Goal: Task Accomplishment & Management: Complete application form

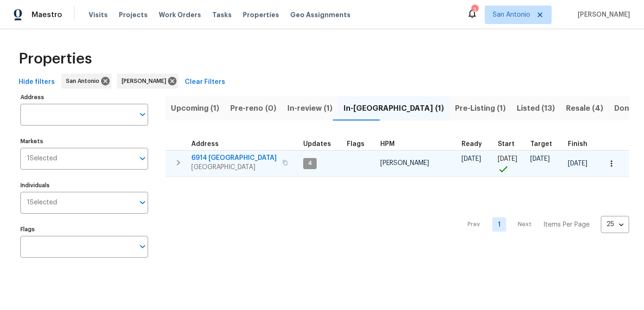
click at [207, 165] on span "San Antonio, TX 78242" at bounding box center [233, 167] width 85 height 9
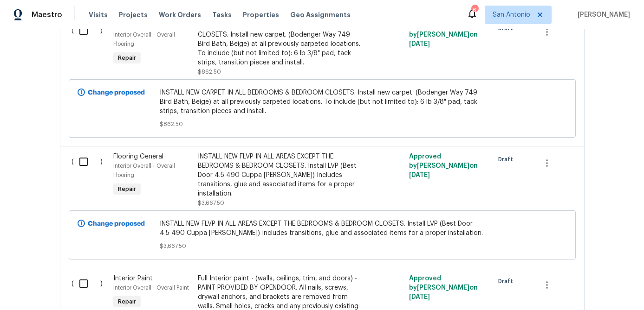
scroll to position [2021, 0]
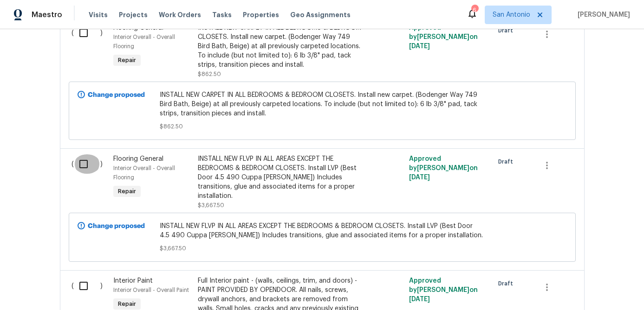
click at [82, 155] on input "checkbox" at bounding box center [87, 164] width 26 height 19
checkbox input "true"
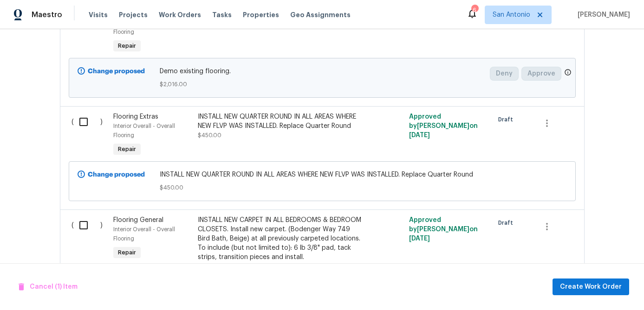
scroll to position [1820, 0]
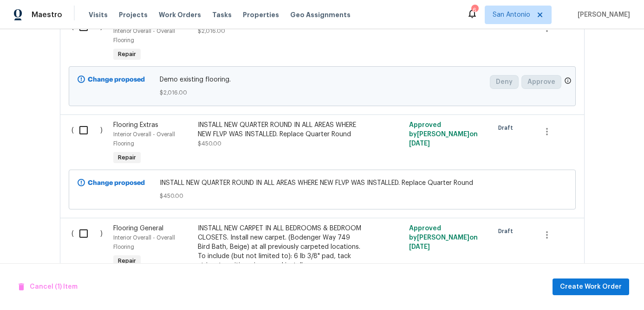
click at [83, 121] on input "checkbox" at bounding box center [87, 130] width 26 height 19
checkbox input "true"
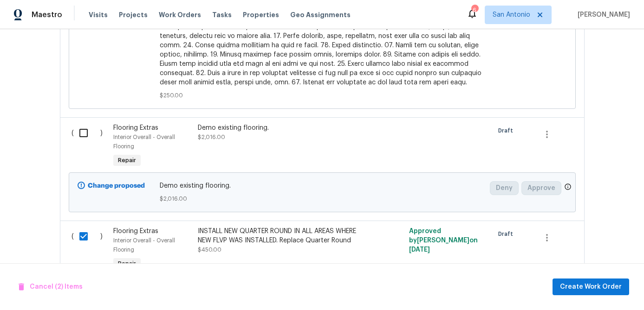
scroll to position [1702, 0]
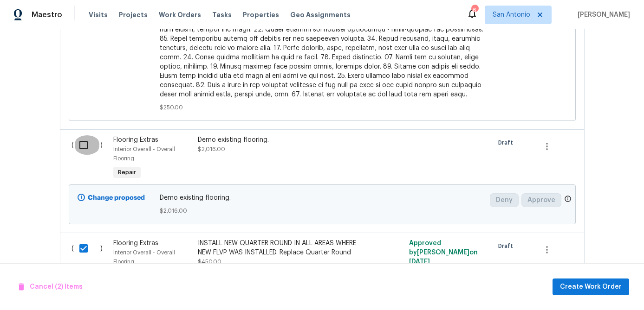
click at [79, 136] on input "checkbox" at bounding box center [87, 145] width 26 height 19
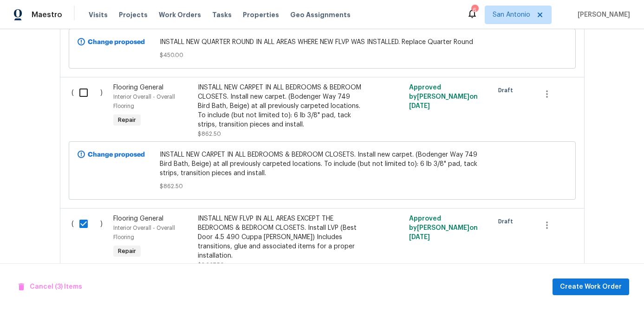
scroll to position [1950, 0]
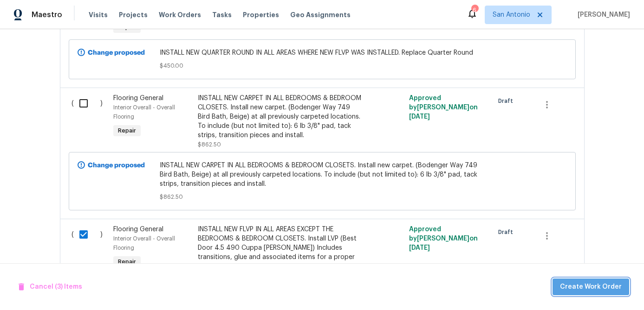
click at [619, 286] on span "Create Work Order" at bounding box center [591, 288] width 62 height 12
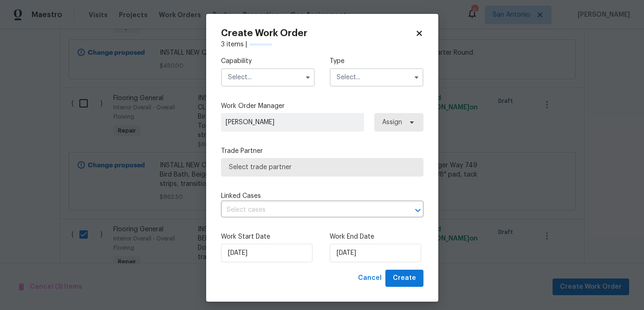
checkbox input "false"
click at [276, 79] on input "text" at bounding box center [268, 77] width 94 height 19
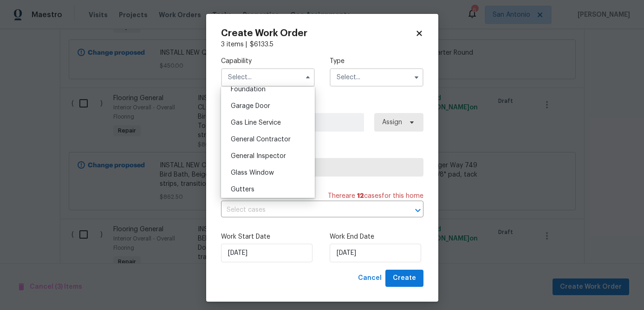
scroll to position [412, 0]
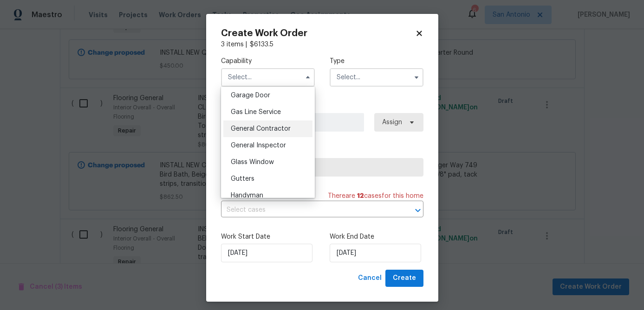
click at [270, 128] on span "General Contractor" at bounding box center [261, 129] width 60 height 6
type input "General Contractor"
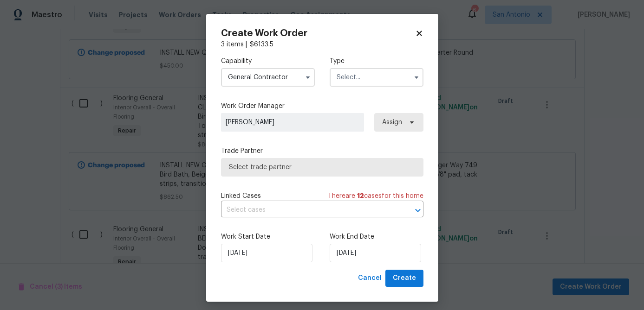
click at [378, 79] on input "text" at bounding box center [376, 77] width 94 height 19
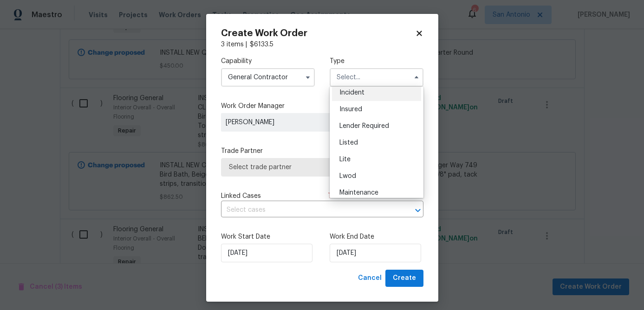
scroll to position [211, 0]
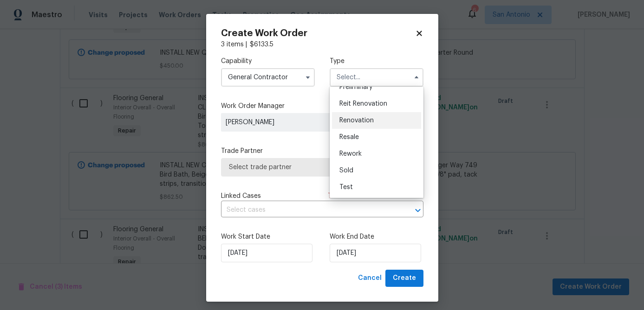
click at [362, 120] on span "Renovation" at bounding box center [356, 120] width 34 height 6
type input "Renovation"
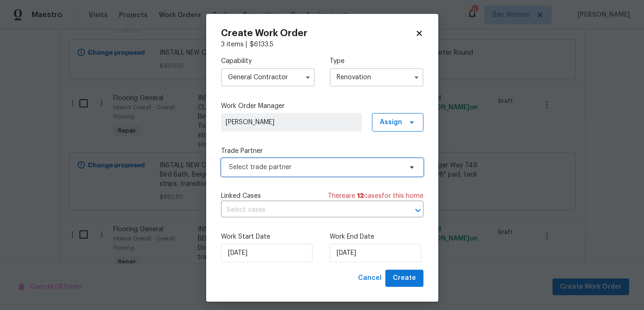
click at [289, 170] on span "Select trade partner" at bounding box center [315, 167] width 173 height 9
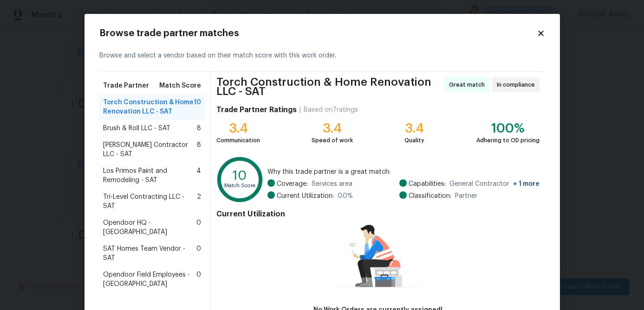
click at [151, 130] on span "Brush & Roll LLC - SAT" at bounding box center [136, 128] width 67 height 9
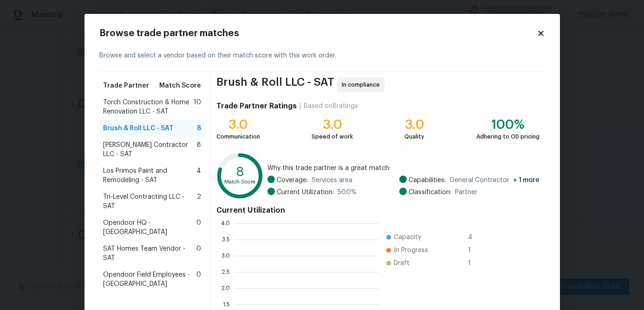
scroll to position [130, 144]
click at [144, 143] on span "Mario Suarez Contractor LLC - SAT" at bounding box center [150, 150] width 94 height 19
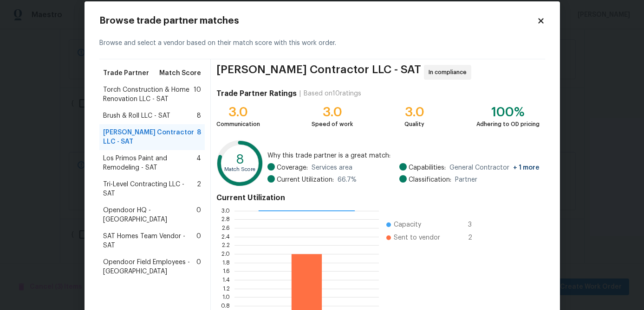
click at [132, 157] on span "Los Primos Paint and Remodeling - SAT" at bounding box center [150, 163] width 94 height 19
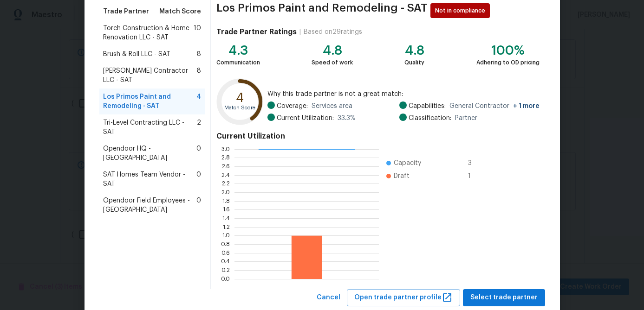
scroll to position [99, 0]
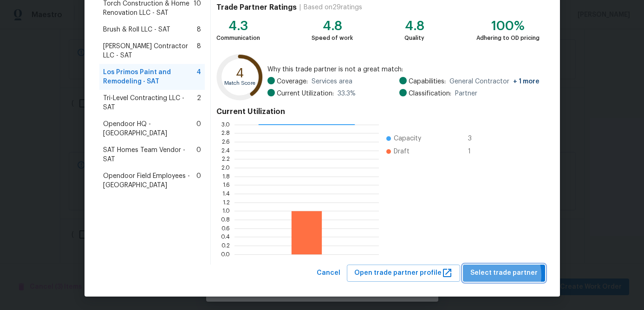
click at [499, 275] on span "Select trade partner" at bounding box center [503, 274] width 67 height 12
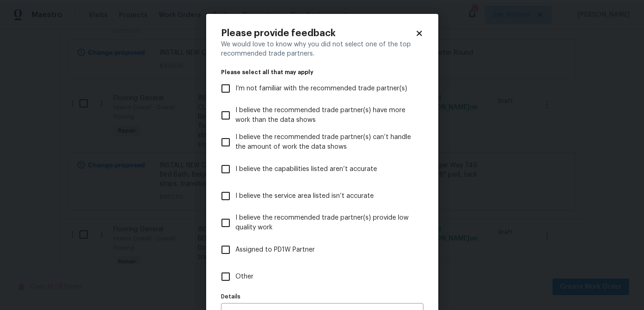
scroll to position [0, 0]
click at [419, 32] on icon at bounding box center [419, 33] width 8 height 8
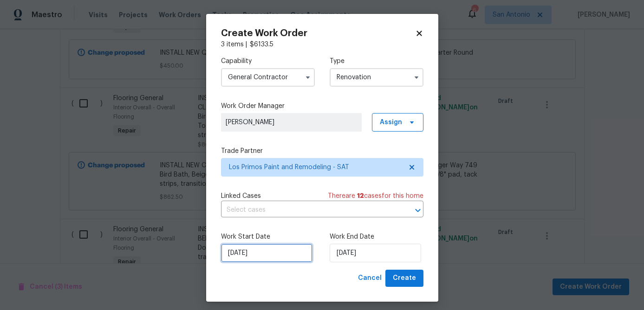
click at [286, 258] on input "9/3/2025" at bounding box center [266, 253] width 91 height 19
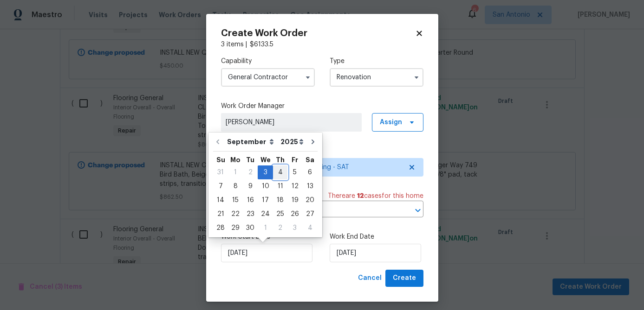
click at [276, 172] on div "4" at bounding box center [280, 172] width 14 height 13
type input "9/4/2025"
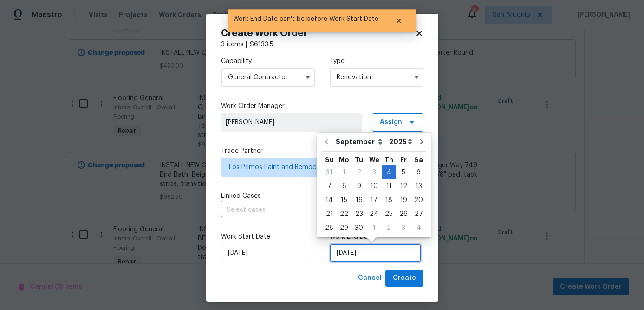
click at [368, 259] on input "9/4/2025" at bounding box center [374, 253] width 91 height 19
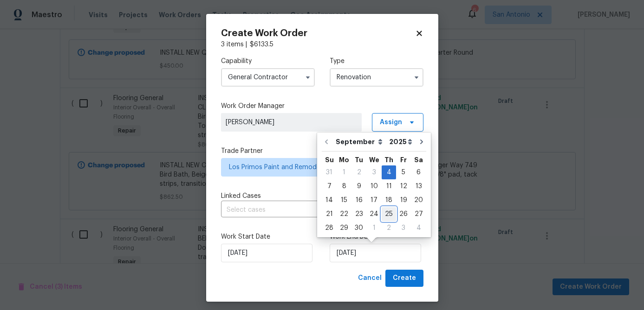
click at [386, 212] on div "25" at bounding box center [388, 214] width 14 height 13
type input "9/25/2025"
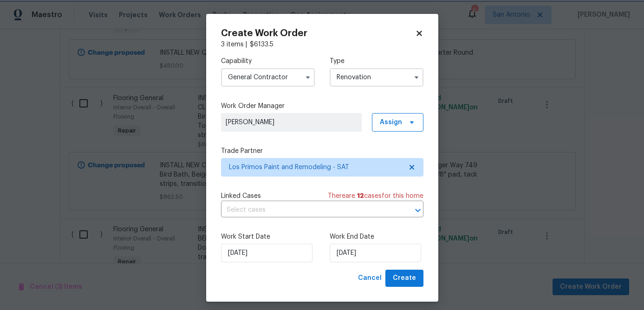
scroll to position [6, 0]
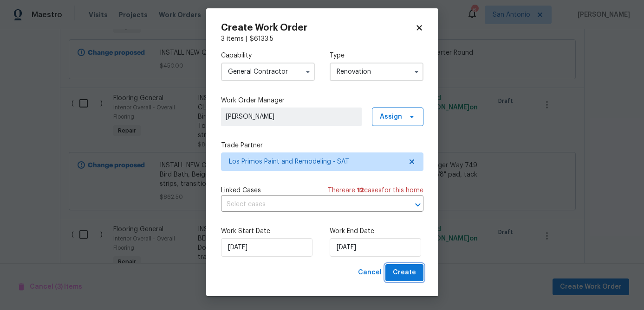
click at [409, 269] on span "Create" at bounding box center [404, 273] width 23 height 12
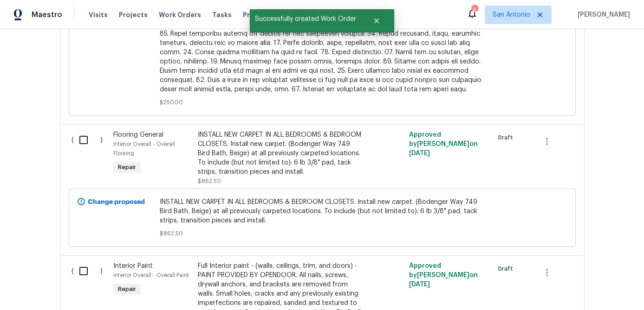
scroll to position [1736, 0]
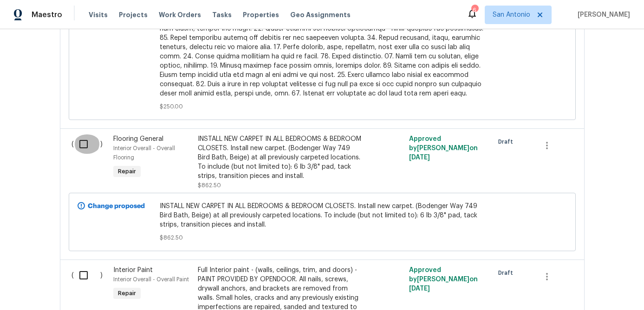
click at [85, 135] on input "checkbox" at bounding box center [87, 144] width 26 height 19
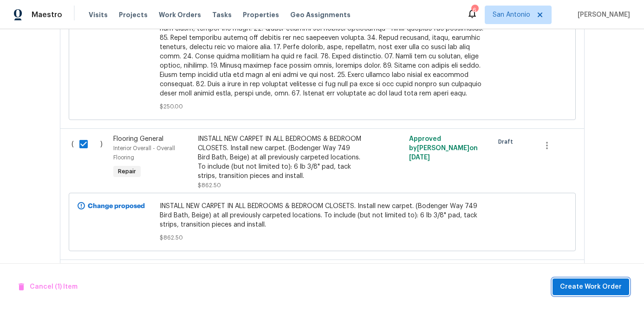
click at [610, 283] on span "Create Work Order" at bounding box center [591, 288] width 62 height 12
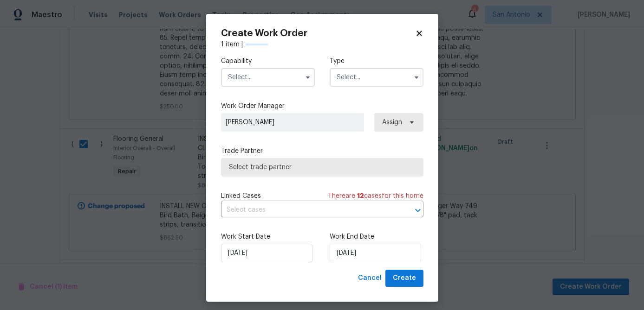
checkbox input "false"
click at [270, 81] on input "text" at bounding box center [268, 77] width 94 height 19
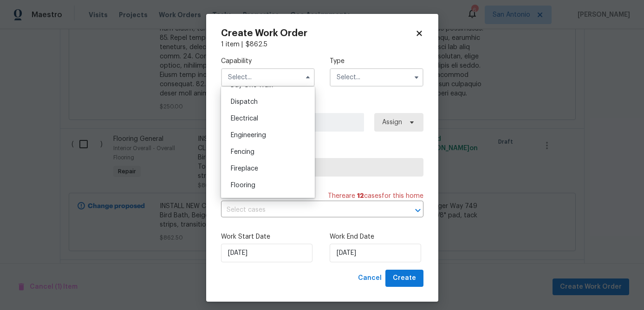
scroll to position [292, 0]
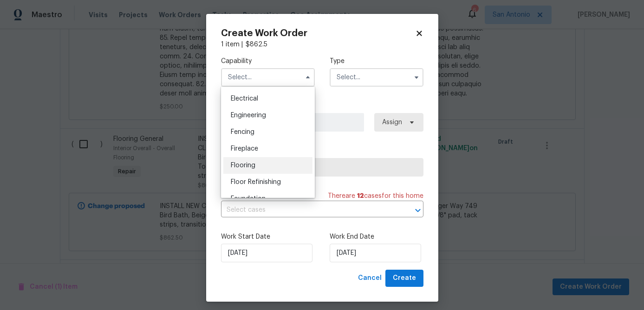
click at [242, 164] on span "Flooring" at bounding box center [243, 165] width 25 height 6
type input "Flooring"
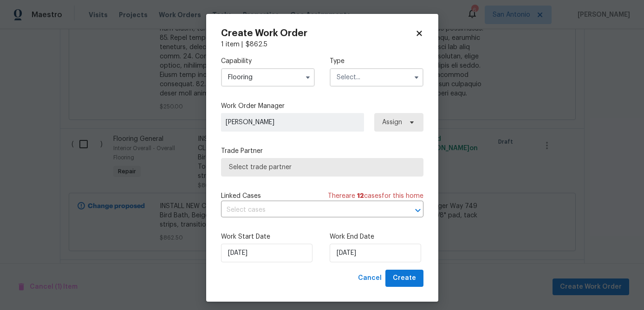
click at [360, 80] on input "text" at bounding box center [376, 77] width 94 height 19
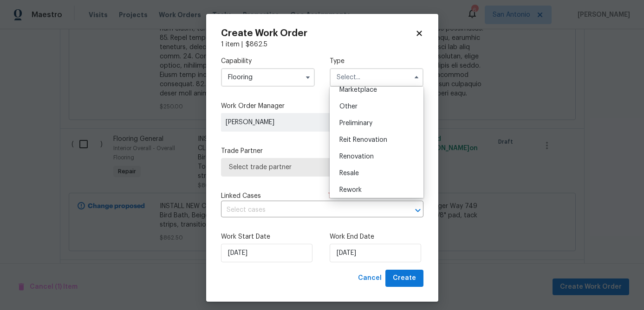
scroll to position [188, 0]
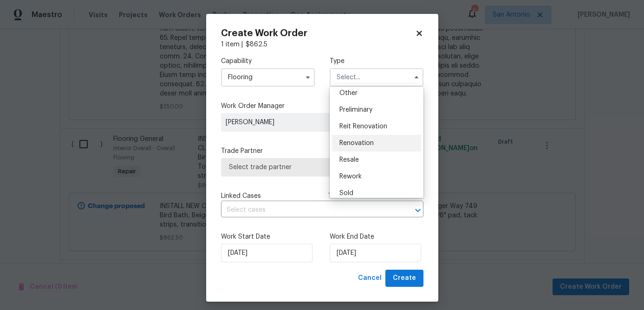
click at [361, 141] on span "Renovation" at bounding box center [356, 143] width 34 height 6
type input "Renovation"
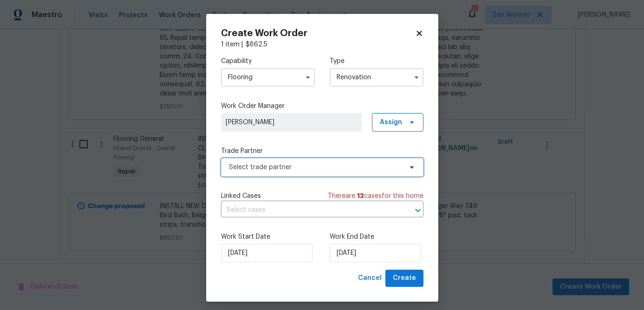
click at [336, 169] on span "Select trade partner" at bounding box center [315, 167] width 173 height 9
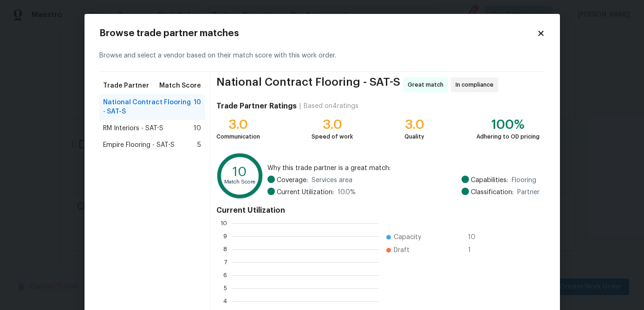
scroll to position [130, 147]
click at [146, 129] on span "RM Interiors - SAT-S" at bounding box center [133, 128] width 60 height 9
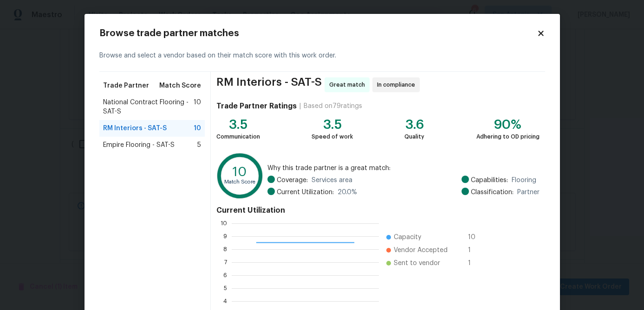
scroll to position [99, 0]
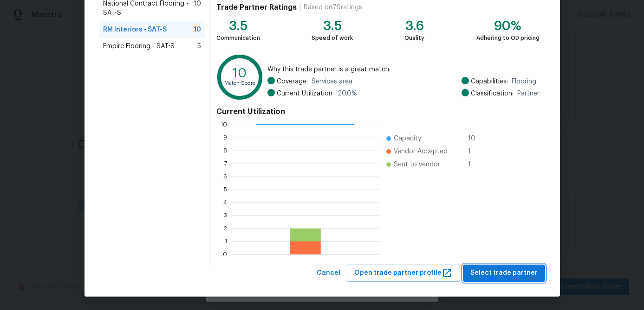
click at [497, 277] on span "Select trade partner" at bounding box center [503, 274] width 67 height 12
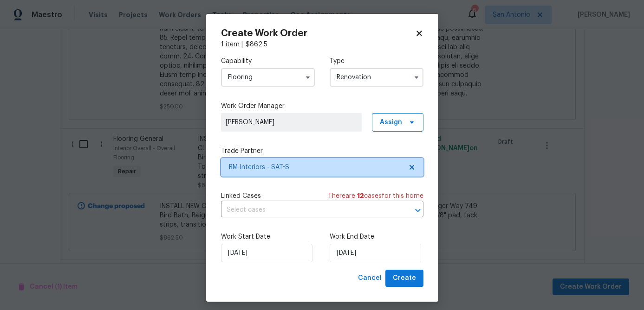
scroll to position [0, 0]
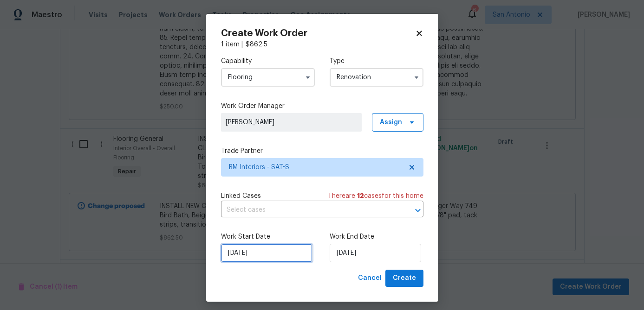
click at [278, 253] on input "9/3/2025" at bounding box center [266, 253] width 91 height 19
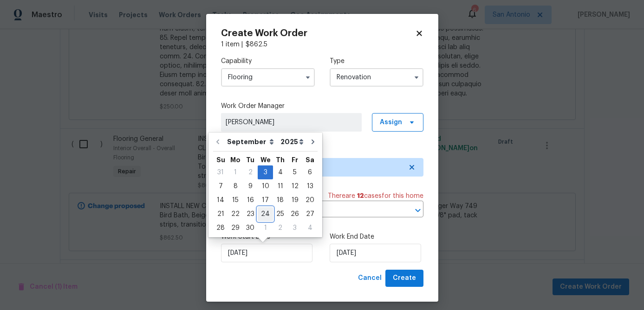
click at [267, 214] on div "24" at bounding box center [265, 214] width 15 height 13
type input "9/24/2025"
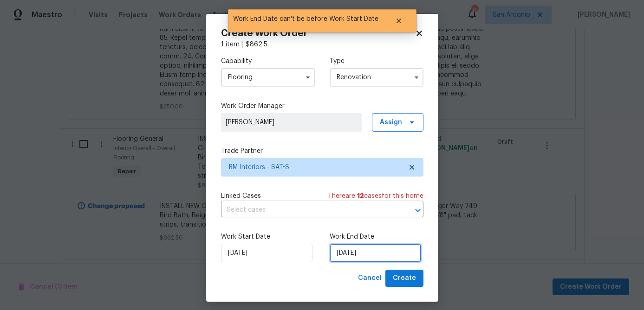
click at [384, 253] on input "9/24/2025" at bounding box center [374, 253] width 91 height 19
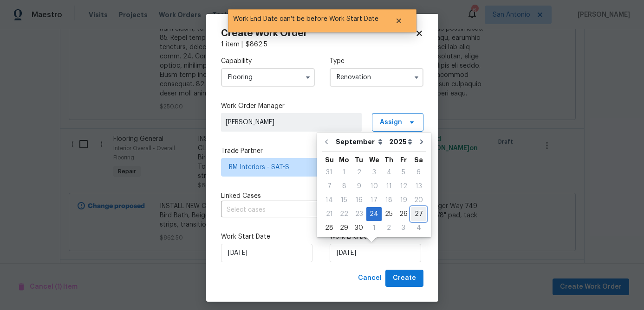
click at [413, 214] on div "27" at bounding box center [418, 214] width 15 height 13
type input "9/27/2025"
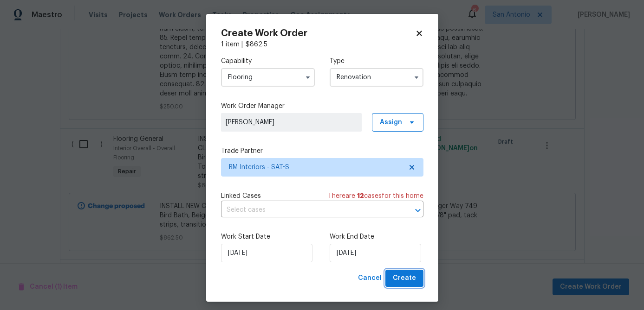
click at [410, 272] on button "Create" at bounding box center [404, 278] width 38 height 17
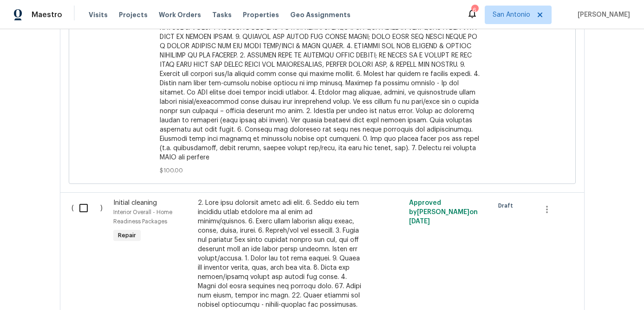
scroll to position [1277, 0]
click at [83, 203] on input "checkbox" at bounding box center [87, 209] width 26 height 19
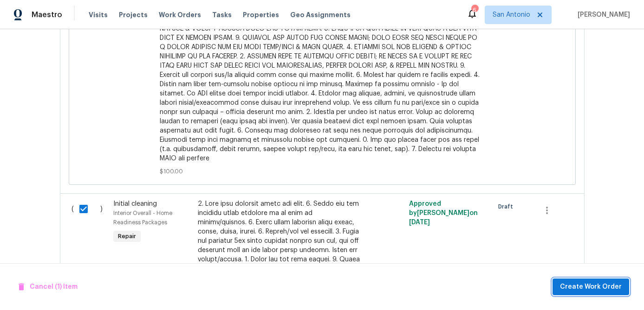
click at [606, 291] on span "Create Work Order" at bounding box center [591, 288] width 62 height 12
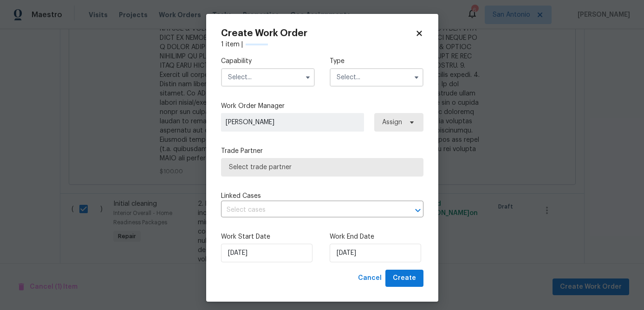
checkbox input "false"
click at [258, 81] on input "text" at bounding box center [268, 77] width 94 height 19
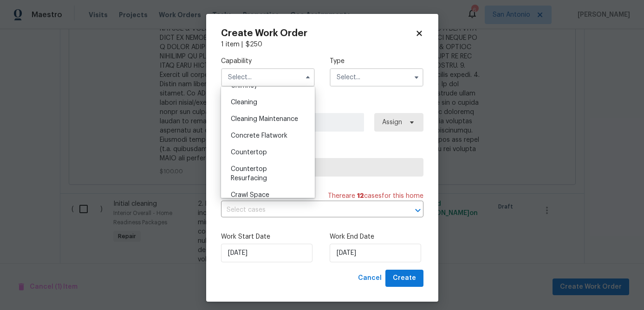
scroll to position [103, 0]
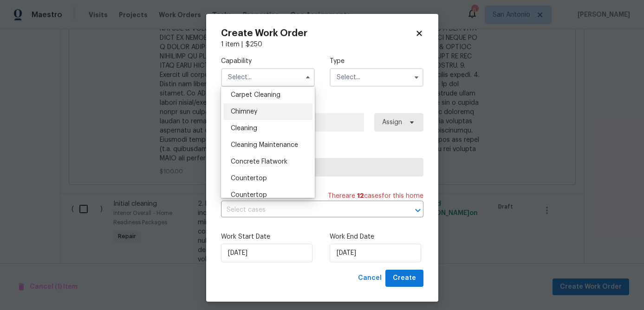
click at [237, 117] on div "Chimney" at bounding box center [267, 111] width 89 height 17
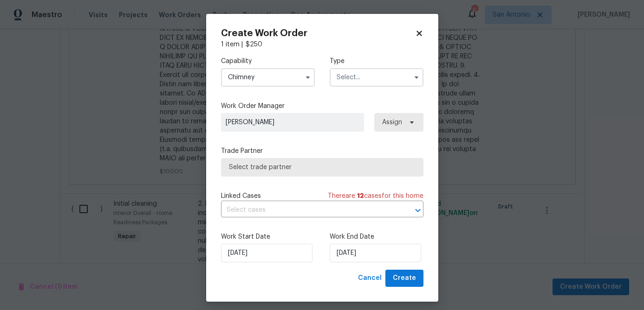
click at [279, 78] on input "Chimney" at bounding box center [268, 77] width 94 height 19
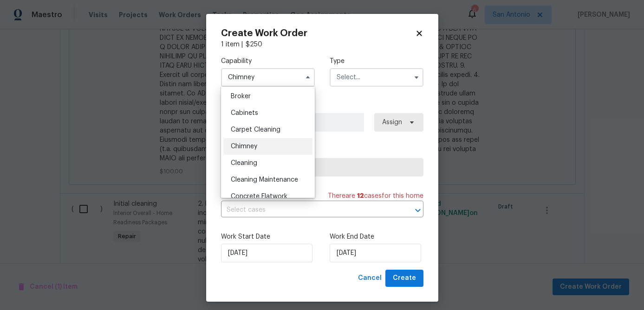
scroll to position [127, 0]
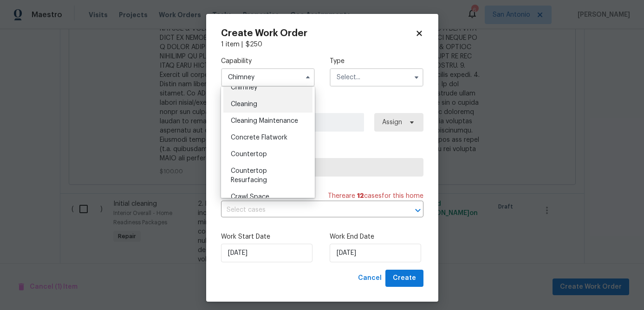
click at [245, 104] on span "Cleaning" at bounding box center [244, 104] width 26 height 6
type input "Cleaning"
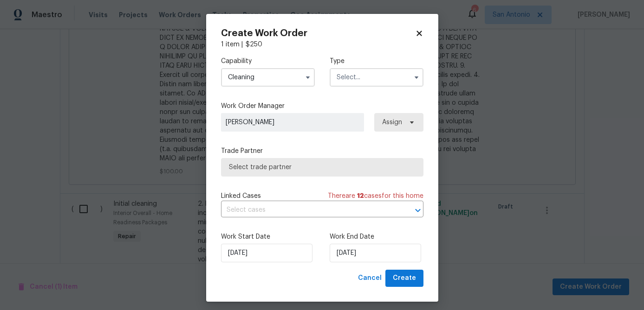
click at [358, 79] on input "text" at bounding box center [376, 77] width 94 height 19
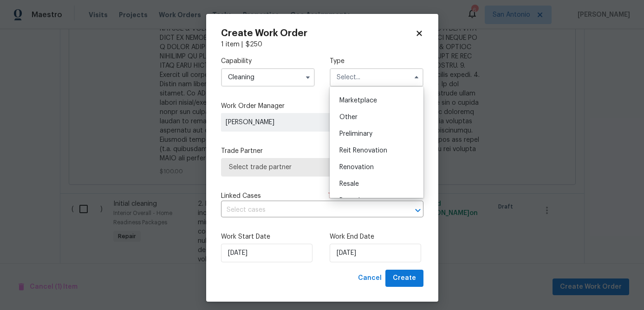
scroll to position [211, 0]
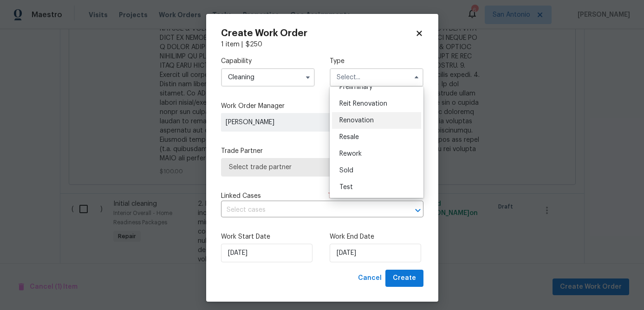
click at [360, 121] on span "Renovation" at bounding box center [356, 120] width 34 height 6
type input "Renovation"
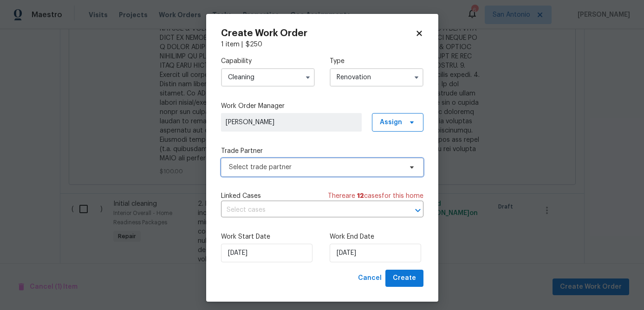
click at [340, 167] on span "Select trade partner" at bounding box center [315, 167] width 173 height 9
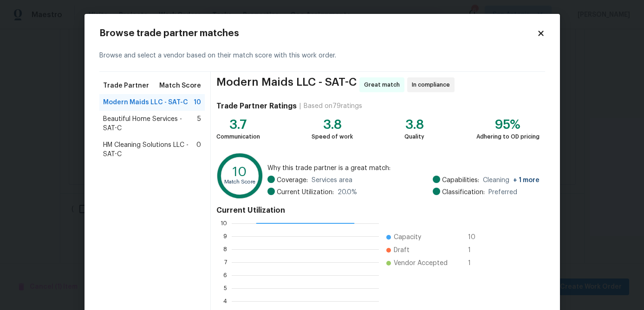
scroll to position [99, 0]
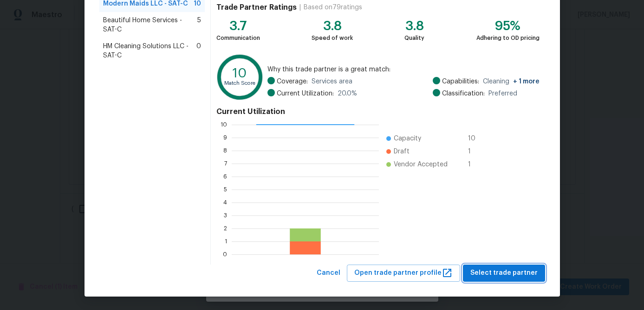
click at [522, 275] on span "Select trade partner" at bounding box center [503, 274] width 67 height 12
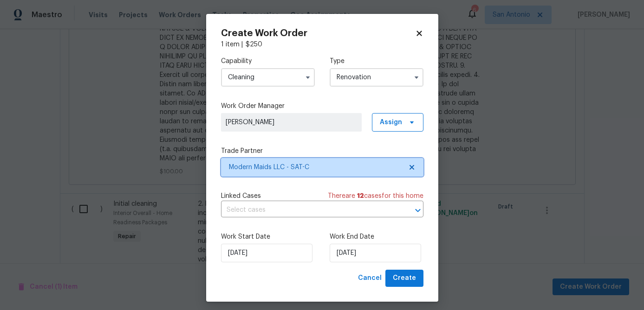
scroll to position [0, 0]
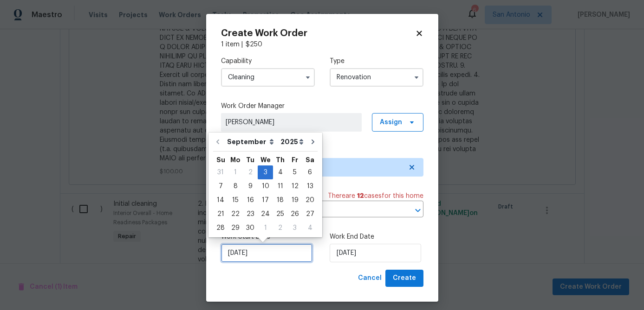
click at [266, 250] on input "9/3/2025" at bounding box center [266, 253] width 91 height 19
click at [292, 213] on div "26" at bounding box center [294, 214] width 15 height 13
type input "9/26/2025"
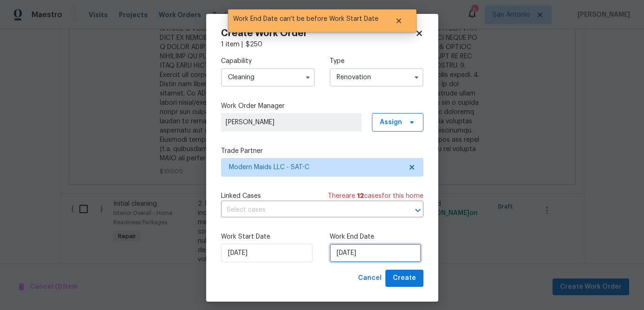
click at [381, 255] on input "9/26/2025" at bounding box center [374, 253] width 91 height 19
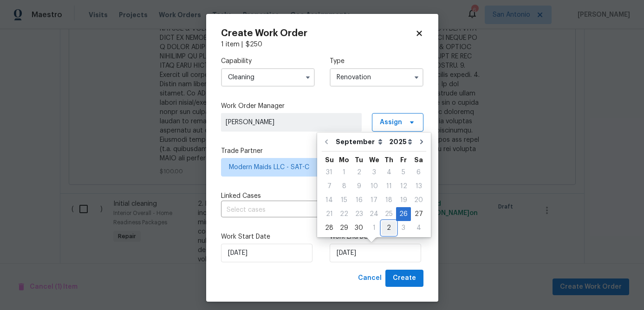
click at [382, 229] on div "2" at bounding box center [388, 228] width 14 height 13
type input "10/2/2025"
select select "9"
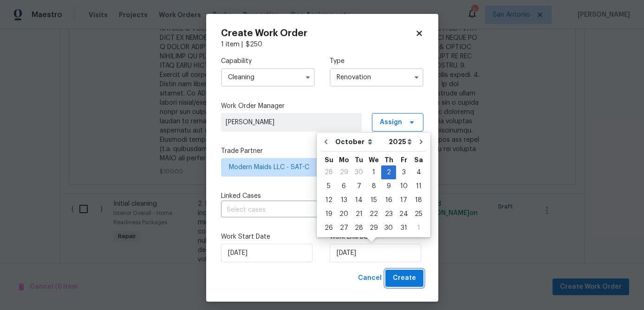
click at [397, 276] on span "Create" at bounding box center [404, 279] width 23 height 12
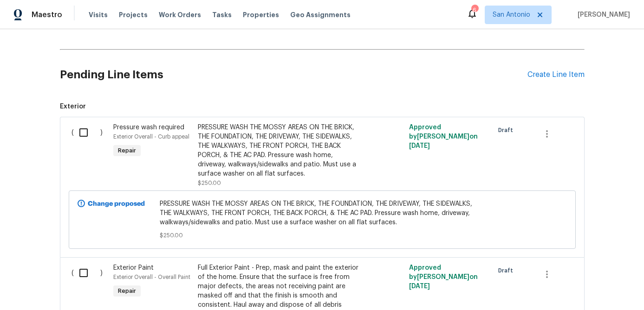
scroll to position [367, 0]
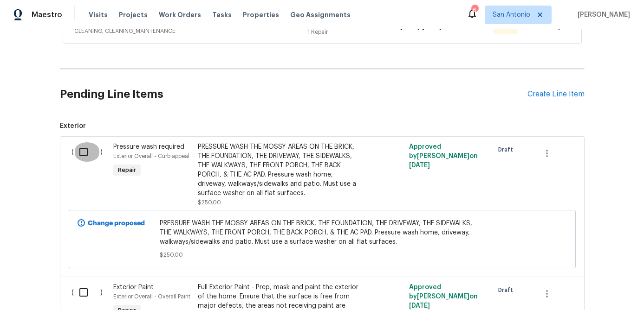
click at [84, 150] on input "checkbox" at bounding box center [87, 151] width 26 height 19
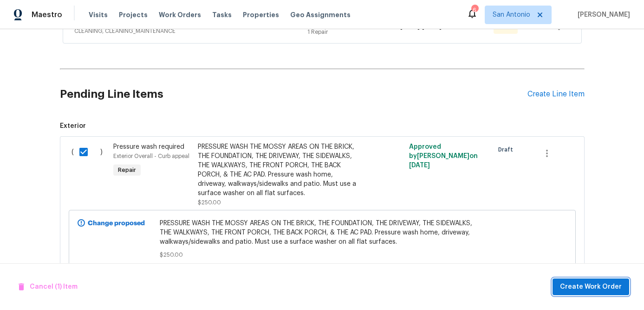
click at [600, 290] on span "Create Work Order" at bounding box center [591, 288] width 62 height 12
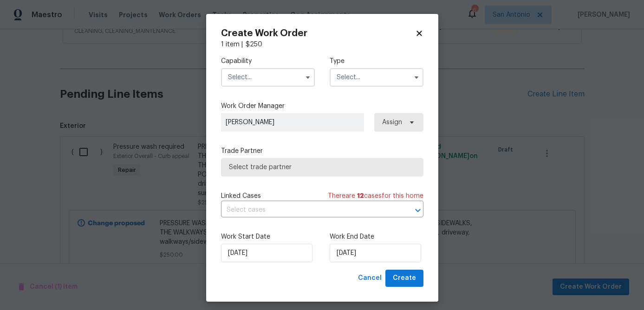
checkbox input "false"
click at [263, 76] on input "text" at bounding box center [268, 77] width 94 height 19
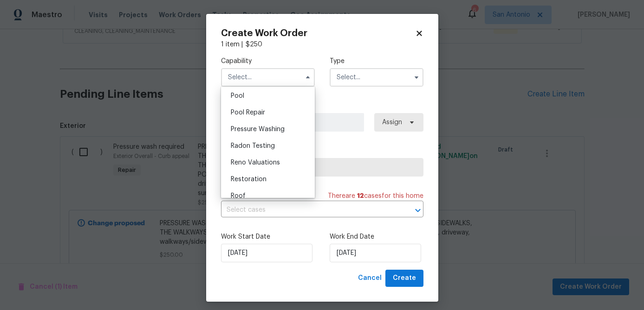
scroll to position [844, 0]
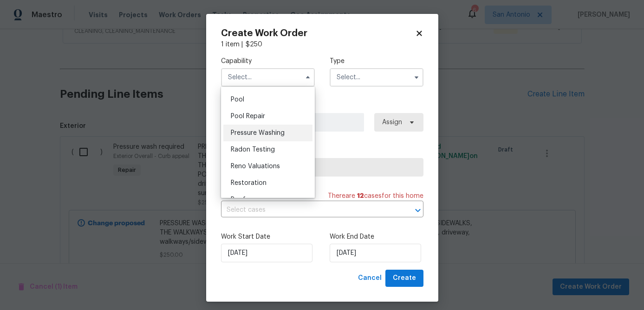
click at [263, 133] on span "Pressure Washing" at bounding box center [258, 133] width 54 height 6
type input "Pressure Washing"
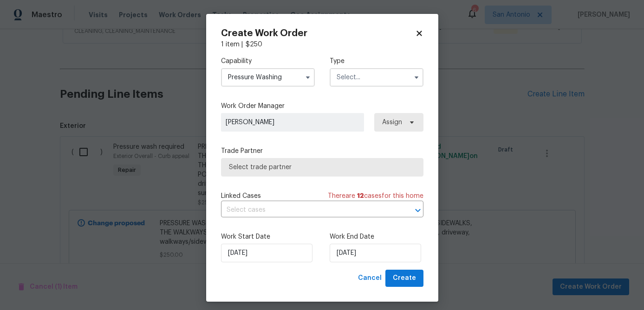
click at [363, 75] on input "text" at bounding box center [376, 77] width 94 height 19
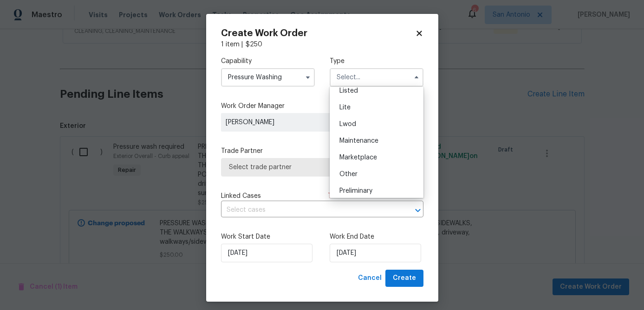
scroll to position [211, 0]
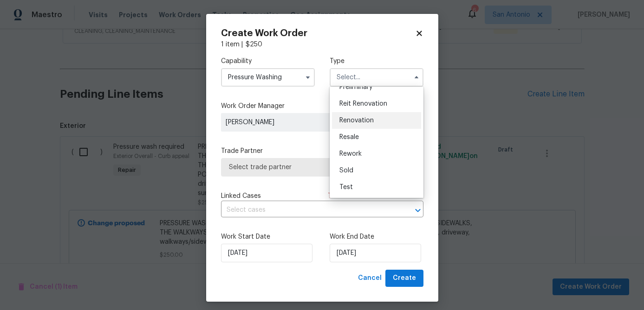
click at [361, 121] on span "Renovation" at bounding box center [356, 120] width 34 height 6
type input "Renovation"
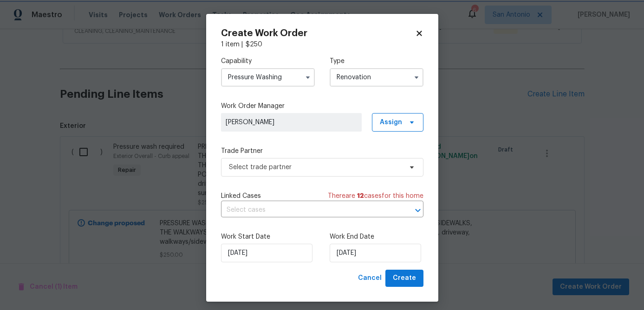
scroll to position [0, 0]
click at [320, 166] on span "Select trade partner" at bounding box center [315, 167] width 173 height 9
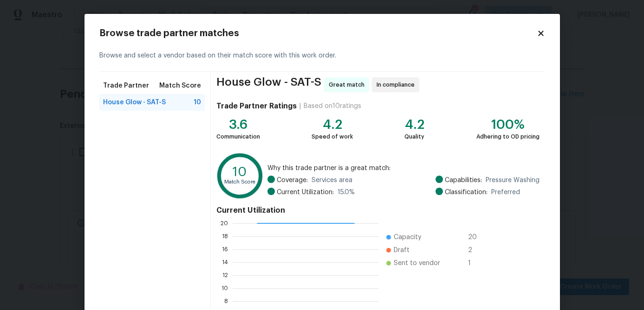
scroll to position [99, 0]
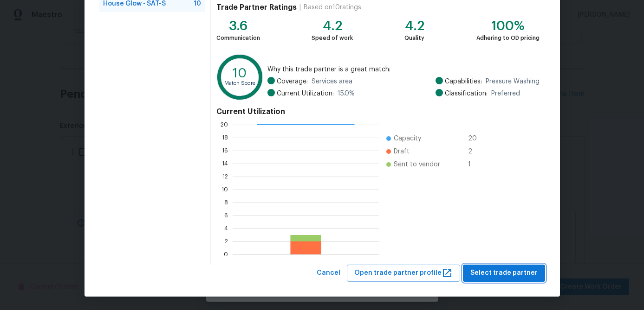
click at [496, 275] on span "Select trade partner" at bounding box center [503, 274] width 67 height 12
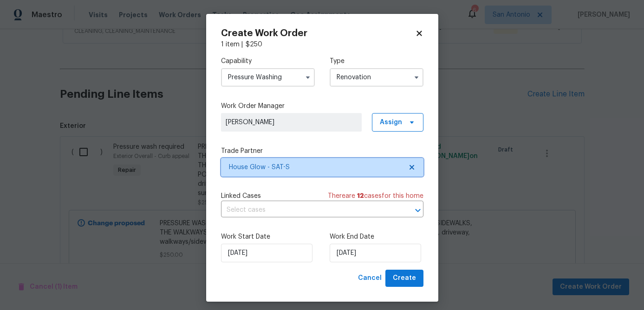
scroll to position [0, 0]
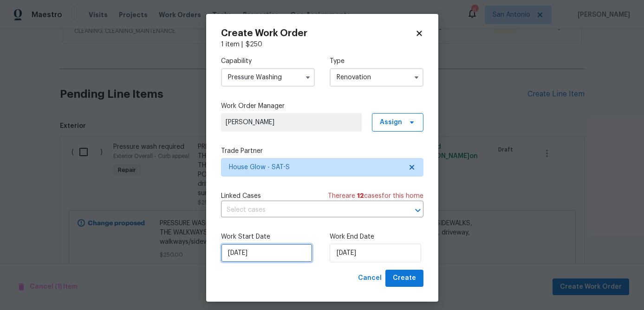
click at [265, 252] on input "9/3/2025" at bounding box center [266, 253] width 91 height 19
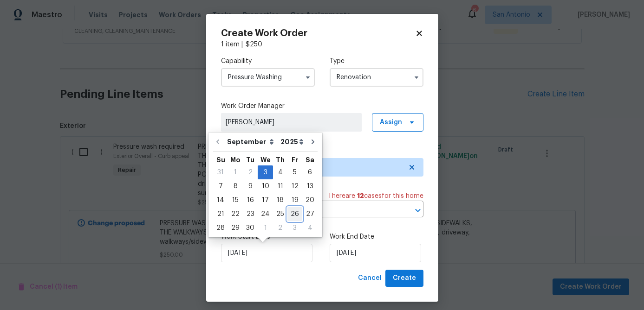
click at [292, 214] on div "26" at bounding box center [294, 214] width 15 height 13
type input "9/26/2025"
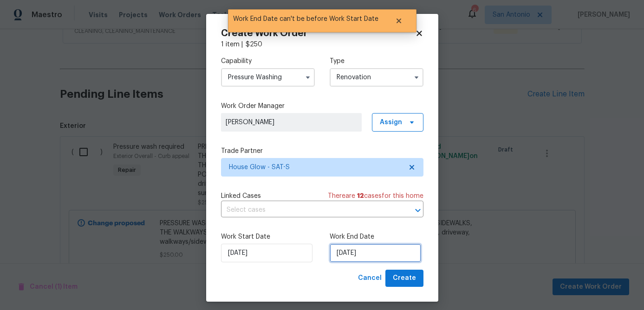
click at [384, 256] on input "9/26/2025" at bounding box center [374, 253] width 91 height 19
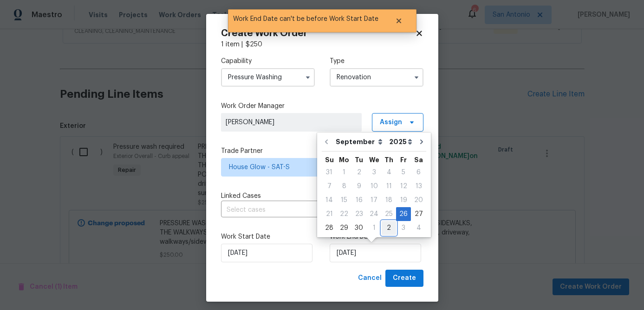
click at [382, 227] on div "2" at bounding box center [388, 228] width 14 height 13
type input "10/2/2025"
select select "9"
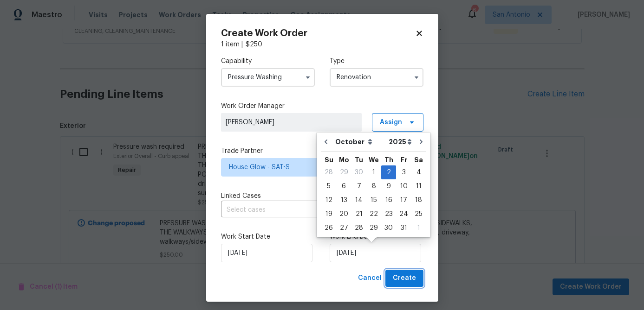
click at [409, 284] on span "Create" at bounding box center [404, 279] width 23 height 12
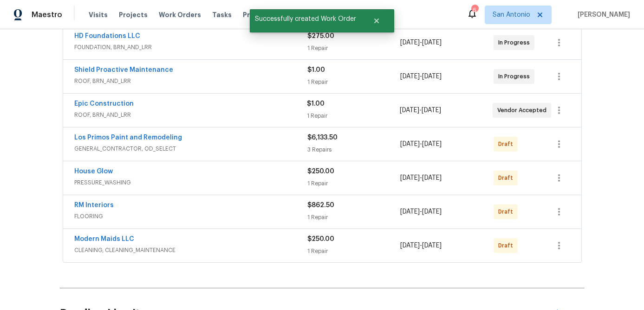
scroll to position [195, 0]
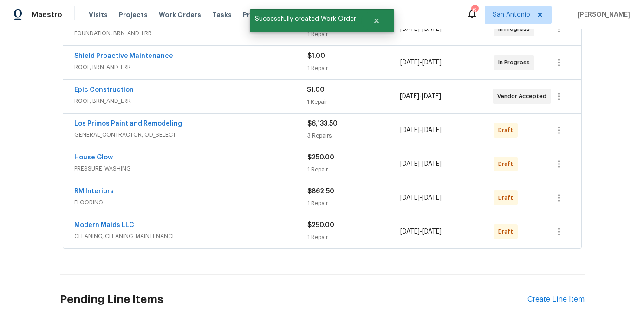
click at [245, 239] on span "CLEANING, CLEANING_MAINTENANCE" at bounding box center [190, 236] width 233 height 9
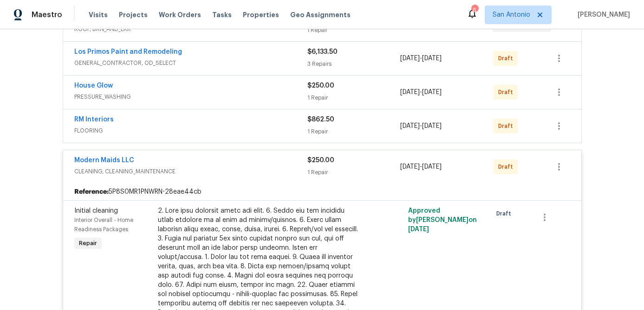
scroll to position [255, 0]
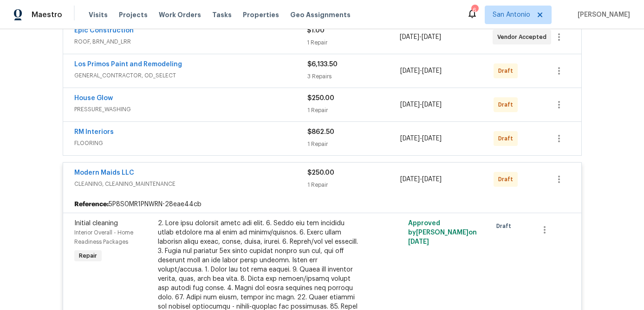
click at [244, 178] on div "Modern Maids LLC" at bounding box center [190, 173] width 233 height 11
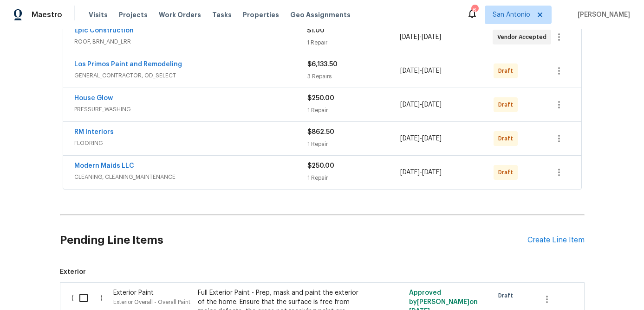
click at [241, 103] on div "House Glow" at bounding box center [190, 99] width 233 height 11
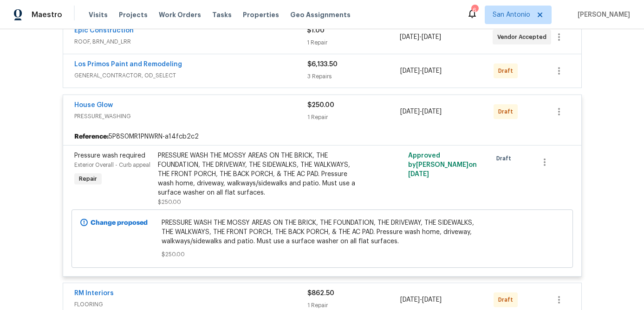
click at [239, 106] on div "House Glow" at bounding box center [190, 106] width 233 height 11
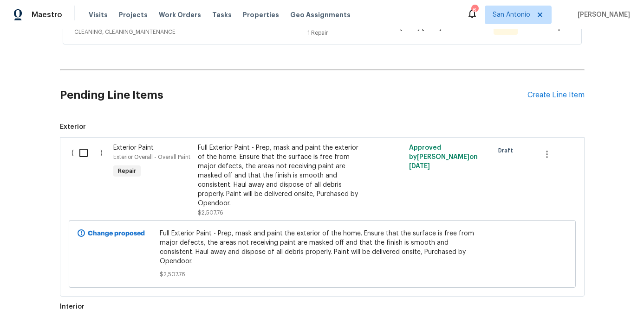
scroll to position [380, 0]
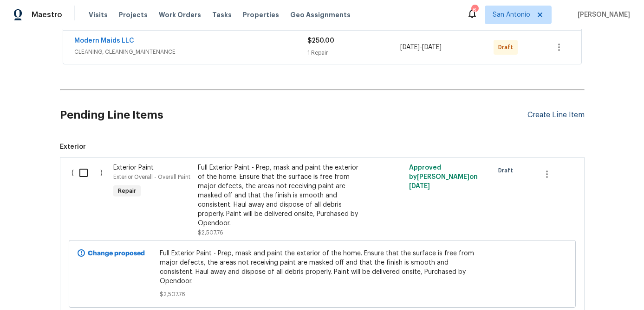
click at [543, 111] on div "Create Line Item" at bounding box center [555, 115] width 57 height 9
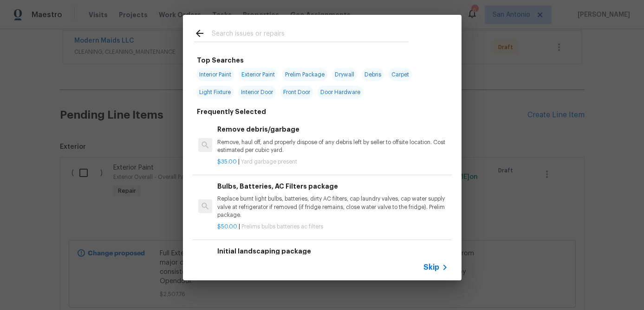
click at [426, 269] on span "Skip" at bounding box center [431, 267] width 16 height 9
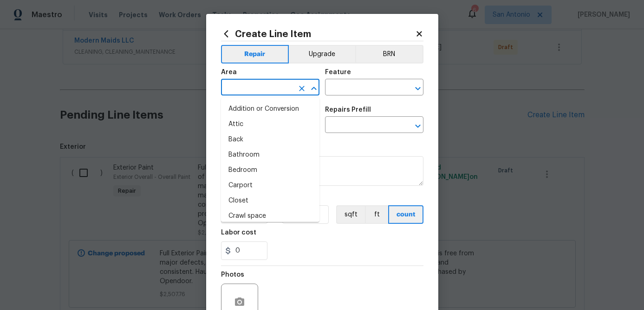
click at [251, 83] on input "text" at bounding box center [257, 88] width 72 height 14
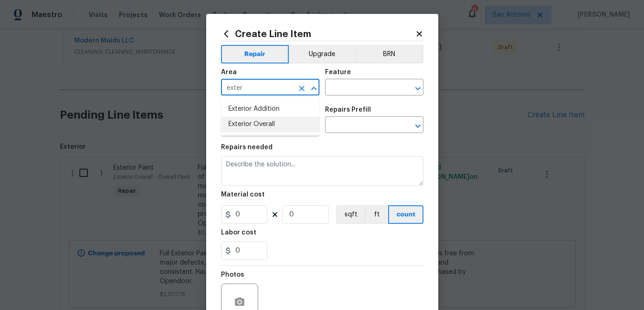
click at [247, 126] on li "Exterior Overall" at bounding box center [270, 124] width 98 height 15
type input "Exterior Overall"
click at [338, 91] on input "text" at bounding box center [361, 88] width 72 height 14
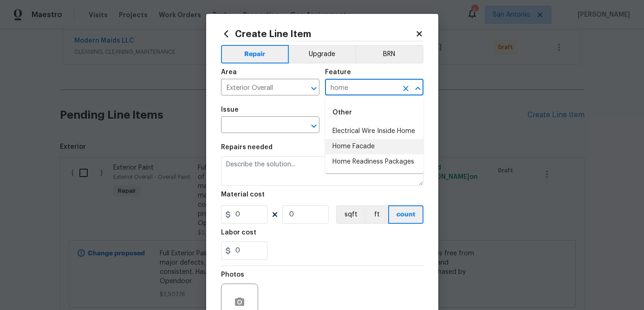
click at [347, 147] on li "Home Facade" at bounding box center [374, 146] width 98 height 15
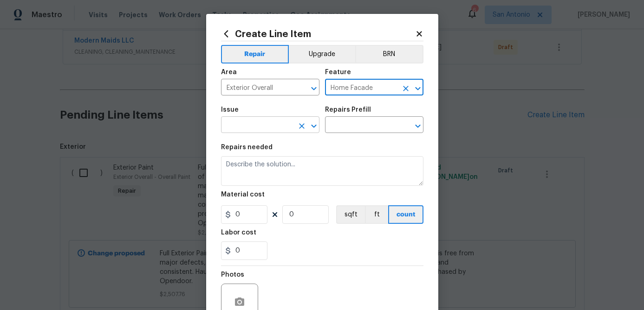
type input "Home Facade"
click at [269, 124] on input "text" at bounding box center [257, 126] width 72 height 14
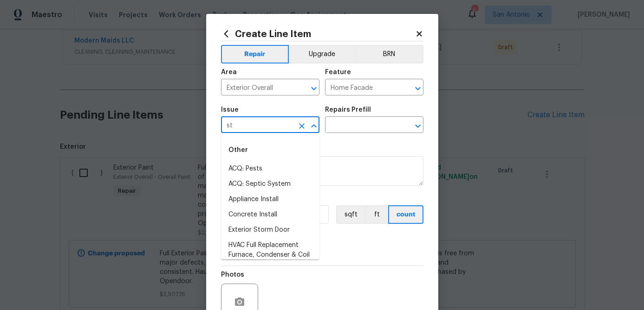
type input "s"
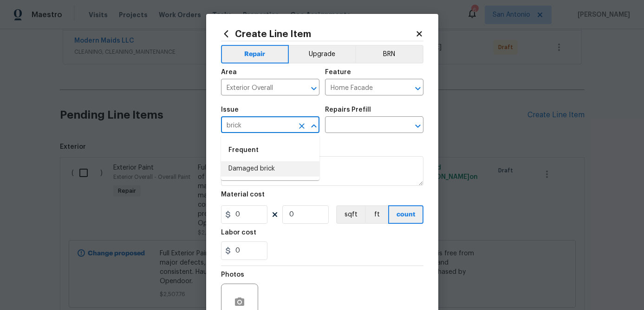
click at [255, 170] on li "Damaged brick" at bounding box center [270, 168] width 98 height 15
type input "Damaged brick"
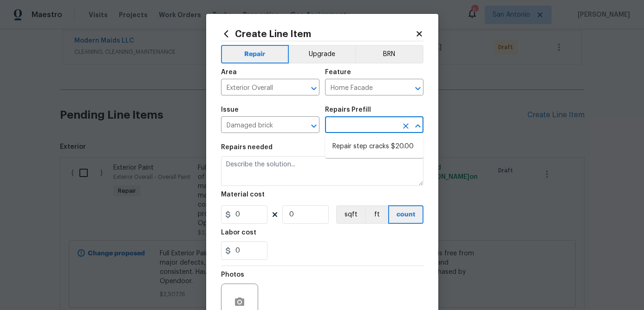
click at [354, 128] on input "text" at bounding box center [361, 126] width 72 height 14
click at [353, 144] on li "Repair step cracks $20.00" at bounding box center [374, 146] width 98 height 15
type input "Repair step cracks $20.00"
type textarea "Repair (point) cracks in brick and mortar (ea)"
type input "1"
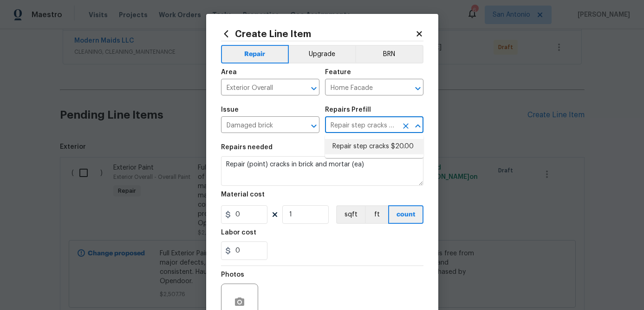
type input "20"
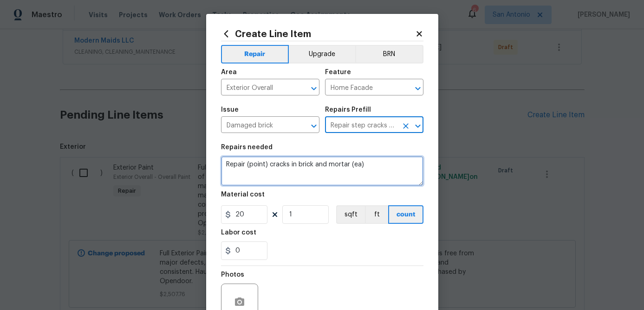
click at [223, 163] on textarea "Repair (point) cracks in brick and mortar (ea)" at bounding box center [322, 171] width 202 height 30
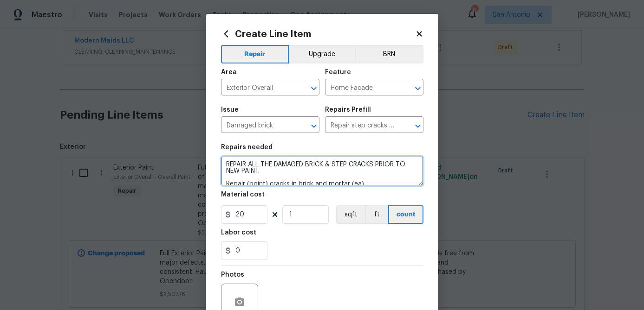
scroll to position [2, 0]
type textarea "REPAIR ALL THE DAMAGED BRICK & STEP CRACKS PRIOR TO NEW PAINT. Repair (point) c…"
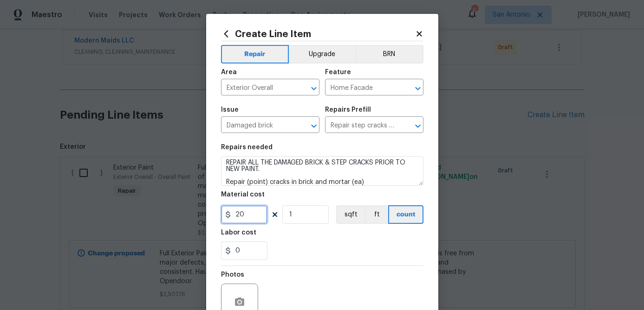
click at [259, 217] on input "20" at bounding box center [244, 215] width 46 height 19
type input "400"
click at [310, 216] on input "1" at bounding box center [305, 215] width 46 height 19
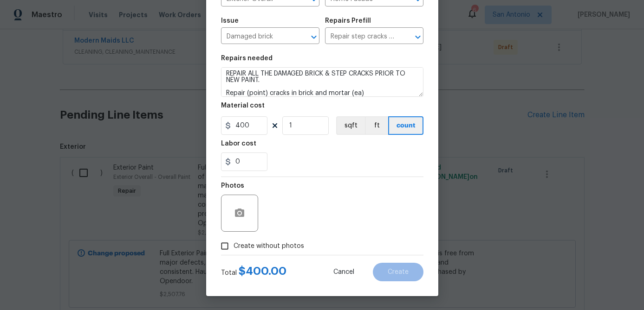
click at [229, 249] on input "Create without photos" at bounding box center [225, 247] width 18 height 18
checkbox input "true"
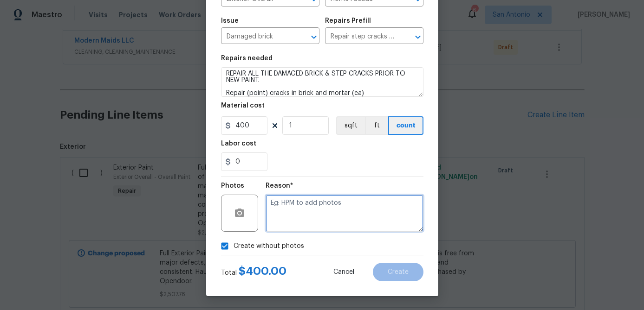
click at [282, 226] on textarea at bounding box center [344, 213] width 158 height 37
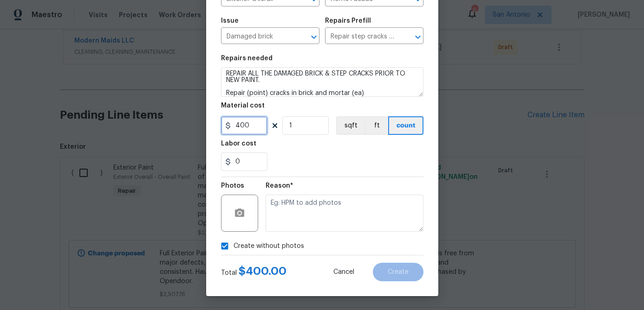
click at [253, 129] on input "400" at bounding box center [244, 125] width 46 height 19
type input "500"
click at [303, 124] on input "1" at bounding box center [305, 125] width 46 height 19
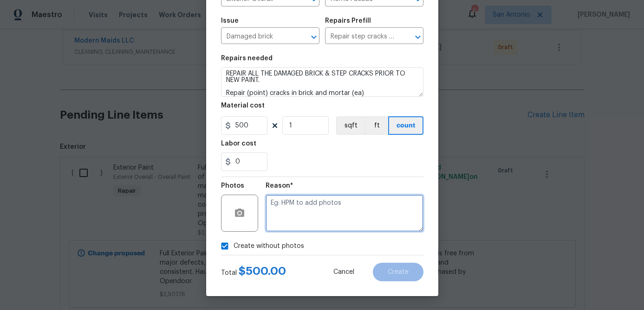
click at [292, 208] on textarea at bounding box center [344, 213] width 158 height 37
type textarea "."
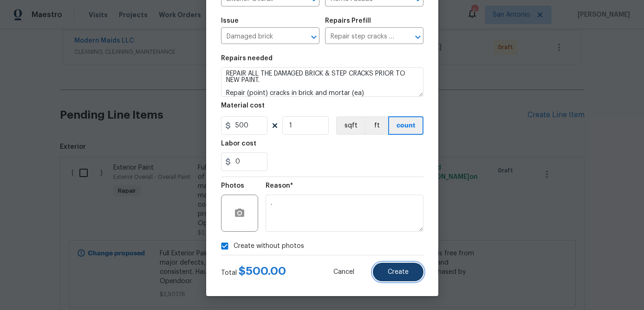
click at [390, 274] on span "Create" at bounding box center [397, 272] width 21 height 7
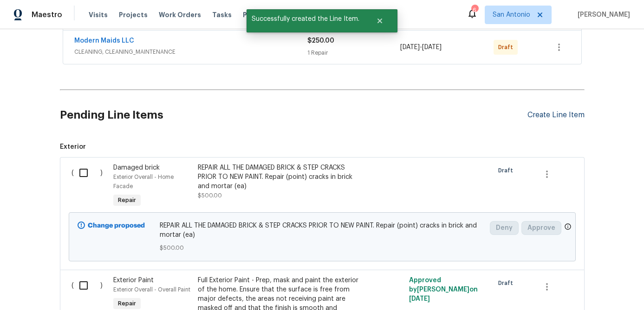
click at [538, 116] on div "Create Line Item" at bounding box center [555, 115] width 57 height 9
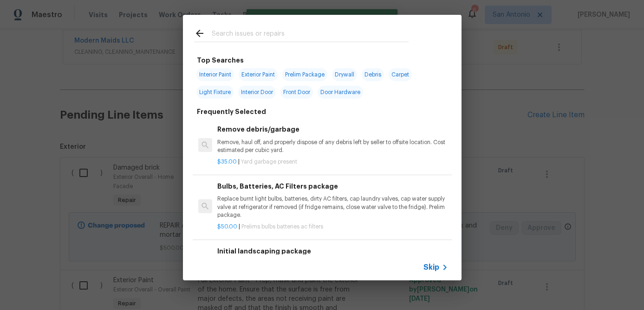
click at [426, 272] on span "Skip" at bounding box center [431, 267] width 16 height 9
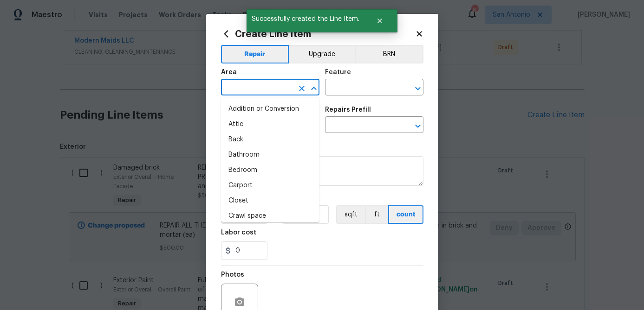
click at [283, 90] on input "text" at bounding box center [257, 88] width 72 height 14
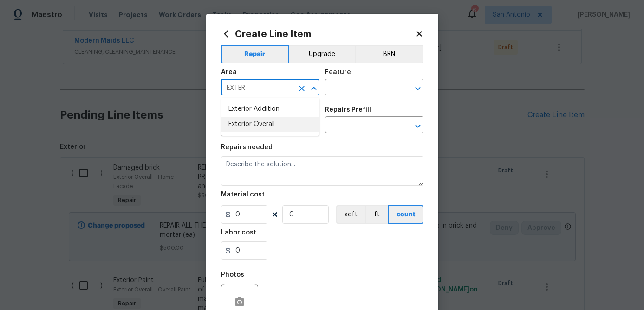
click at [252, 124] on li "Exterior Overall" at bounding box center [270, 124] width 98 height 15
type input "Exterior Overall"
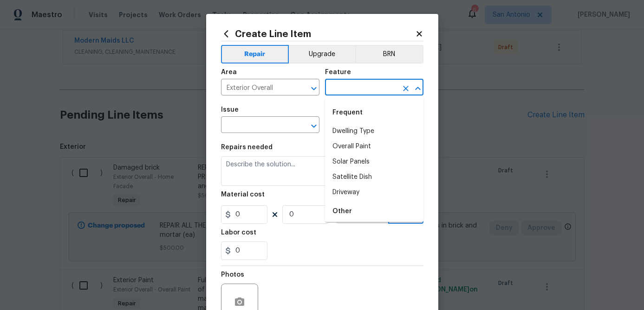
click at [337, 90] on input "text" at bounding box center [361, 88] width 72 height 14
click at [347, 132] on li "Exterior Door" at bounding box center [374, 131] width 98 height 15
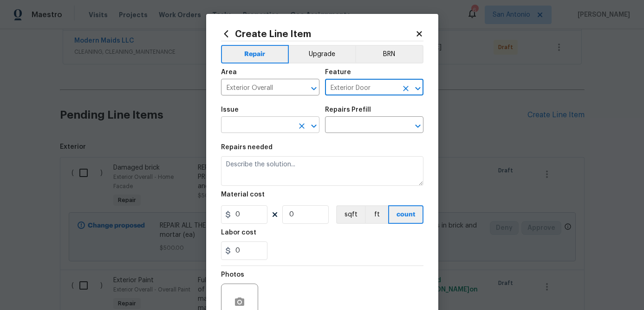
type input "Exterior Door"
click at [278, 124] on input "text" at bounding box center [257, 126] width 72 height 14
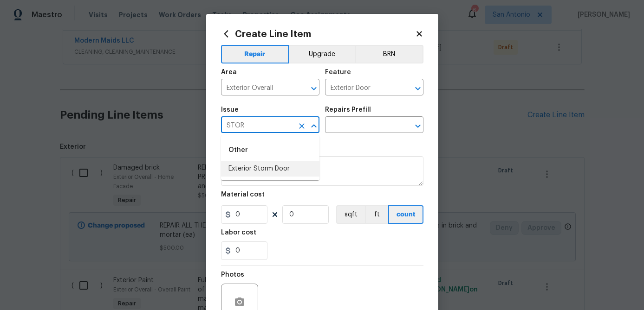
click at [258, 172] on li "Exterior Storm Door" at bounding box center [270, 168] width 98 height 15
type input "Exterior Storm Door"
click at [354, 127] on input "text" at bounding box center [361, 126] width 72 height 14
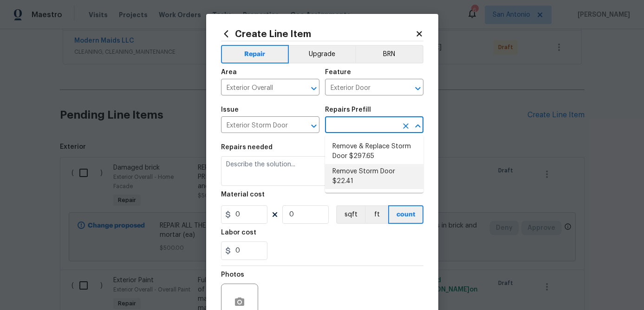
click at [354, 174] on li "Remove Storm Door $22.41" at bounding box center [374, 176] width 98 height 25
type input "Interior Door"
type input "Remove Storm Door $22.41"
type textarea "Remove the existing storm door. Repair any damage from the fasteners on the doo…"
type input "22.41"
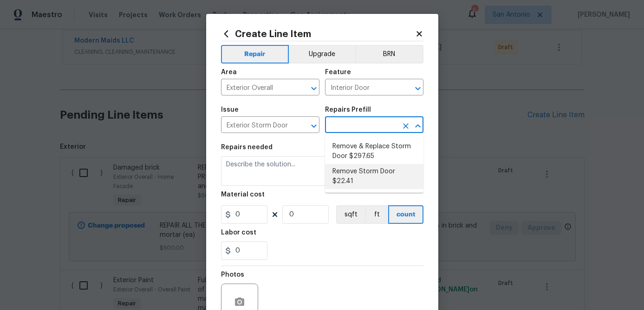
type input "1"
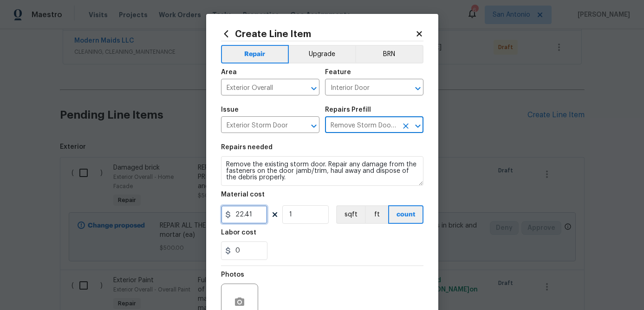
click at [265, 216] on input "22.41" at bounding box center [244, 215] width 46 height 19
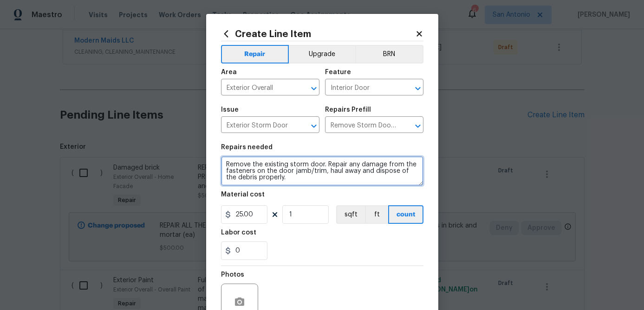
type input "25"
click at [223, 163] on textarea "Remove the existing storm door. Repair any damage from the fasteners on the doo…" at bounding box center [322, 171] width 202 height 30
click at [226, 162] on textarea "Remove the existing storm door. Repair any damage from the fasteners on the doo…" at bounding box center [322, 171] width 202 height 30
paste textarea "REMOVE THE FRONT SECURITY DOOR & PLACE IT IN THE GARAGE."
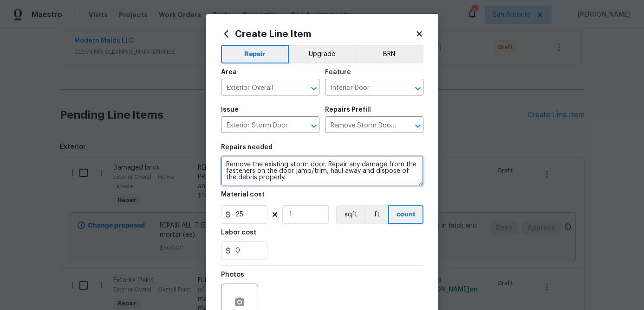
scroll to position [90, 0]
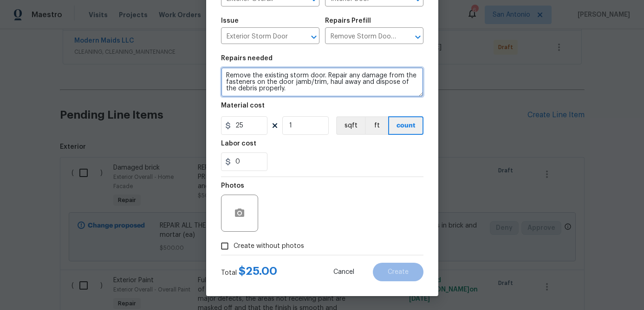
type textarea "REMOVE THE FRONT SECURITY DOOR & PLACE IT IN THE GARAGE. Remove the existing st…"
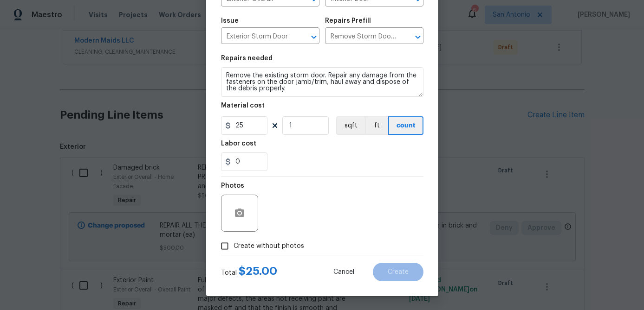
click at [225, 248] on input "Create without photos" at bounding box center [225, 247] width 18 height 18
checkbox input "true"
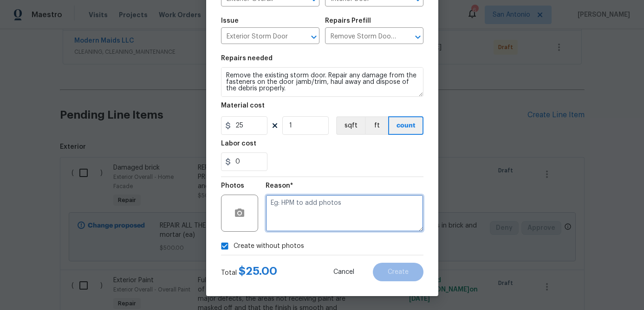
click at [283, 208] on textarea at bounding box center [344, 213] width 158 height 37
type textarea "."
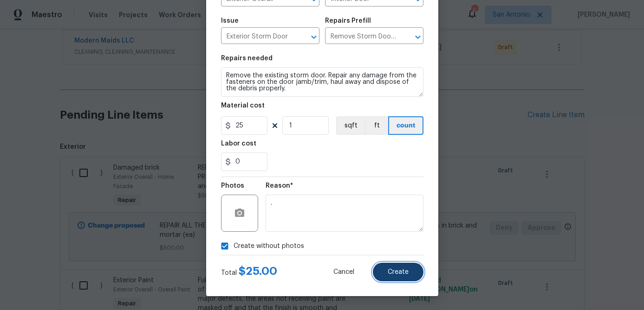
click at [395, 276] on button "Create" at bounding box center [398, 272] width 51 height 19
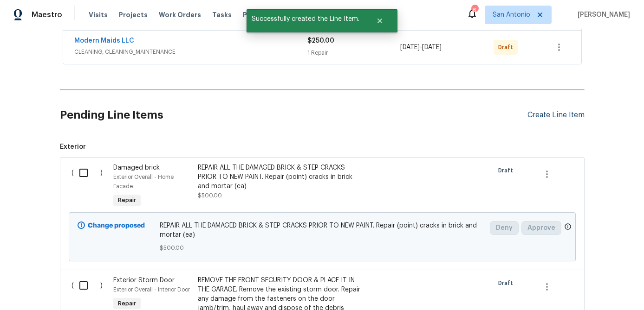
click at [555, 117] on div "Create Line Item" at bounding box center [555, 115] width 57 height 9
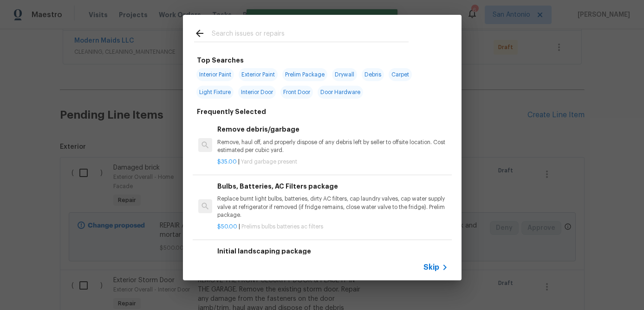
click at [434, 271] on span "Skip" at bounding box center [431, 267] width 16 height 9
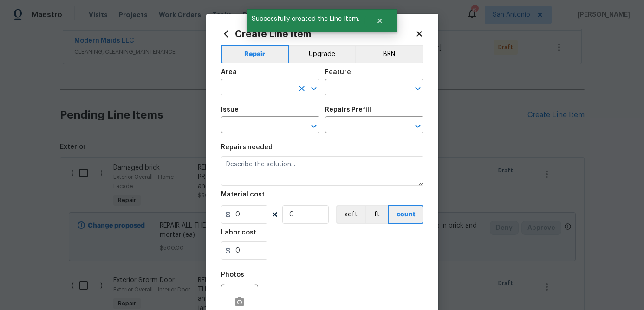
click at [271, 91] on input "text" at bounding box center [257, 88] width 72 height 14
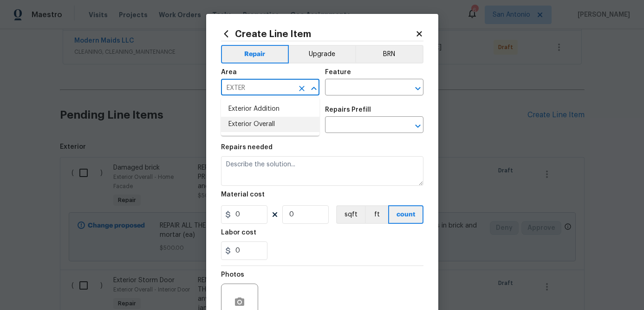
click at [267, 118] on li "Exterior Overall" at bounding box center [270, 124] width 98 height 15
type input "Exterior Overall"
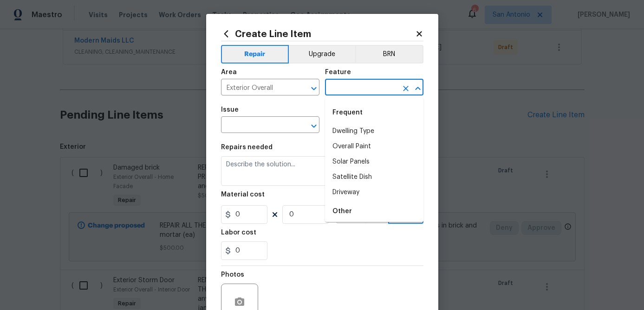
click at [346, 91] on input "text" at bounding box center [361, 88] width 72 height 14
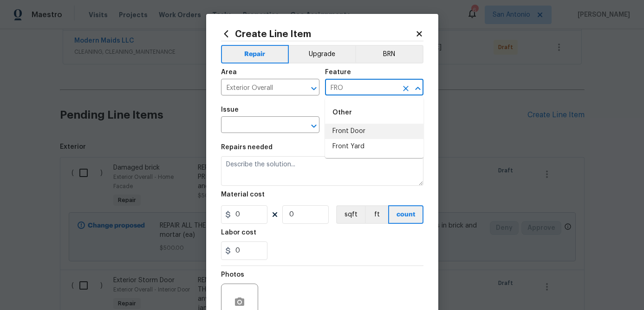
click at [347, 126] on li "Front Door" at bounding box center [374, 131] width 98 height 15
type input "Front Door"
click at [273, 125] on input "text" at bounding box center [257, 126] width 72 height 14
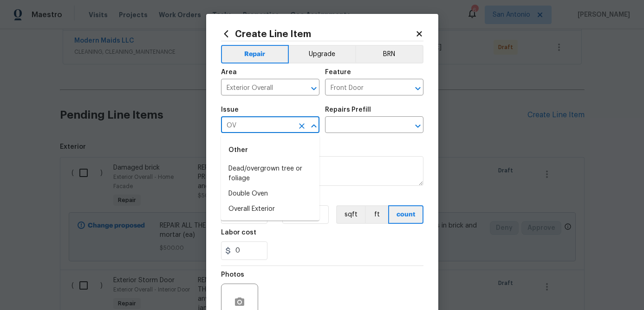
type input "O"
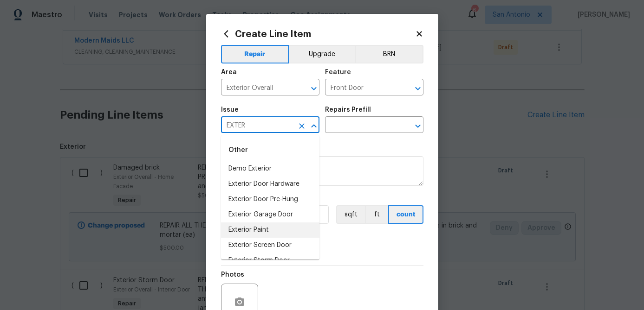
click at [248, 227] on li "Exterior Paint" at bounding box center [270, 230] width 98 height 15
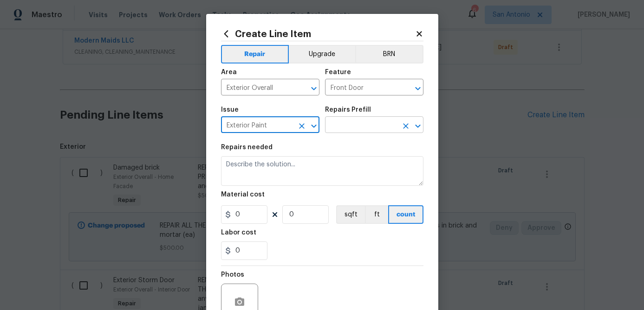
type input "Exterior Paint"
click at [341, 126] on input "text" at bounding box center [361, 126] width 72 height 14
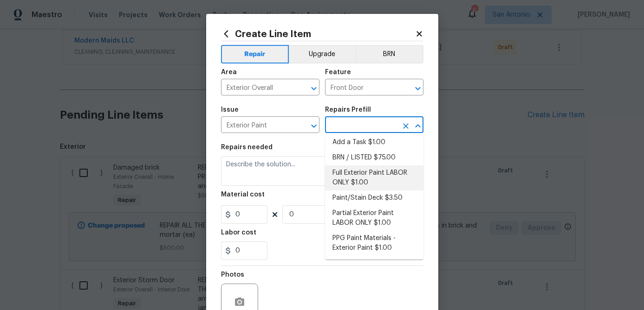
scroll to position [0, 0]
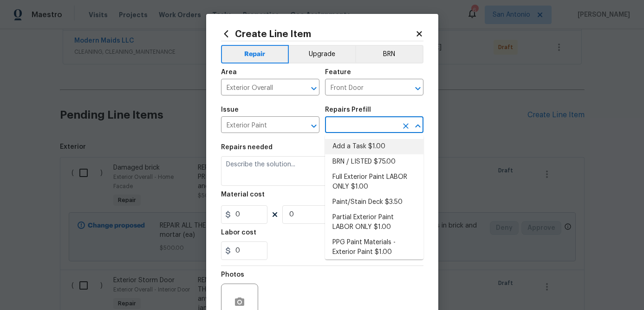
click at [361, 148] on li "Add a Task $1.00" at bounding box center [374, 146] width 98 height 15
type input "Overall Paint"
type input "Add a Task $1.00"
type textarea "HPM to detail"
type input "1"
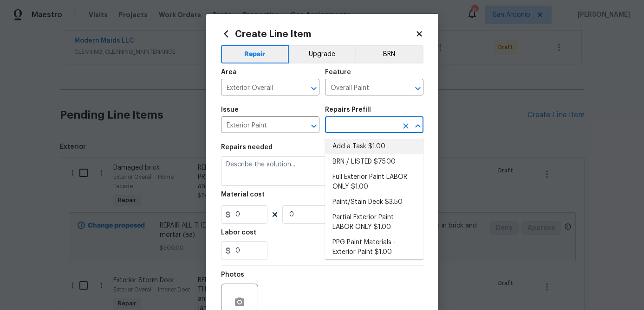
type input "1"
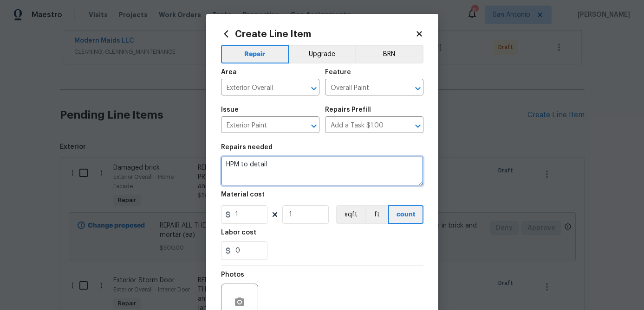
click at [223, 165] on textarea "HPM to detail" at bounding box center [322, 171] width 202 height 30
type textarea "STAIN THE FRONT DOOR. HPM to detail"
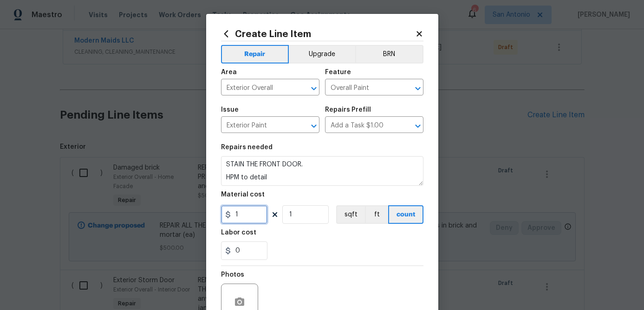
click at [244, 211] on input "1" at bounding box center [244, 215] width 46 height 19
type input "100"
click at [310, 218] on input "1" at bounding box center [305, 215] width 46 height 19
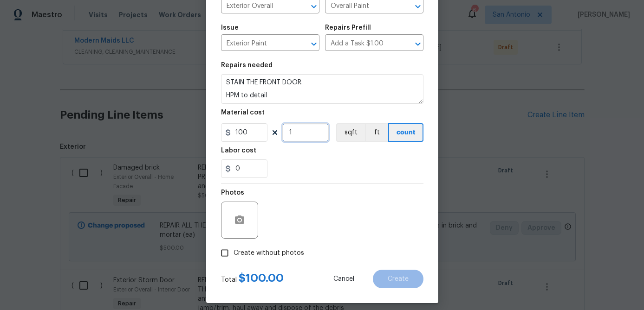
scroll to position [90, 0]
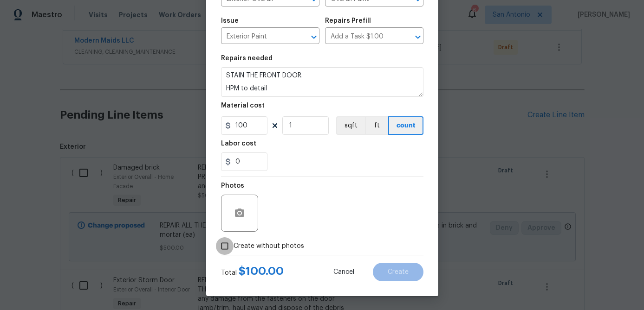
click at [232, 244] on input "Create without photos" at bounding box center [225, 247] width 18 height 18
checkbox input "true"
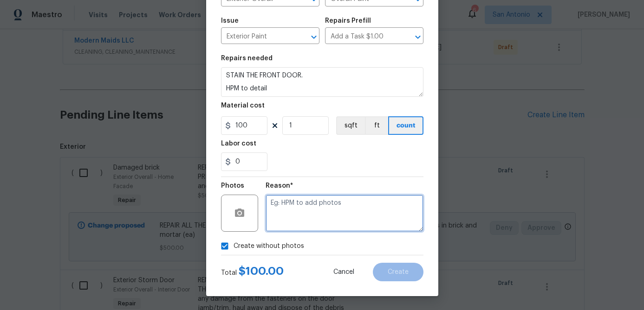
click at [280, 226] on textarea at bounding box center [344, 213] width 158 height 37
type textarea "."
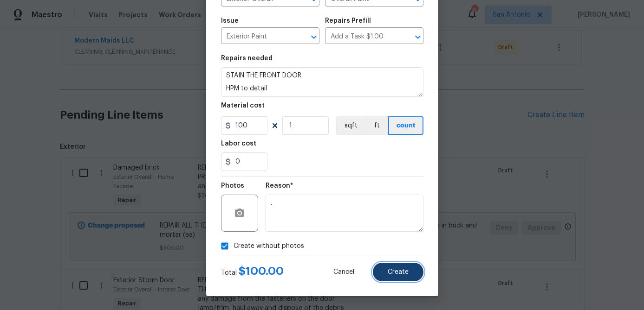
click at [394, 274] on span "Create" at bounding box center [397, 272] width 21 height 7
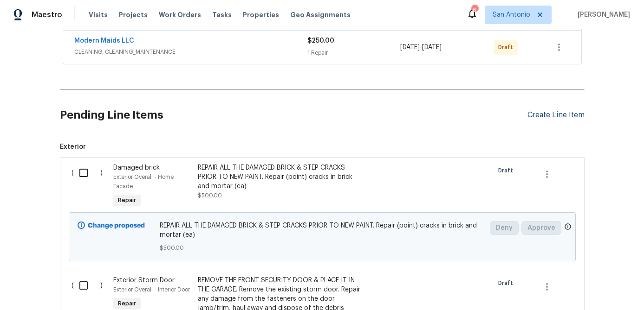
click at [543, 111] on div "Create Line Item" at bounding box center [555, 115] width 57 height 9
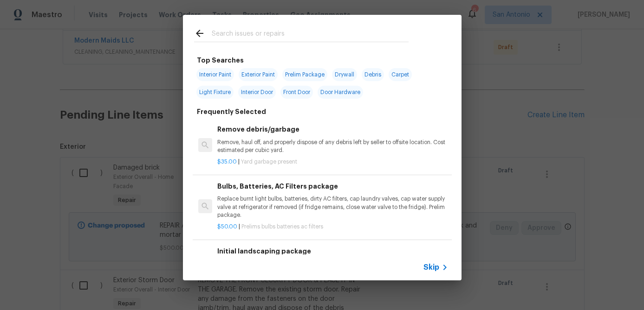
click at [431, 263] on span "Skip" at bounding box center [431, 267] width 16 height 9
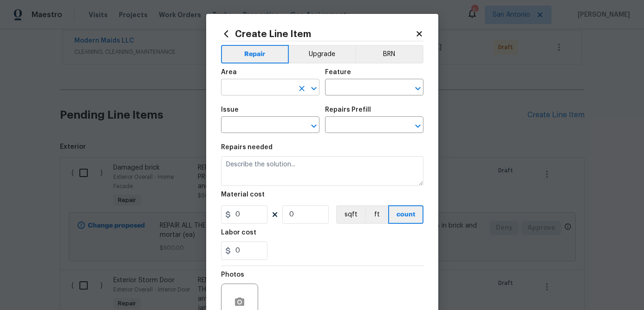
click at [288, 88] on input "text" at bounding box center [257, 88] width 72 height 14
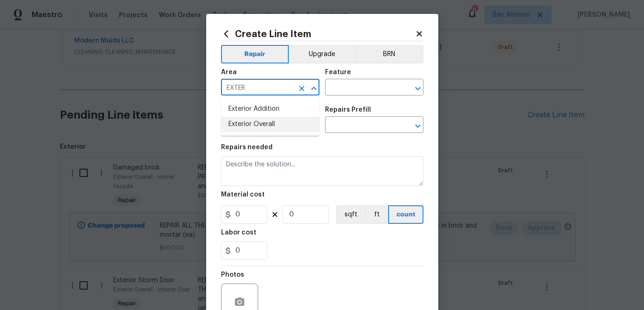
click at [272, 125] on li "Exterior Overall" at bounding box center [270, 124] width 98 height 15
type input "Exterior Overall"
click at [362, 89] on input "text" at bounding box center [361, 88] width 72 height 14
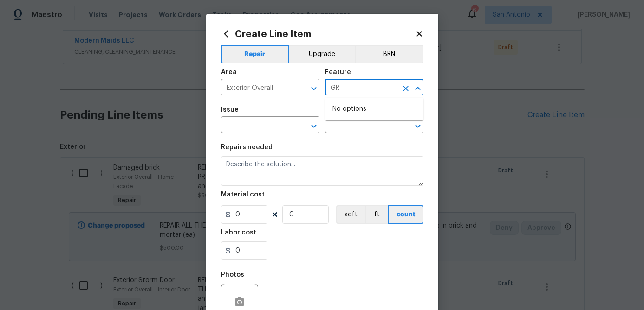
type input "G"
click at [351, 129] on li "Foundation" at bounding box center [374, 131] width 98 height 15
type input "Foundation"
click at [244, 128] on input "text" at bounding box center [257, 126] width 72 height 14
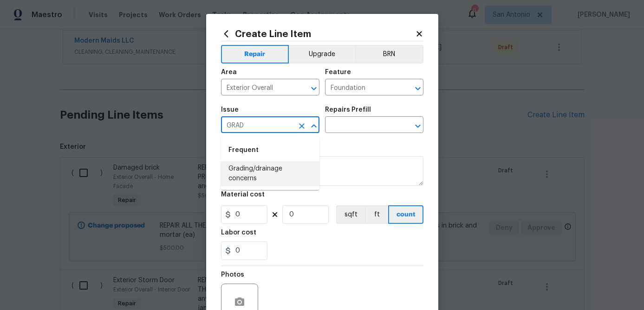
click at [242, 175] on li "Grading/drainage concerns" at bounding box center [270, 173] width 98 height 25
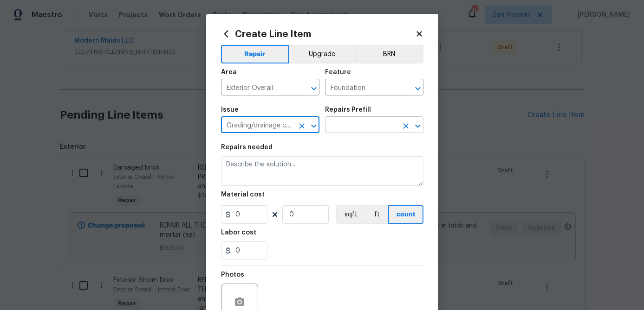
type input "Grading/drainage concerns"
click at [343, 129] on input "text" at bounding box center [361, 126] width 72 height 14
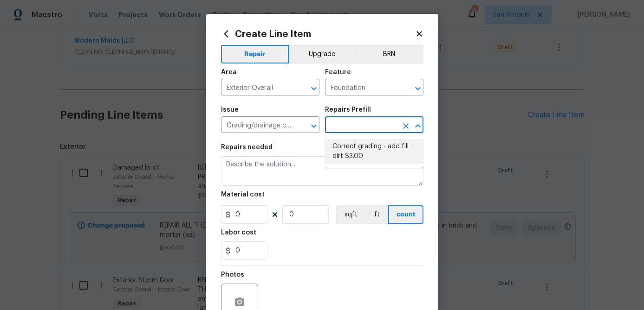
click at [345, 147] on li "Correct grading - add fill dirt $3.00" at bounding box center [374, 151] width 98 height 25
type input "Correct grading - add fill dirt $3.00"
type textarea "Add dirt where foundation is exposed. Leave 4-6" exposed. Grade away from house."
type input "3"
type input "1"
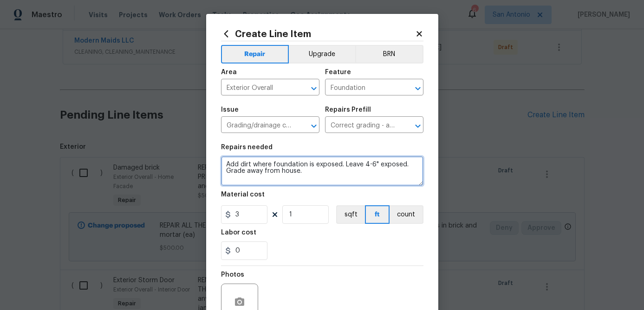
click at [226, 161] on textarea "Add dirt where foundation is exposed. Leave 4-6" exposed. Grade away from house." at bounding box center [322, 171] width 202 height 30
click at [223, 160] on textarea "Add dirt where foundation is exposed. Leave 4-6" exposed. Grade away from house." at bounding box center [322, 171] width 202 height 30
paste textarea "BACKFILL AROUND FOUNDATION & DRIVEWAY/SIDEWALK WITH FRESH DIRT; DO NOT LEAVE MO…"
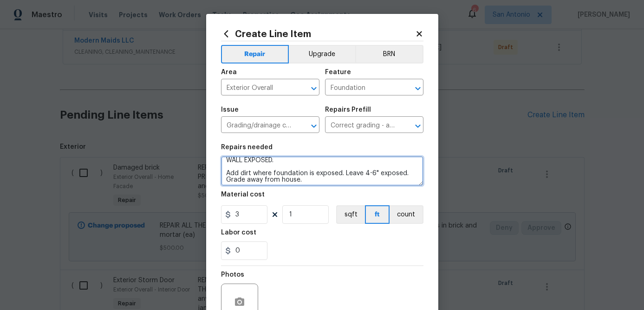
scroll to position [19, 0]
type textarea "BACKFILL AROUND FOUNDATION & DRIVEWAY/SIDEWALK WITH FRESH DIRT; DO NOT LEAVE MO…"
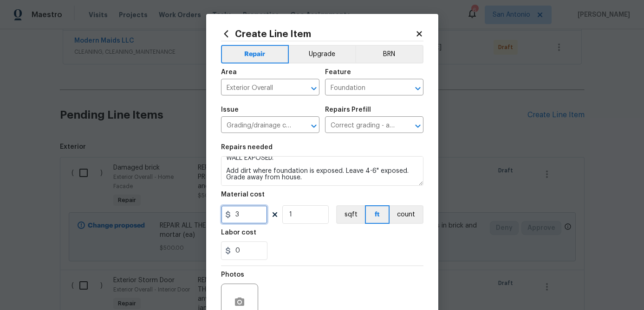
click at [235, 215] on input "3" at bounding box center [244, 215] width 46 height 19
click at [246, 211] on input "3" at bounding box center [244, 215] width 46 height 19
type input "300"
click at [303, 212] on input "1" at bounding box center [305, 215] width 46 height 19
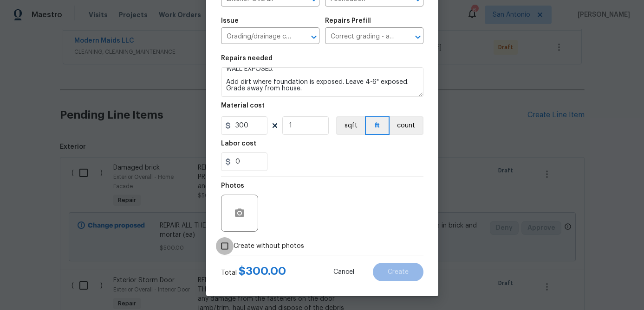
click at [224, 242] on input "Create without photos" at bounding box center [225, 247] width 18 height 18
checkbox input "true"
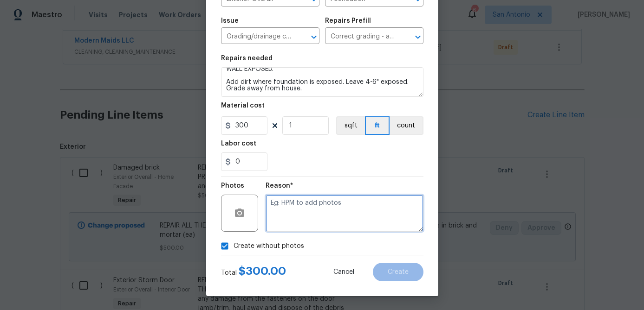
click at [302, 202] on textarea at bounding box center [344, 213] width 158 height 37
type textarea "."
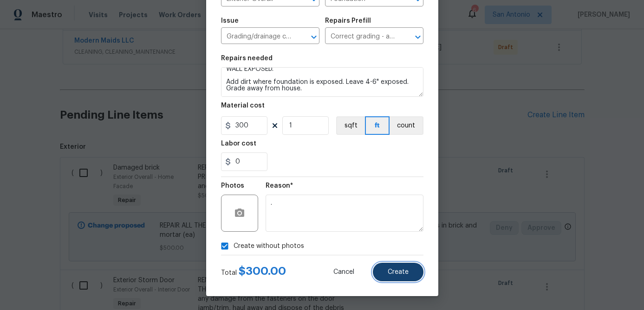
click at [396, 267] on button "Create" at bounding box center [398, 272] width 51 height 19
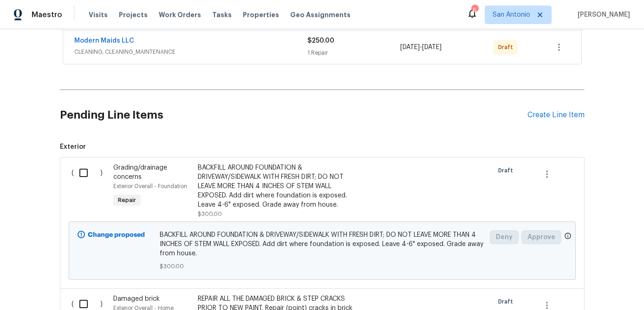
click at [541, 120] on div "Pending Line Items Create Line Item" at bounding box center [322, 115] width 524 height 43
click at [542, 117] on div "Create Line Item" at bounding box center [555, 115] width 57 height 9
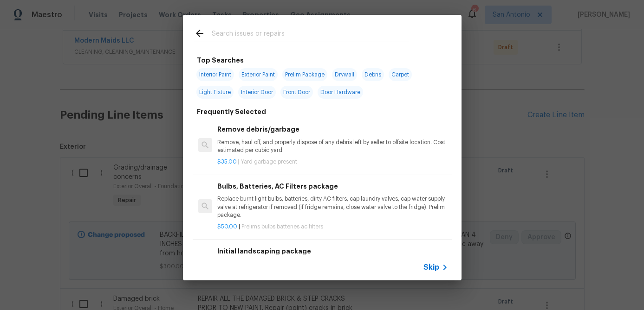
click at [437, 268] on span "Skip" at bounding box center [431, 267] width 16 height 9
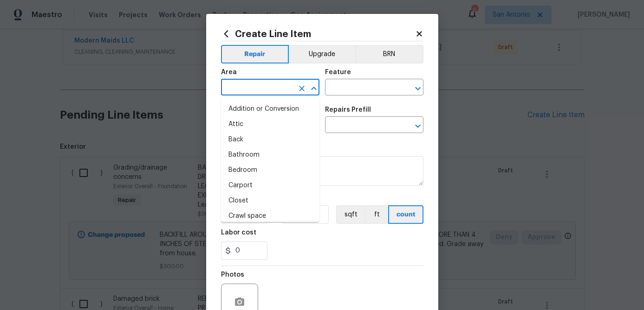
click at [274, 87] on input "text" at bounding box center [257, 88] width 72 height 14
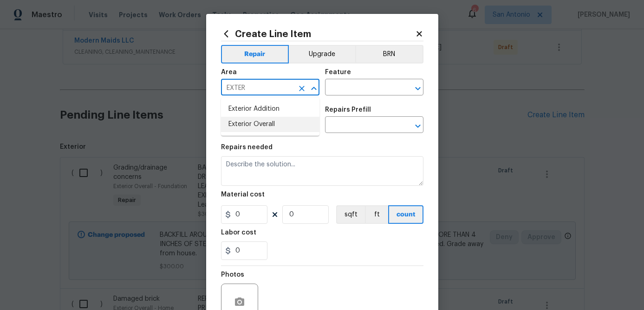
click at [264, 123] on li "Exterior Overall" at bounding box center [270, 124] width 98 height 15
type input "Exterior Overall"
click at [334, 88] on input "text" at bounding box center [361, 88] width 72 height 14
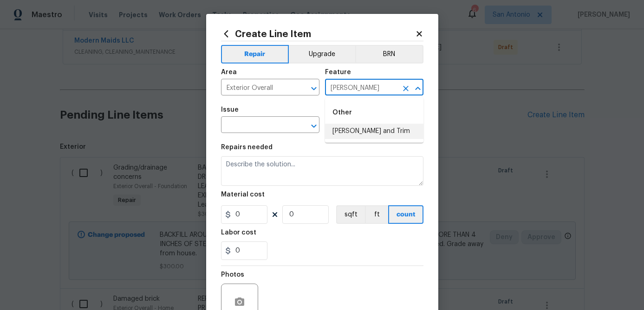
click at [340, 135] on li "Eaves and Trim" at bounding box center [374, 131] width 98 height 15
type input "Eaves and Trim"
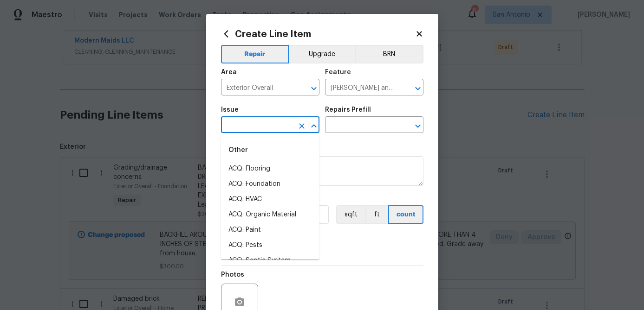
click at [270, 129] on input "text" at bounding box center [257, 126] width 72 height 14
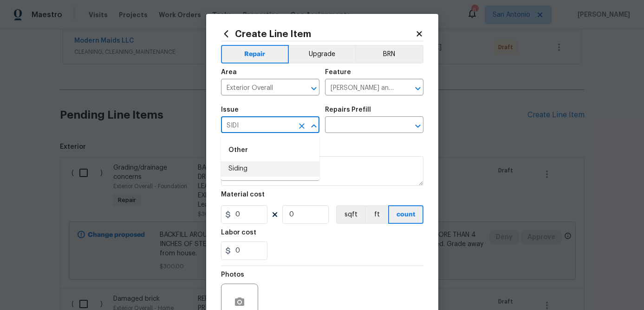
click at [253, 170] on li "Siding" at bounding box center [270, 168] width 98 height 15
type input "Siding"
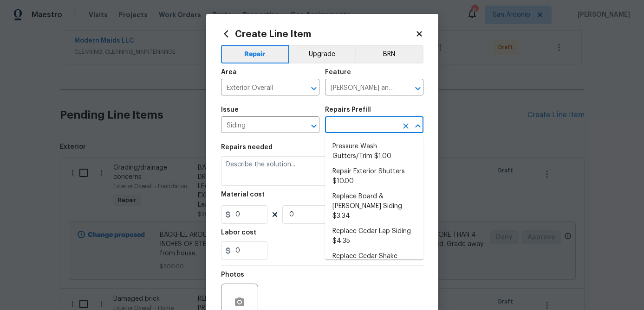
click at [338, 128] on input "text" at bounding box center [361, 126] width 72 height 14
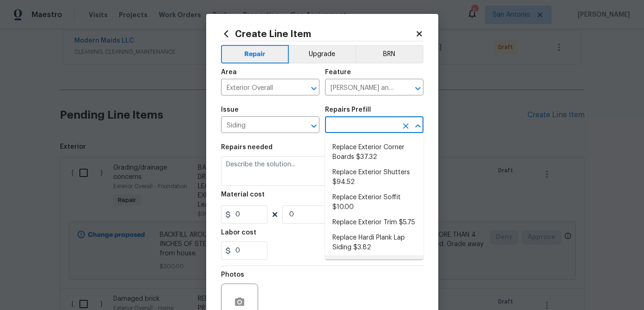
scroll to position [157, 0]
click at [366, 218] on li "Replace Exterior Trim $5.75" at bounding box center [374, 225] width 98 height 15
type input "Siding"
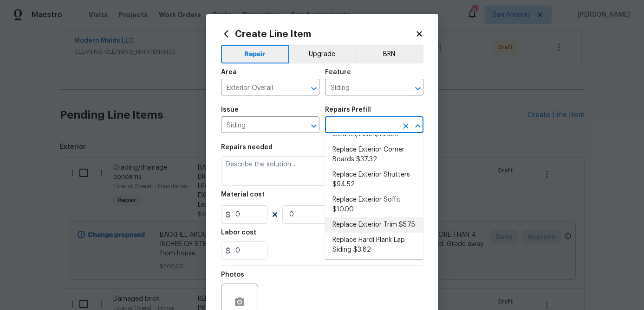
type input "Replace Exterior Trim $5.75"
type textarea "Remove the existing trim and replace with new. Ensure that the new trim matches…"
type input "5.75"
type input "1"
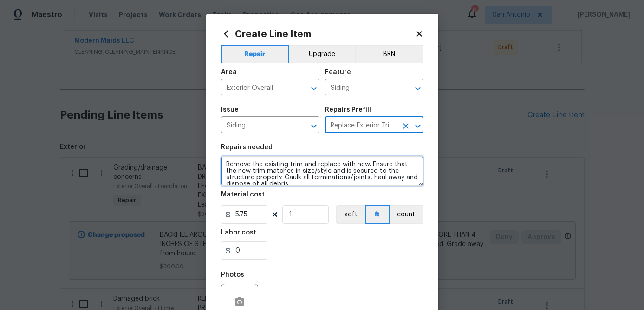
click at [222, 162] on textarea "Remove the existing trim and replace with new. Ensure that the new trim matches…" at bounding box center [322, 171] width 202 height 30
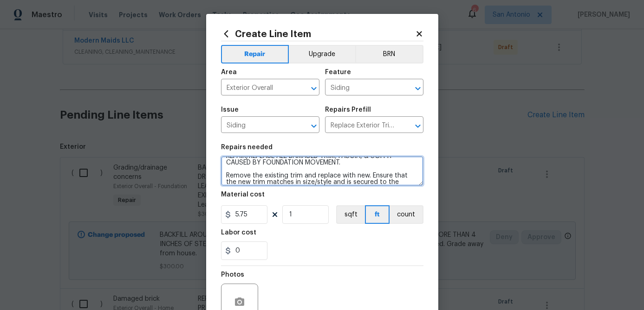
scroll to position [2, 0]
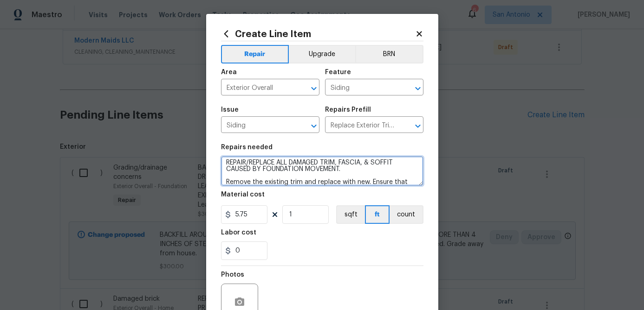
type textarea "REPAIR/REPLACE ALL DAMAGED TRIM, FASCIA, & SOFFIT CAUSED BY FOUNDATION MOVEMENT…"
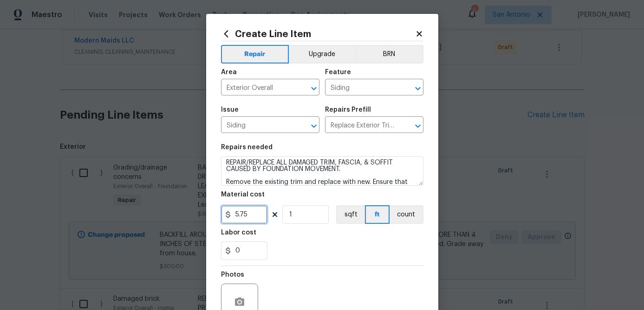
click at [249, 216] on input "5.75" at bounding box center [244, 215] width 46 height 19
type input "250"
click at [320, 213] on input "1" at bounding box center [305, 215] width 46 height 19
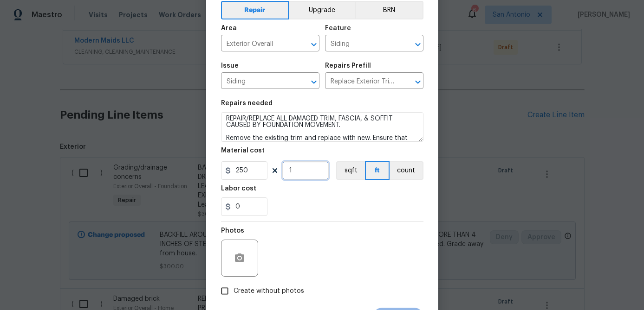
scroll to position [90, 0]
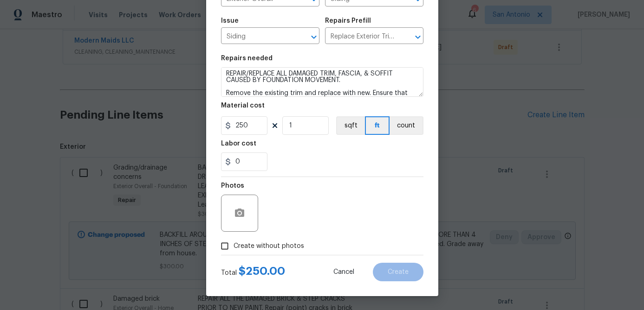
click at [228, 247] on input "Create without photos" at bounding box center [225, 247] width 18 height 18
checkbox input "true"
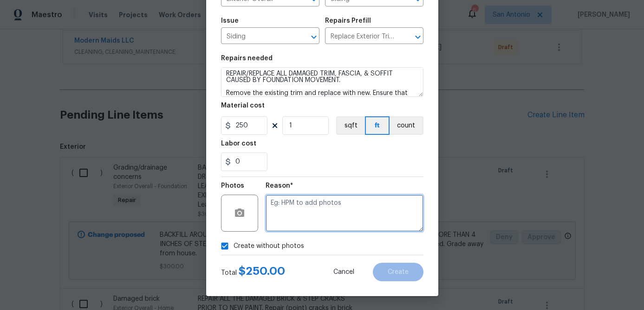
click at [294, 212] on textarea at bounding box center [344, 213] width 158 height 37
type textarea "."
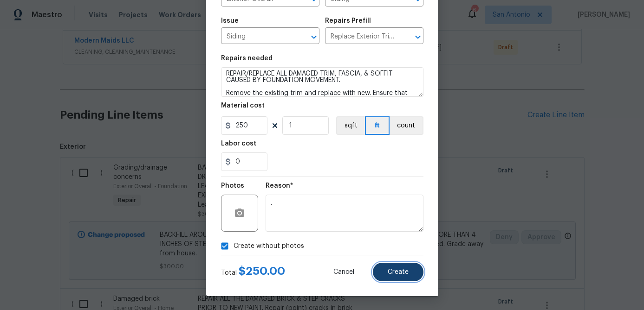
click at [397, 272] on span "Create" at bounding box center [397, 272] width 21 height 7
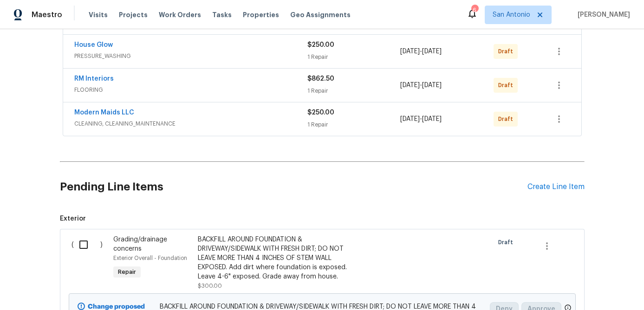
scroll to position [338, 0]
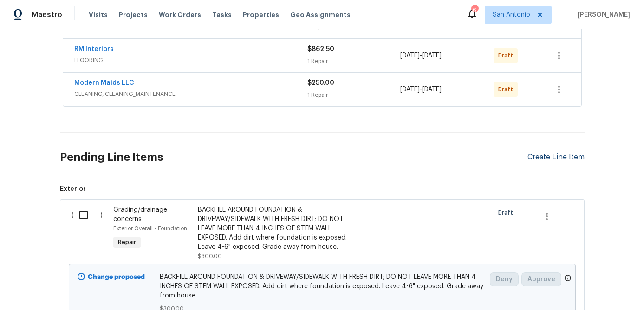
click at [543, 157] on div "Create Line Item" at bounding box center [555, 157] width 57 height 9
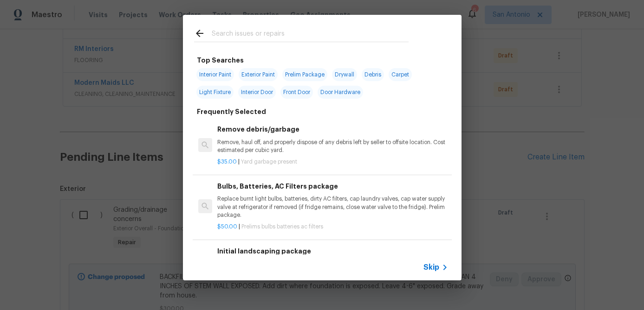
click at [433, 265] on span "Skip" at bounding box center [431, 267] width 16 height 9
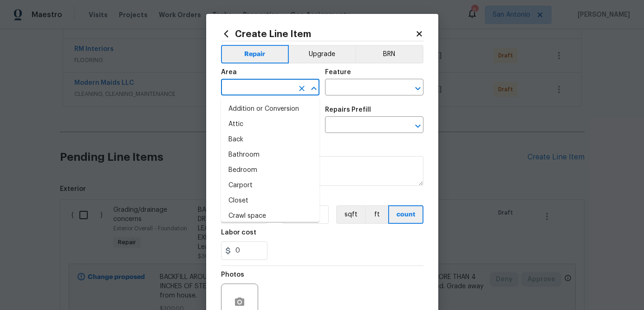
click at [265, 95] on input "text" at bounding box center [257, 88] width 72 height 14
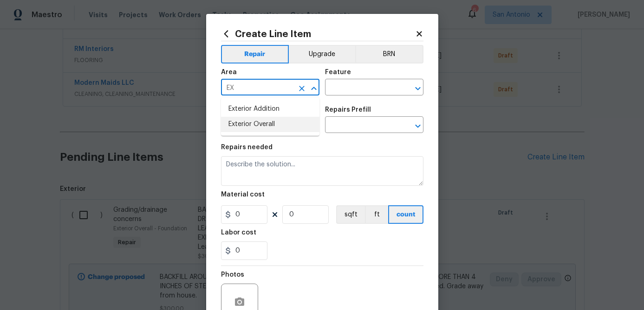
click at [250, 123] on li "Exterior Overall" at bounding box center [270, 124] width 98 height 15
type input "Exterior Overall"
click at [349, 87] on input "text" at bounding box center [361, 88] width 72 height 14
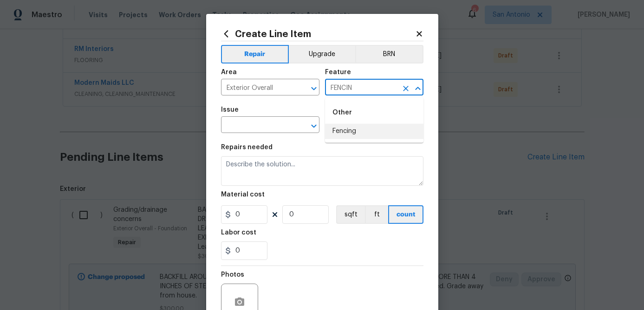
click at [342, 129] on li "Fencing" at bounding box center [374, 131] width 98 height 15
type input "Fencing"
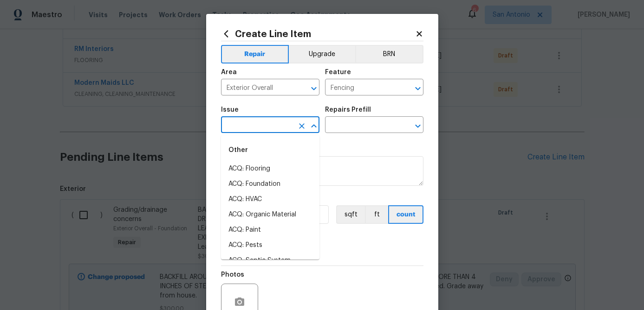
click at [273, 122] on input "text" at bounding box center [257, 126] width 72 height 14
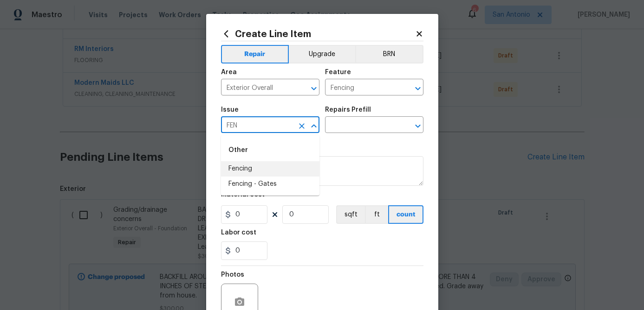
click at [238, 163] on li "Fencing" at bounding box center [270, 168] width 98 height 15
type input "Fencing"
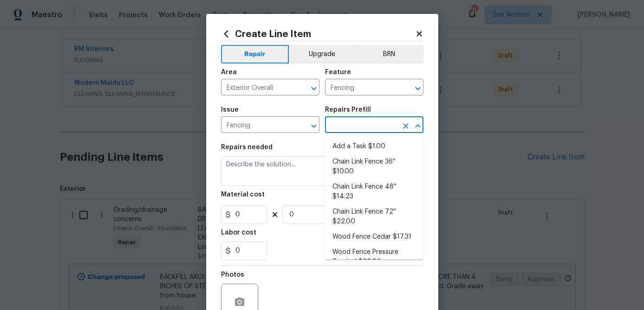
click at [348, 123] on input "text" at bounding box center [361, 126] width 72 height 14
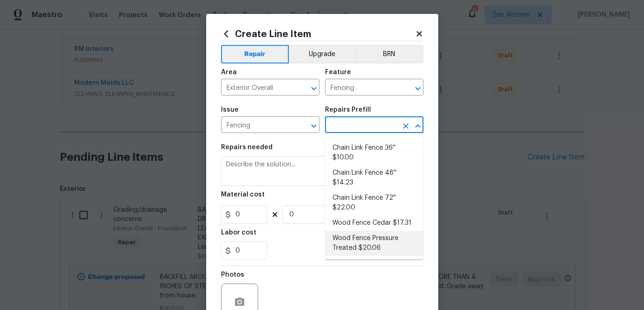
click at [360, 243] on li "Wood Fence Pressure Treated $20.06" at bounding box center [374, 243] width 98 height 25
type input "Wood Fence Pressure Treated $20.06"
type textarea "Prep the work area and install a new solid board pressure treated fence. Ensure…"
type input "1"
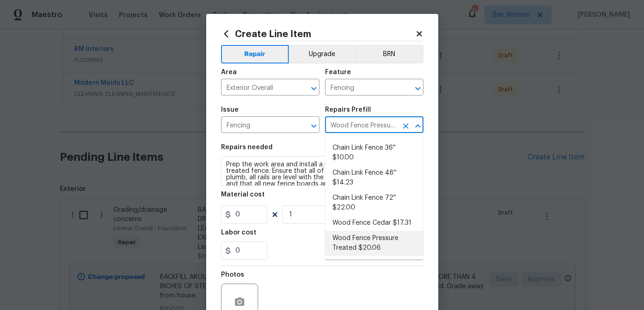
type input "20.06"
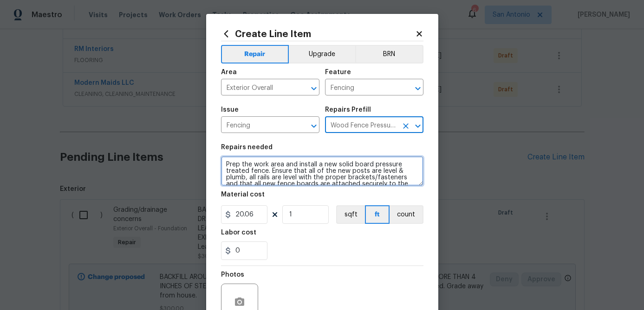
click at [226, 163] on textarea "Prep the work area and install a new solid board pressure treated fence. Ensure…" at bounding box center [322, 171] width 202 height 30
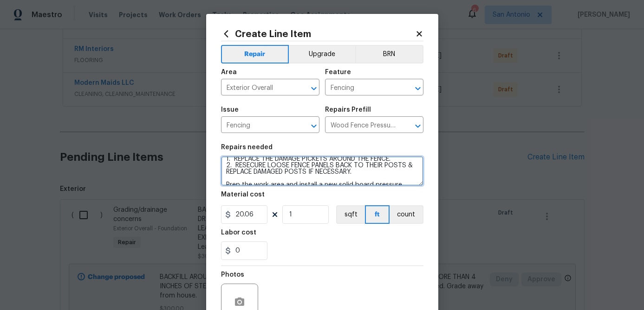
scroll to position [0, 0]
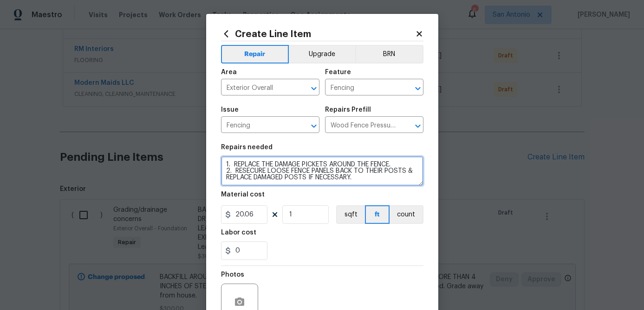
click at [241, 170] on textarea "1. REPLACE THE DAMAGE PICKETS AROUND THE FENCE. 2. RESECURE LOOSE FENCE PANELS …" at bounding box center [322, 171] width 202 height 30
click at [363, 178] on textarea "1. REPLACE THE DAMAGE PICKETS AROUND THE FENCE. 2. RE-SECURE LOOSE FENCE PANELS…" at bounding box center [322, 171] width 202 height 30
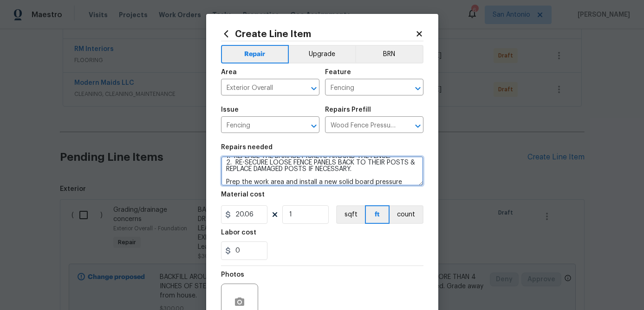
scroll to position [9, 0]
type textarea "1. REPLACE THE DAMAGE PICKETS AROUND THE FENCE. 2. RE-SECURE LOOSE FENCE PANELS…"
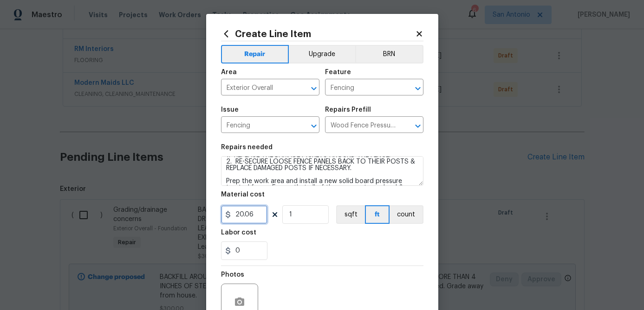
click at [264, 215] on input "20.06" at bounding box center [244, 215] width 46 height 19
type input "250"
click at [301, 217] on input "1" at bounding box center [305, 215] width 46 height 19
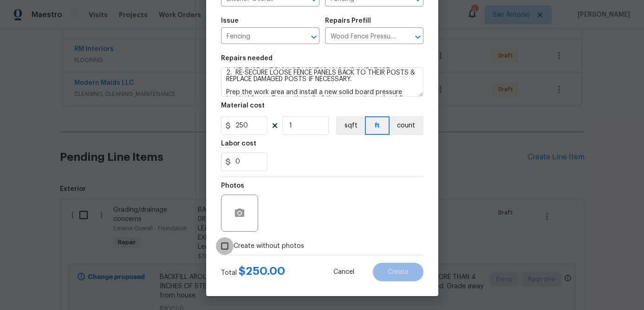
click at [227, 247] on input "Create without photos" at bounding box center [225, 247] width 18 height 18
checkbox input "true"
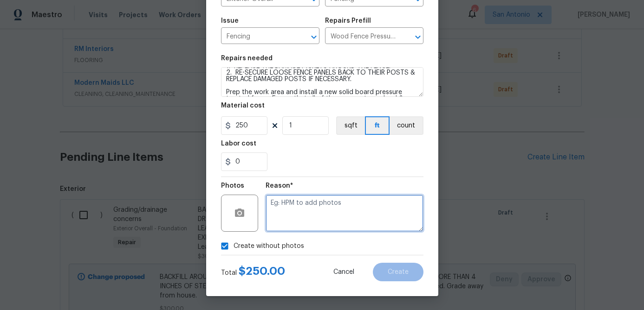
click at [286, 221] on textarea at bounding box center [344, 213] width 158 height 37
type textarea "."
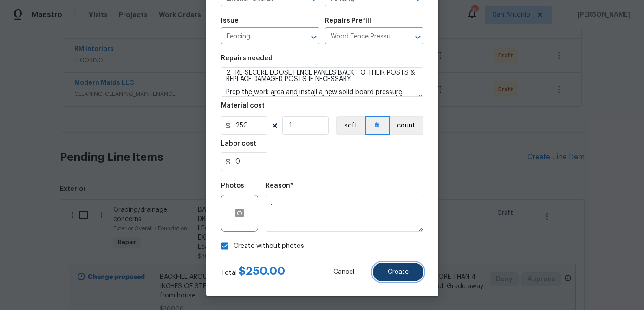
click at [399, 277] on button "Create" at bounding box center [398, 272] width 51 height 19
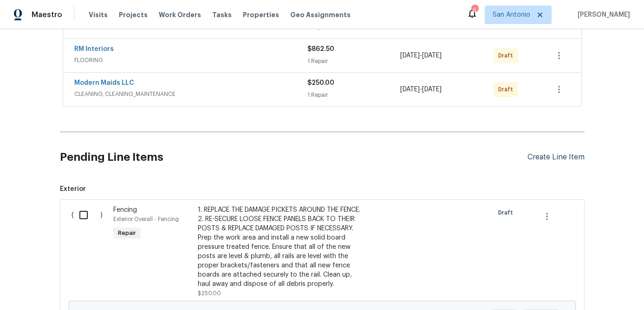
click at [546, 157] on div "Create Line Item" at bounding box center [555, 157] width 57 height 9
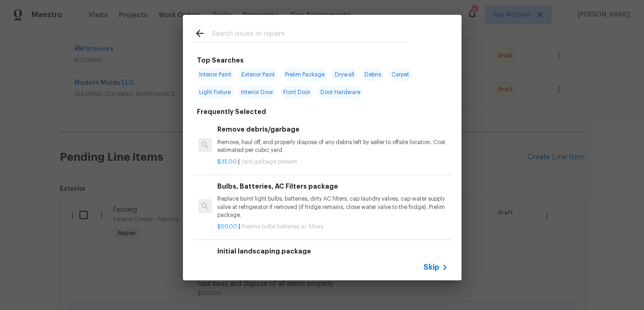
click at [430, 266] on span "Skip" at bounding box center [431, 267] width 16 height 9
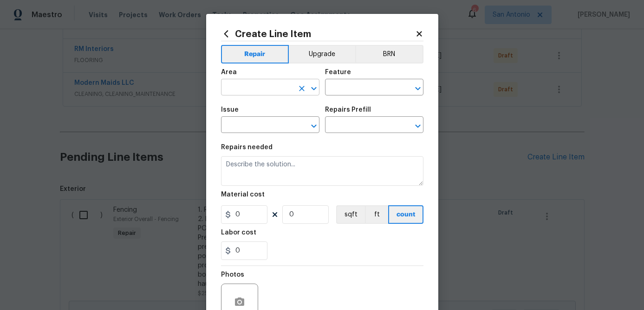
click at [264, 87] on input "text" at bounding box center [257, 88] width 72 height 14
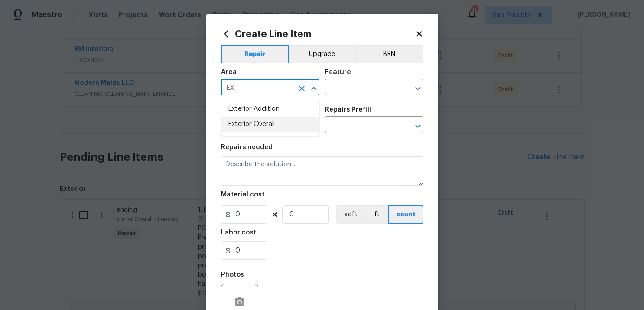
click at [253, 125] on li "Exterior Overall" at bounding box center [270, 124] width 98 height 15
type input "Exterior Overall"
click at [355, 92] on input "text" at bounding box center [361, 88] width 72 height 14
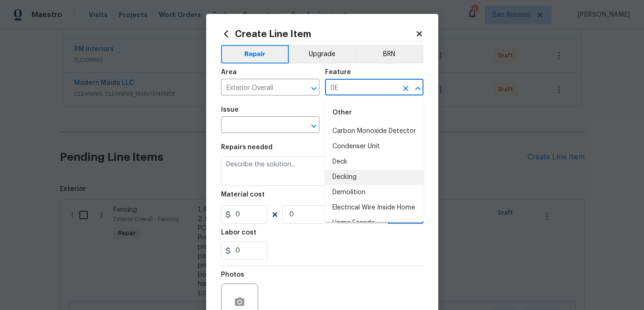
click at [346, 175] on li "Decking" at bounding box center [374, 177] width 98 height 15
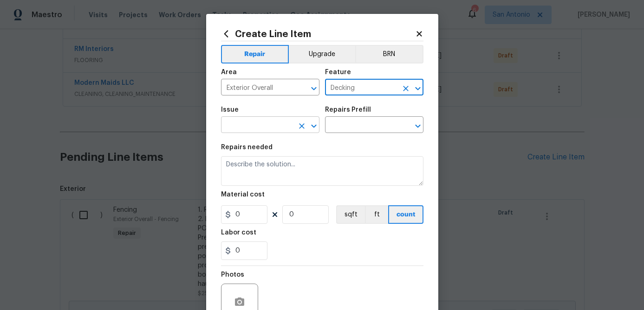
type input "Decking"
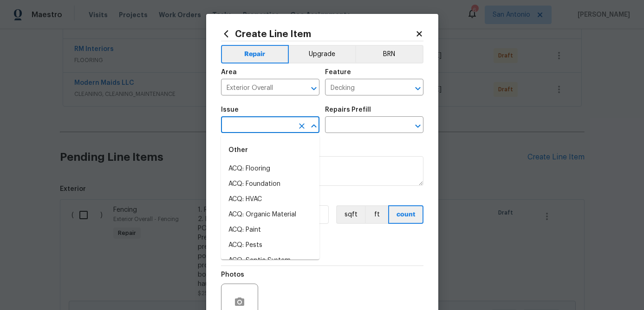
click at [264, 125] on input "text" at bounding box center [257, 126] width 72 height 14
type input "R"
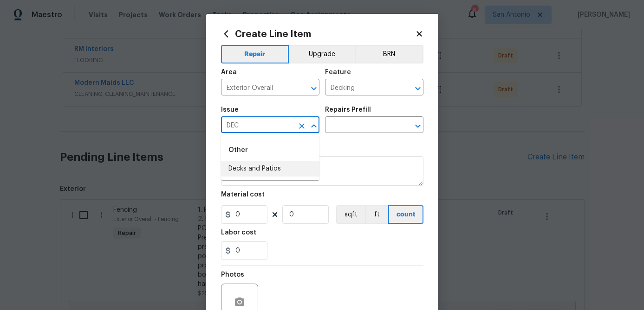
click at [263, 167] on li "Decks and Patios" at bounding box center [270, 168] width 98 height 15
type input "Decks and Patios"
click at [360, 130] on input "text" at bounding box center [361, 126] width 72 height 14
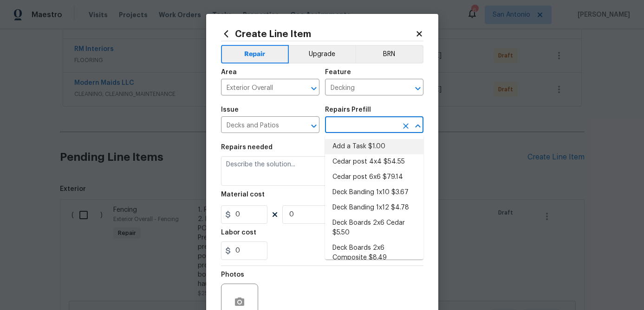
click at [360, 141] on li "Add a Task $1.00" at bounding box center [374, 146] width 98 height 15
type input "Deck"
type input "Add a Task $1.00"
type textarea "HPM to detail"
type input "1"
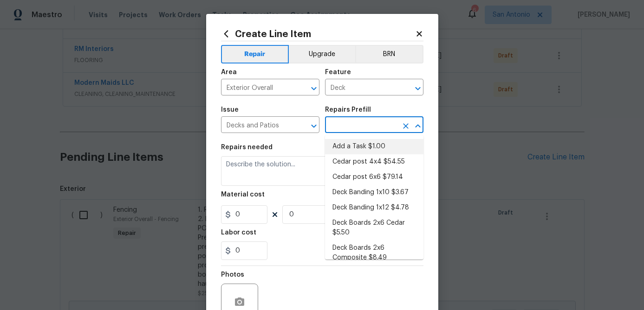
type input "1"
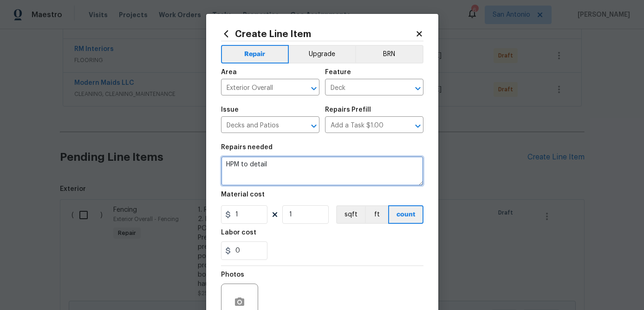
drag, startPoint x: 272, startPoint y: 162, endPoint x: 198, endPoint y: 158, distance: 74.3
click at [198, 158] on div "Create Line Item Repair Upgrade BRN Area Exterior Overall ​ Feature Deck ​ Issu…" at bounding box center [322, 155] width 644 height 310
type textarea "PAINT THE BACK PORCH RAILINGS & STEPS IN A DARK BROWN COLOR."
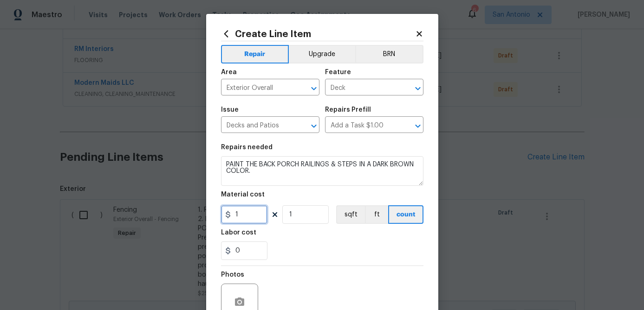
click at [246, 209] on input "1" at bounding box center [244, 215] width 46 height 19
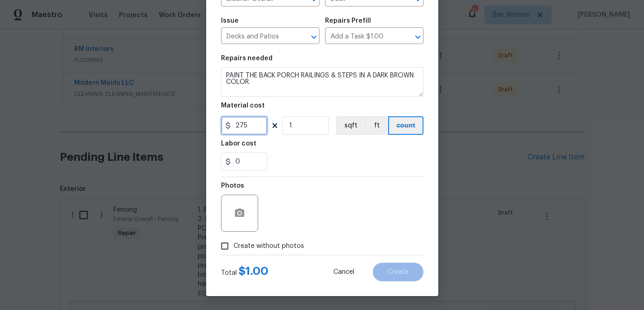
type input "275"
click at [229, 243] on input "Create without photos" at bounding box center [225, 247] width 18 height 18
checkbox input "true"
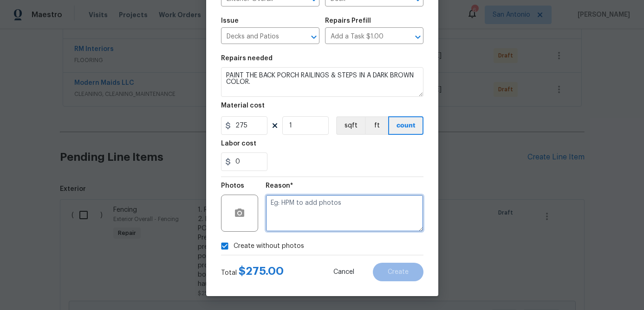
click at [286, 226] on textarea at bounding box center [344, 213] width 158 height 37
type textarea "."
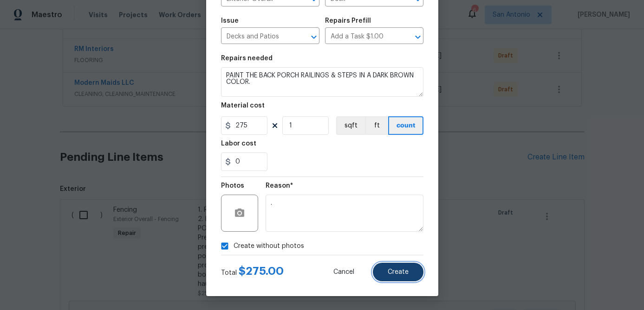
click at [401, 272] on span "Create" at bounding box center [397, 272] width 21 height 7
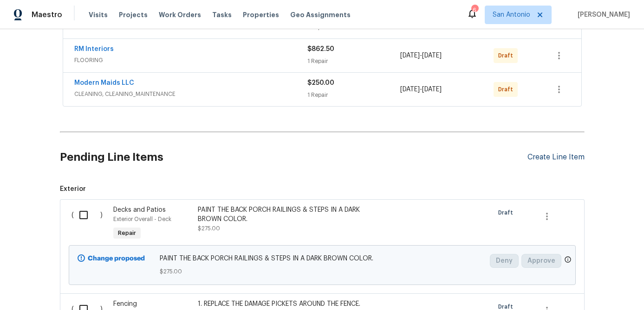
click at [560, 158] on div "Create Line Item" at bounding box center [555, 157] width 57 height 9
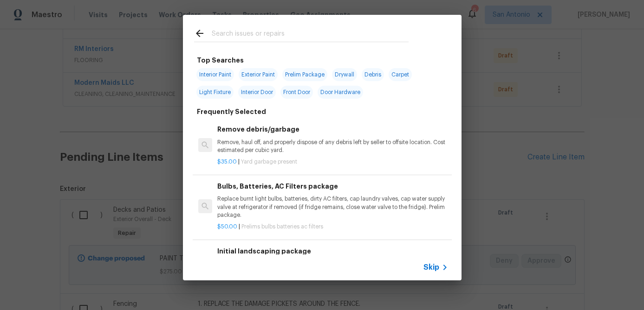
click at [428, 262] on div "Skip" at bounding box center [436, 267] width 27 height 11
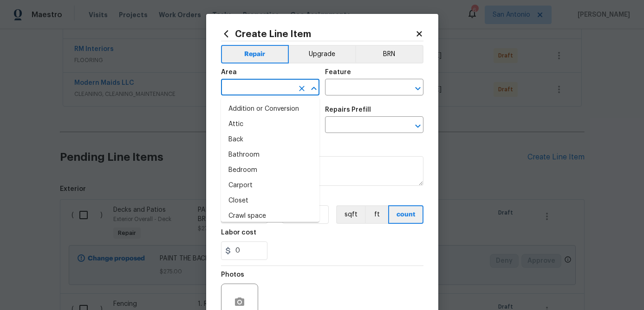
click at [271, 84] on input "text" at bounding box center [257, 88] width 72 height 14
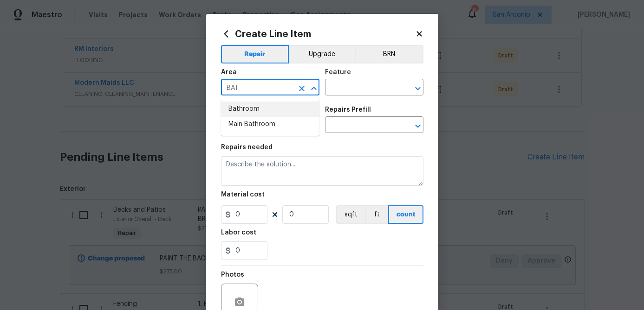
click at [259, 107] on li "Bathroom" at bounding box center [270, 109] width 98 height 15
type input "Bathroom"
click at [358, 85] on input "text" at bounding box center [361, 88] width 72 height 14
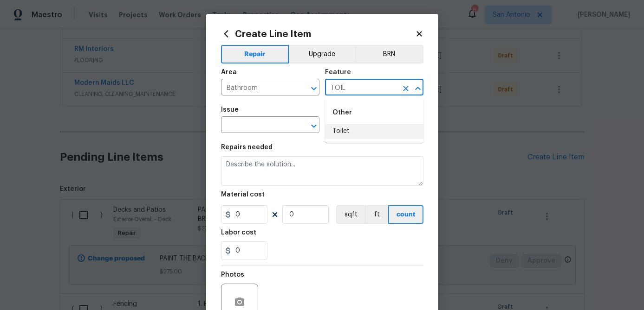
click at [342, 126] on li "Toilet" at bounding box center [374, 131] width 98 height 15
type input "Toilet"
click at [268, 128] on input "text" at bounding box center [257, 126] width 72 height 14
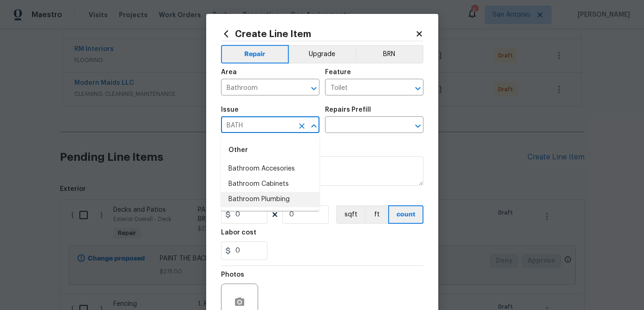
click at [265, 199] on li "Bathroom Plumbing" at bounding box center [270, 199] width 98 height 15
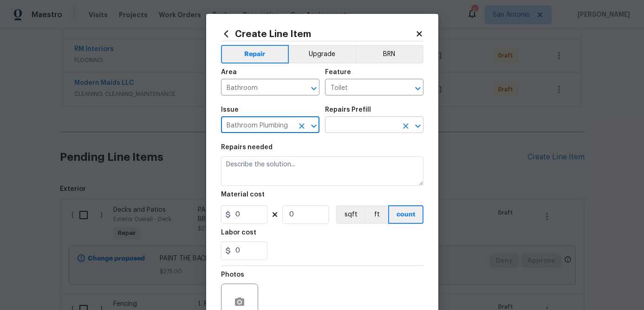
type input "Bathroom Plumbing"
click at [351, 124] on input "text" at bounding box center [361, 126] width 72 height 14
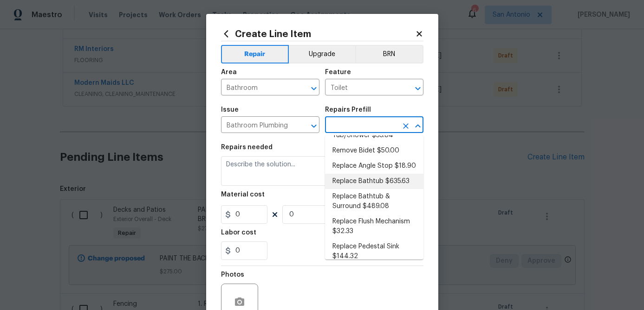
scroll to position [254, 0]
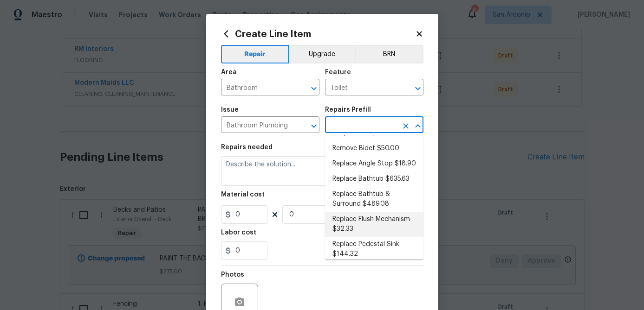
click at [357, 221] on li "Replace Flush Mechanism $32.33" at bounding box center [374, 224] width 98 height 25
type input "Plumbing"
type input "Replace Flush Mechanism $32.33"
type textarea "Remove and replace the toilet flush mechanism with new. Ensure that there are n…"
type input "32.33"
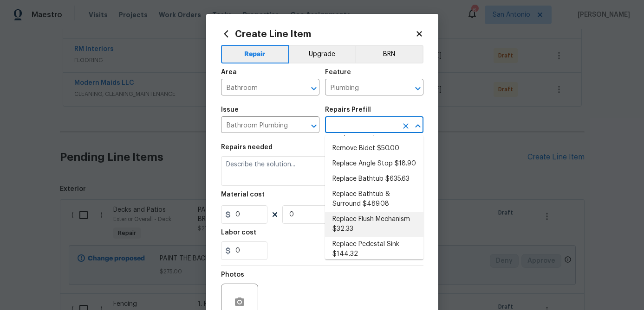
type input "1"
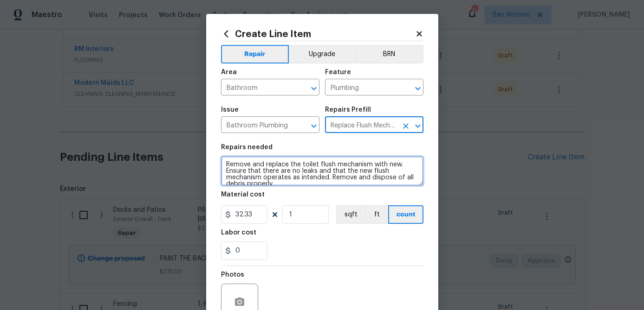
click at [224, 162] on textarea "Remove and replace the toilet flush mechanism with new. Ensure that there are n…" at bounding box center [322, 171] width 202 height 30
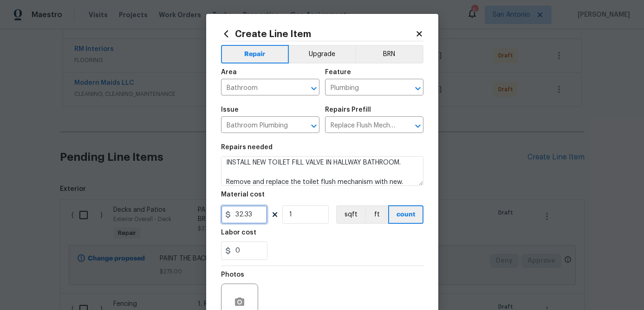
click at [257, 218] on input "32.33" at bounding box center [244, 215] width 46 height 19
click at [310, 219] on input "1" at bounding box center [305, 215] width 46 height 19
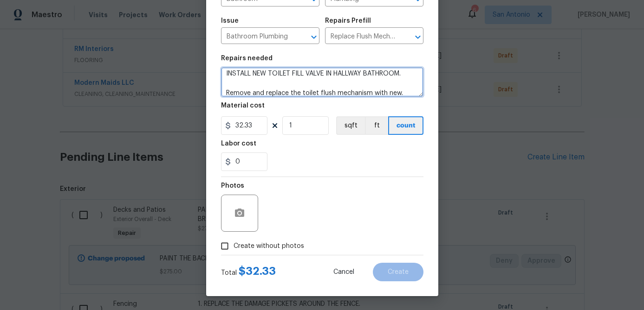
click at [244, 89] on textarea "INSTALL NEW TOILET FILL VALVE IN HALLWAY BATHROOM. Remove and replace the toile…" at bounding box center [322, 82] width 202 height 30
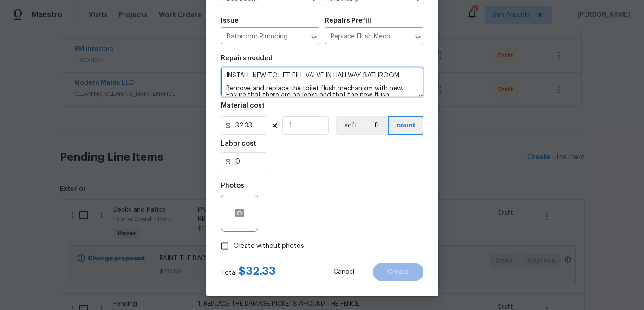
type textarea "INSTALL NEW TOILET FILL VALVE IN HALLWAY BATHROOM. Remove and replace the toile…"
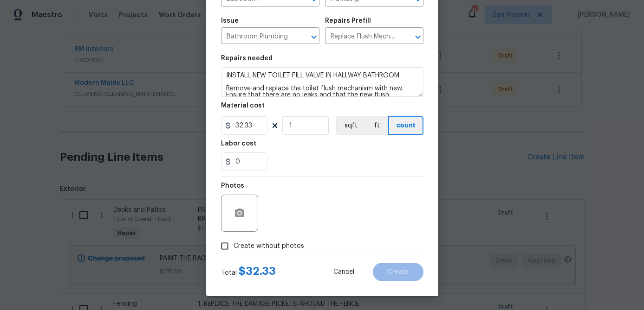
click at [229, 242] on input "Create without photos" at bounding box center [225, 247] width 18 height 18
checkbox input "true"
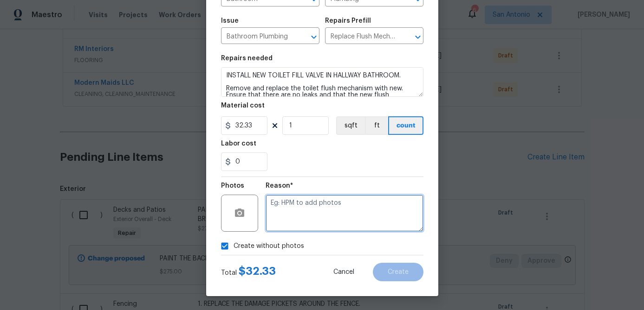
click at [285, 204] on textarea at bounding box center [344, 213] width 158 height 37
type textarea "."
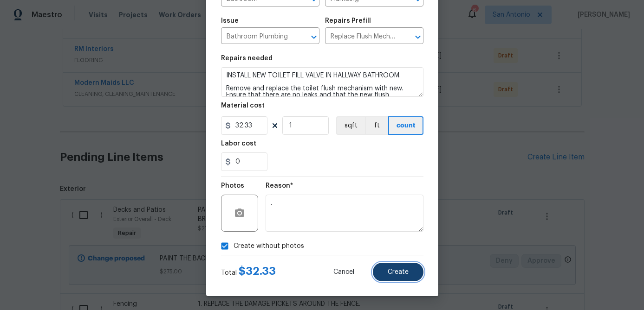
click at [401, 273] on span "Create" at bounding box center [397, 272] width 21 height 7
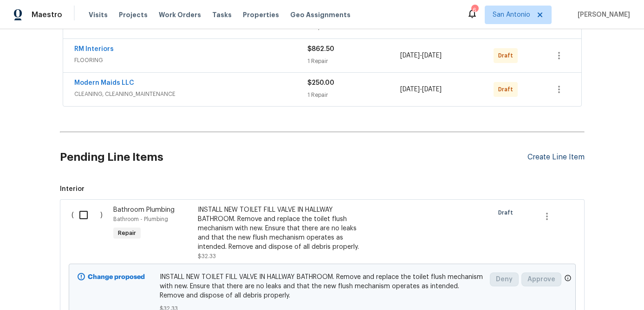
click at [555, 155] on div "Create Line Item" at bounding box center [555, 157] width 57 height 9
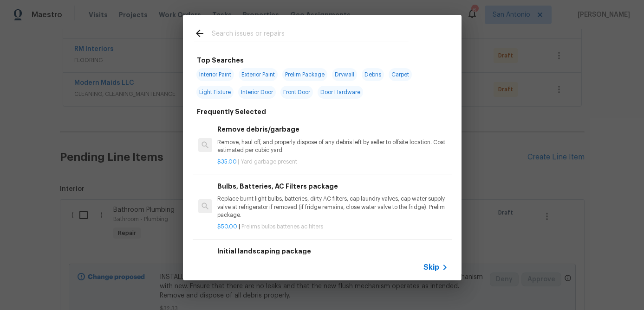
click at [426, 267] on span "Skip" at bounding box center [431, 267] width 16 height 9
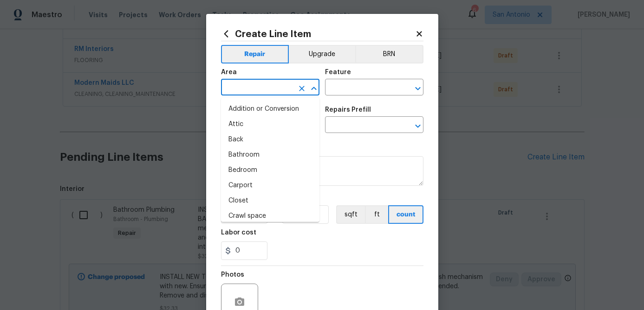
click at [265, 89] on input "text" at bounding box center [257, 88] width 72 height 14
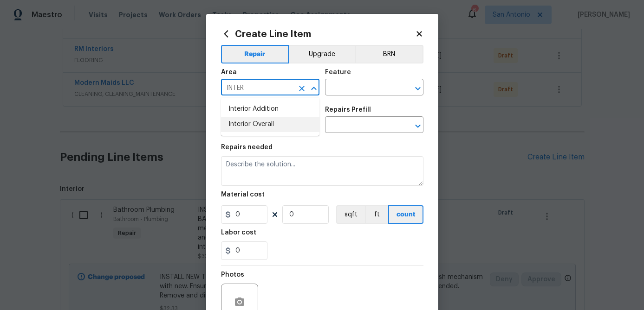
click at [254, 128] on li "Interior Overall" at bounding box center [270, 124] width 98 height 15
type input "Interior Overall"
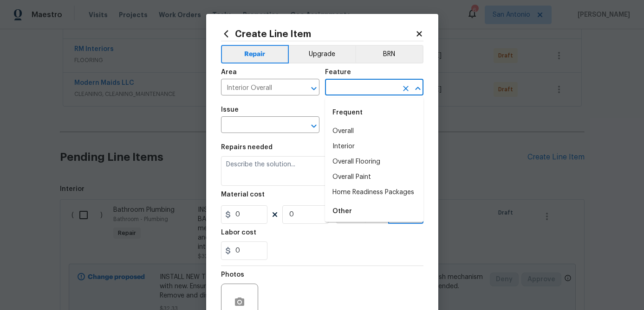
click at [343, 87] on input "text" at bounding box center [361, 88] width 72 height 14
type input "C"
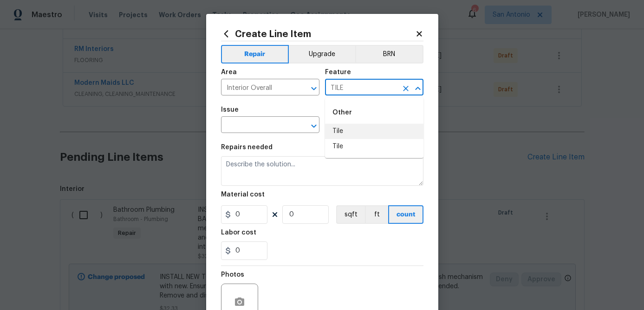
click at [341, 131] on li "Tile" at bounding box center [374, 131] width 98 height 15
type input "Tile"
click at [255, 128] on input "text" at bounding box center [257, 126] width 72 height 14
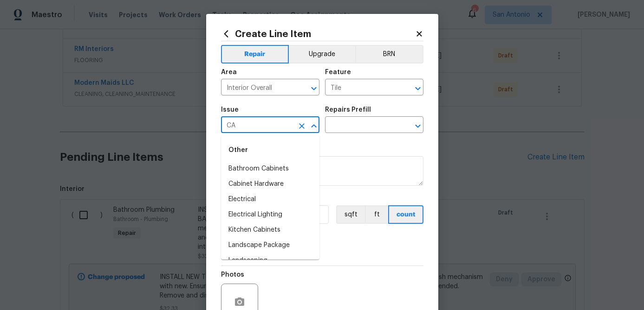
type input "C"
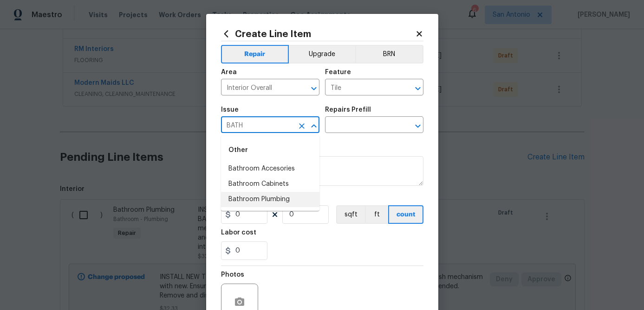
click at [256, 197] on li "Bathroom Plumbing" at bounding box center [270, 199] width 98 height 15
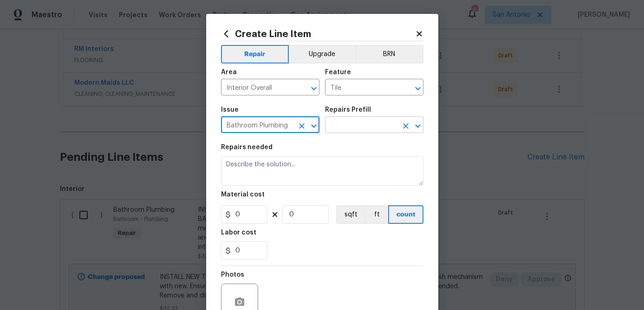
type input "Bathroom Plumbing"
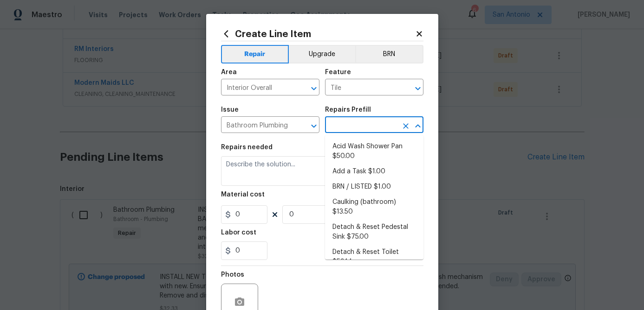
click at [349, 128] on input "text" at bounding box center [361, 126] width 72 height 14
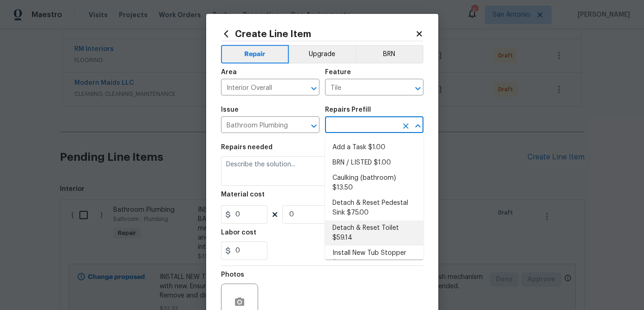
scroll to position [22, 0]
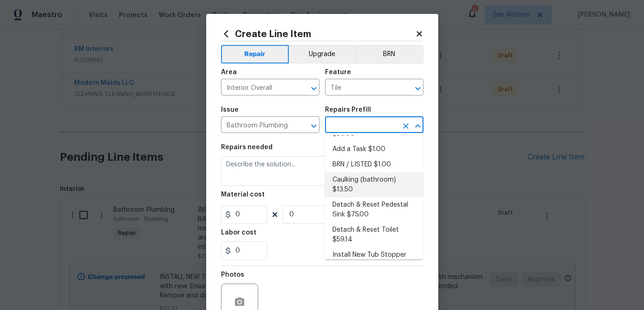
click at [346, 185] on li "Caulking (bathroom) $13.50" at bounding box center [374, 185] width 98 height 25
type input "Plumbing"
type input "Caulking (bathroom) $13.50"
type textarea "Overall Interior Caulking Package (Wet Areas) to include sinks, bathtubs, showe…"
type input "13.5"
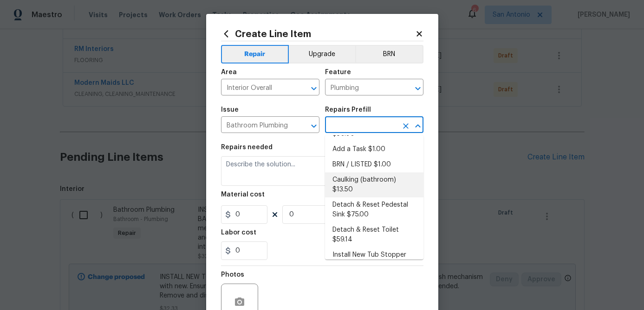
type input "1"
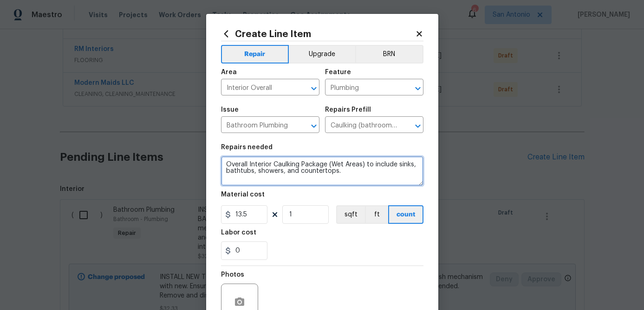
click at [226, 167] on textarea "Overall Interior Caulking Package (Wet Areas) to include sinks, bathtubs, showe…" at bounding box center [322, 171] width 202 height 30
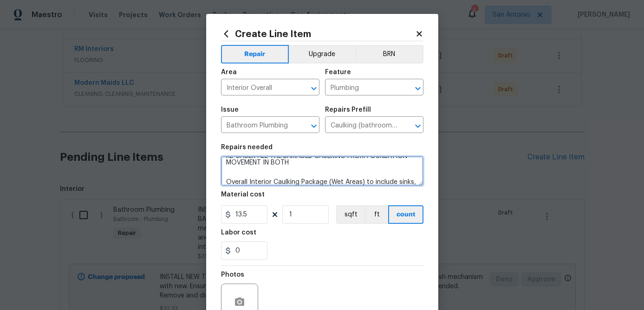
scroll to position [0, 0]
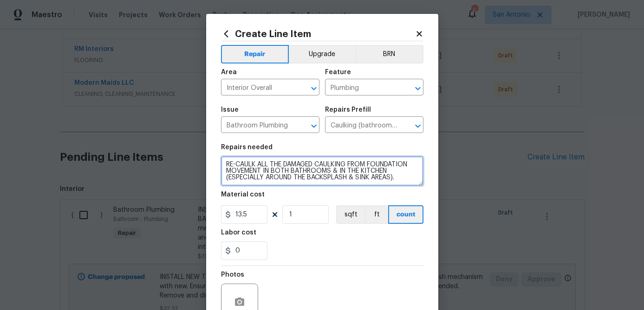
type textarea "RE-CAULK ALL THE DAMAGED CAULKING FROM FOUNDATION MOVEMENT IN BOTH BATHROOMS & …"
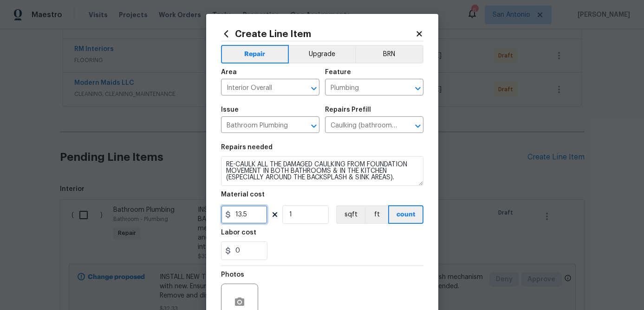
click at [254, 216] on input "13.5" at bounding box center [244, 215] width 46 height 19
type input "150"
click at [300, 221] on input "1" at bounding box center [305, 215] width 46 height 19
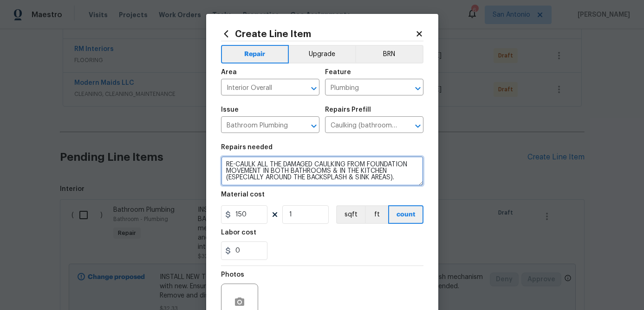
click at [401, 181] on textarea "RE-CAULK ALL THE DAMAGED CAULKING FROM FOUNDATION MOVEMENT IN BOTH BATHROOMS & …" at bounding box center [322, 171] width 202 height 30
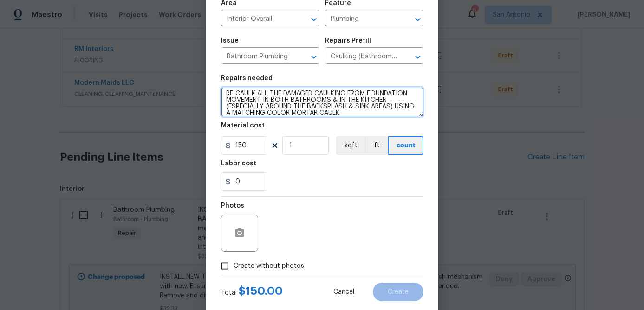
scroll to position [90, 0]
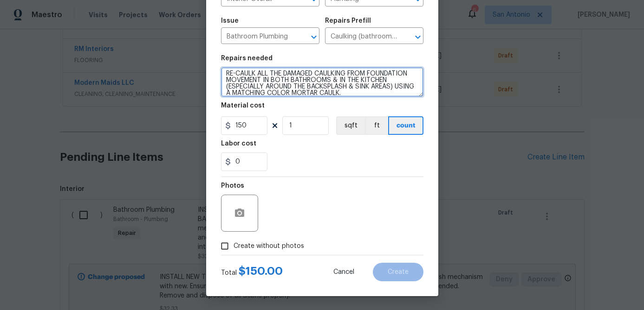
type textarea "RE-CAULK ALL THE DAMAGED CAULKING FROM FOUNDATION MOVEMENT IN BOTH BATHROOMS & …"
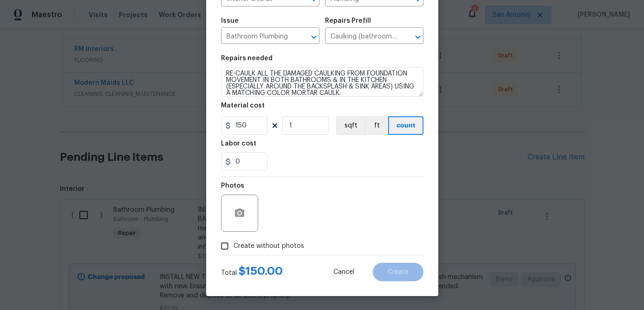
click at [224, 249] on input "Create without photos" at bounding box center [225, 247] width 18 height 18
checkbox input "true"
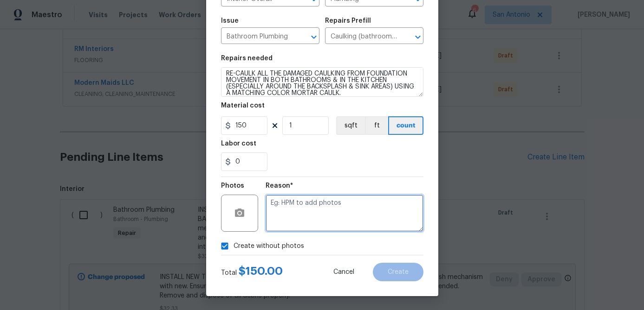
click at [289, 217] on textarea at bounding box center [344, 213] width 158 height 37
type textarea "."
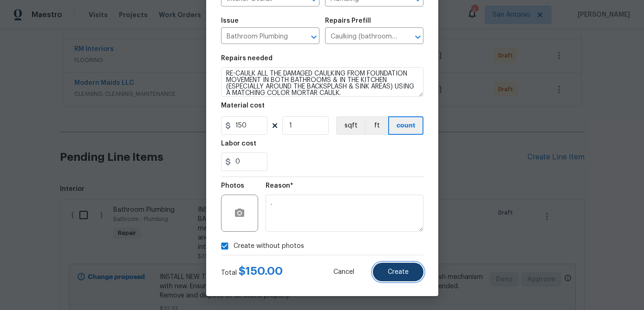
click at [382, 273] on button "Create" at bounding box center [398, 272] width 51 height 19
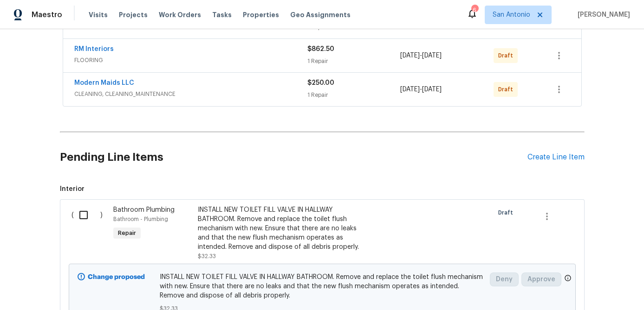
click at [555, 150] on div "Pending Line Items Create Line Item" at bounding box center [322, 157] width 524 height 43
click at [548, 159] on div "Create Line Item" at bounding box center [555, 157] width 57 height 9
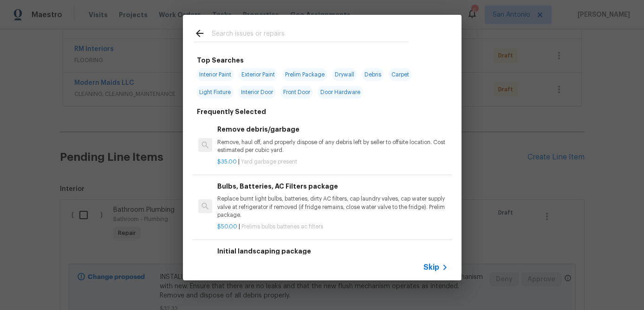
click at [430, 268] on span "Skip" at bounding box center [431, 267] width 16 height 9
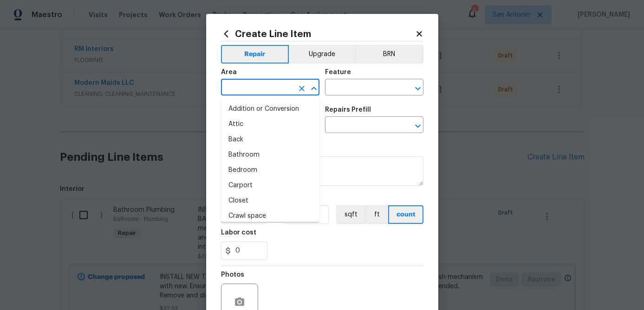
click at [245, 94] on input "text" at bounding box center [257, 88] width 72 height 14
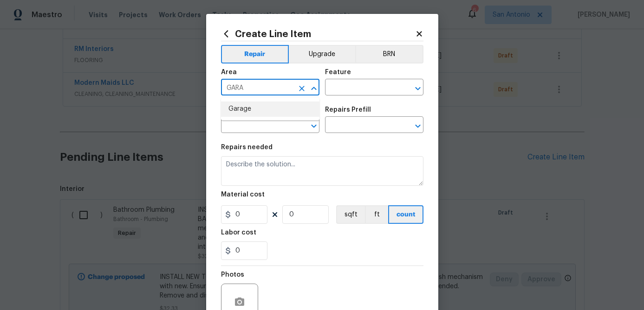
click at [240, 109] on li "Garage" at bounding box center [270, 109] width 98 height 15
type input "Garage"
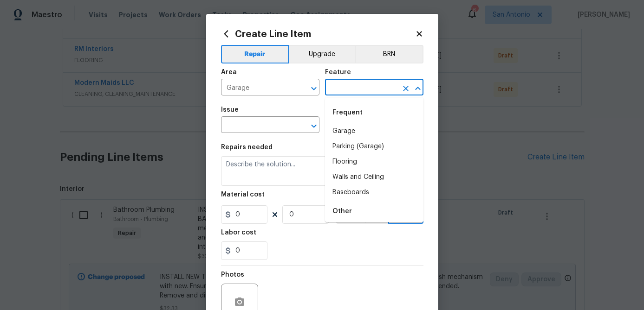
click at [347, 90] on input "text" at bounding box center [361, 88] width 72 height 14
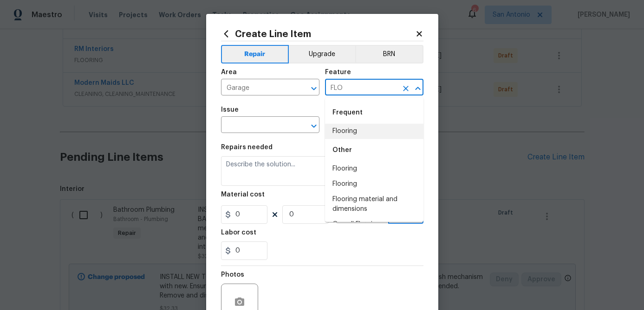
click at [352, 135] on li "Flooring" at bounding box center [374, 131] width 98 height 15
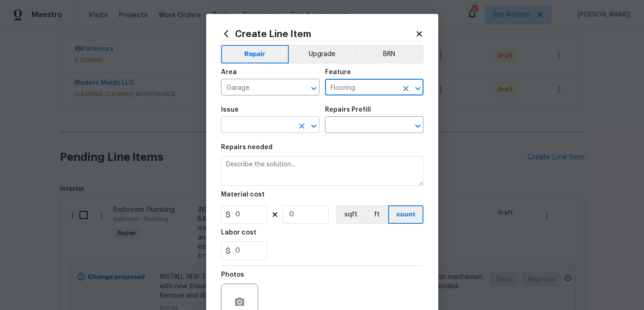
type input "Flooring"
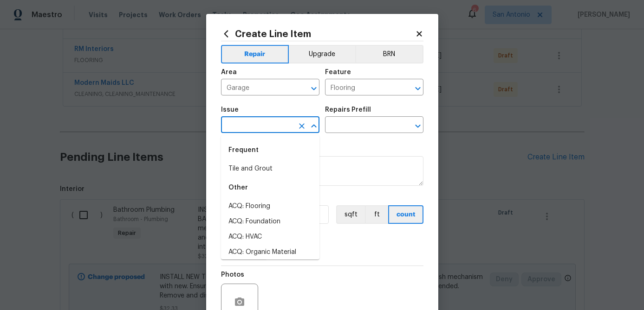
click at [264, 125] on input "text" at bounding box center [257, 126] width 72 height 14
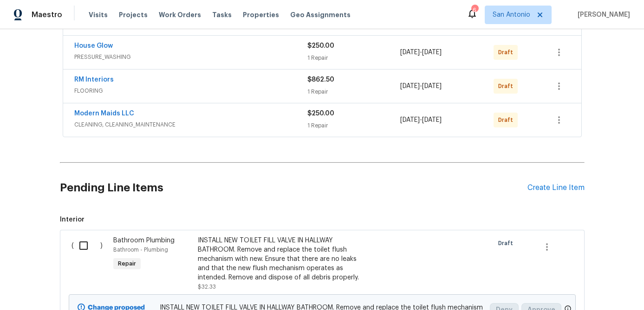
scroll to position [316, 0]
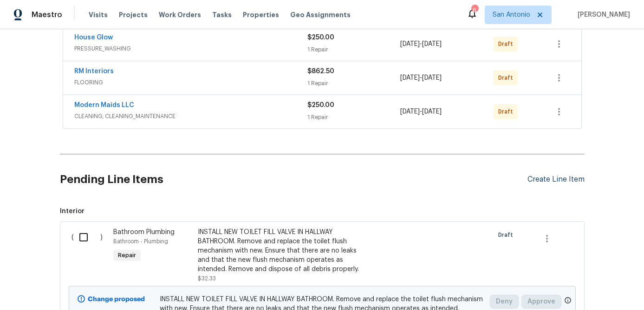
click at [554, 181] on div "Create Line Item" at bounding box center [555, 179] width 57 height 9
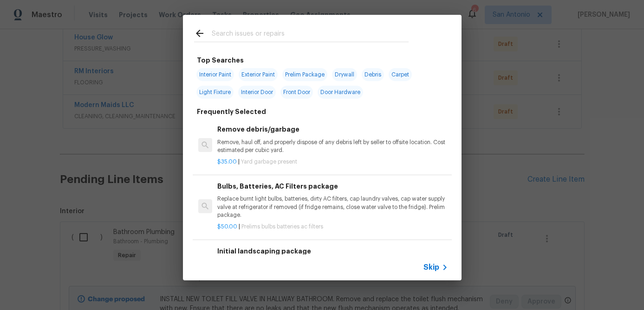
click at [429, 270] on span "Skip" at bounding box center [431, 267] width 16 height 9
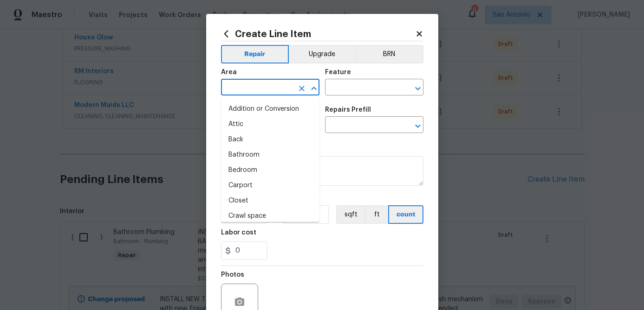
click at [248, 92] on input "text" at bounding box center [257, 88] width 72 height 14
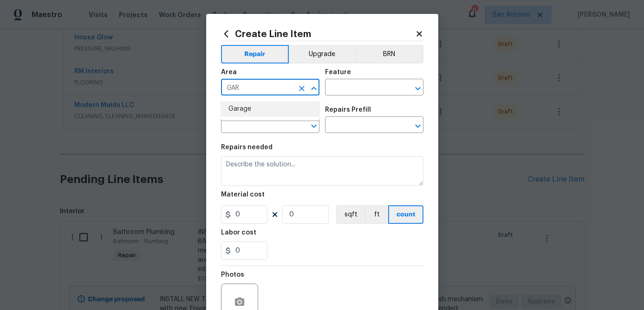
click at [244, 107] on li "Garage" at bounding box center [270, 109] width 98 height 15
type input "Garage"
click at [330, 86] on input "text" at bounding box center [361, 88] width 72 height 14
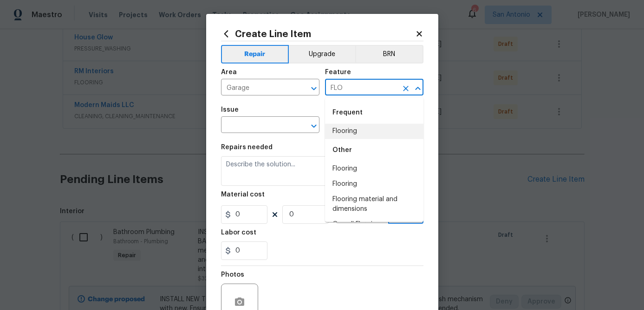
click at [344, 128] on li "Flooring" at bounding box center [374, 131] width 98 height 15
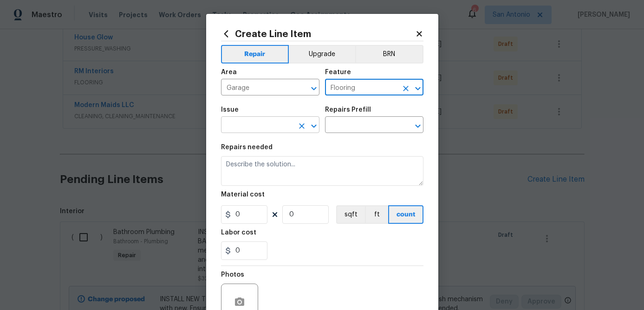
type input "Flooring"
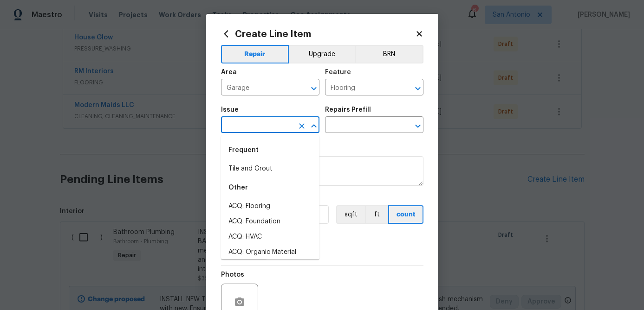
click at [276, 123] on input "text" at bounding box center [257, 126] width 72 height 14
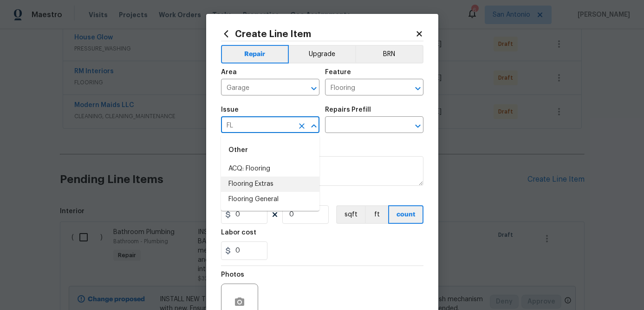
click at [261, 183] on li "Flooring Extras" at bounding box center [270, 184] width 98 height 15
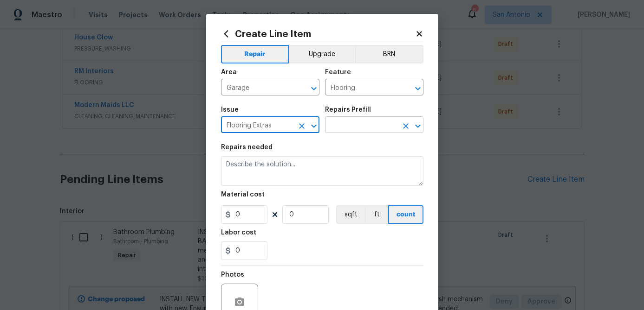
type input "Flooring Extras"
click at [349, 130] on input "text" at bounding box center [361, 126] width 72 height 14
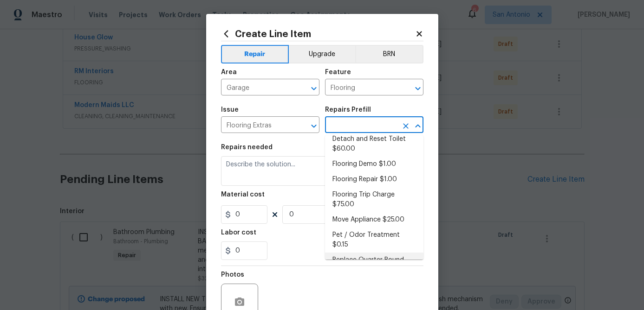
scroll to position [0, 0]
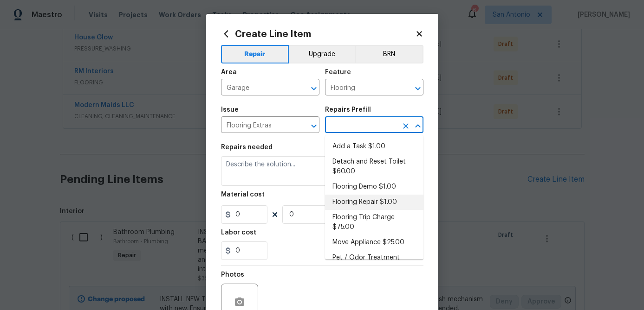
click at [344, 202] on li "Flooring Repair $1.00" at bounding box center [374, 202] width 98 height 15
type input "Overall Flooring"
type input "Flooring Repair $1.00"
type textarea "(Please use this pre-fill to detail your Flooring repairs)"
type input "1"
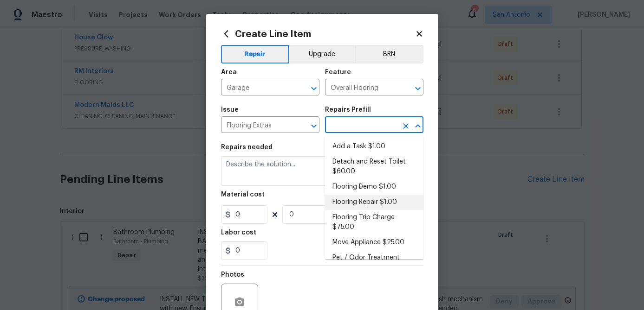
type input "1"
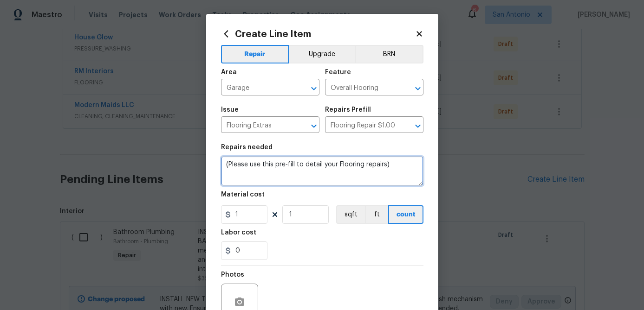
drag, startPoint x: 399, startPoint y: 168, endPoint x: 211, endPoint y: 159, distance: 188.1
click at [211, 159] on div "Create Line Item Repair Upgrade BRN Area Garage ​ Feature Overall Flooring ​ Is…" at bounding box center [322, 200] width 232 height 372
drag, startPoint x: 410, startPoint y: 165, endPoint x: 361, endPoint y: 163, distance: 48.8
click at [361, 163] on textarea "1. FILL IN CRACKS IN GARAGE FLOOR WITH EPOXY SEALANT. 2. POWER WASH GARAGE FLOO…" at bounding box center [322, 171] width 202 height 30
click at [263, 169] on textarea "1. FILL IN CRACKS IN GARAGE FLOOR WITH CONCRETE GAP SEALANT. 2. POWER WASH GARA…" at bounding box center [322, 171] width 202 height 30
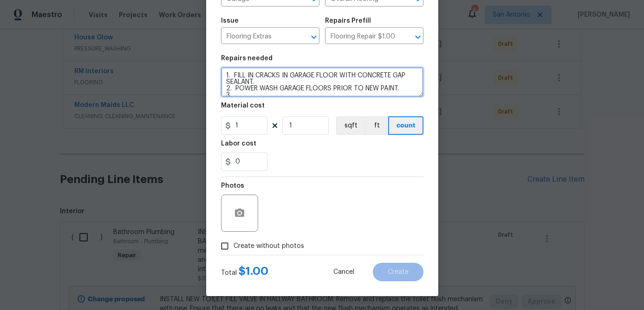
scroll to position [6, 0]
click at [237, 89] on textarea "1. FILL IN CRACKS IN GARAGE FLOOR WITH CONCRETE GAP SEALANT. 2. POWER WASH GARA…" at bounding box center [322, 82] width 202 height 30
click at [345, 92] on textarea "1. FILL IN CRACKS IN GARAGE FLOOR WITH CONCRETE GAP SEALANT. 2. POWER WASH GARA…" at bounding box center [322, 82] width 202 height 30
paste textarea "https://www.homedepot.com/p/Quikrete-1-Qt-Concrete-Crack-Sealant-864000/1003185…"
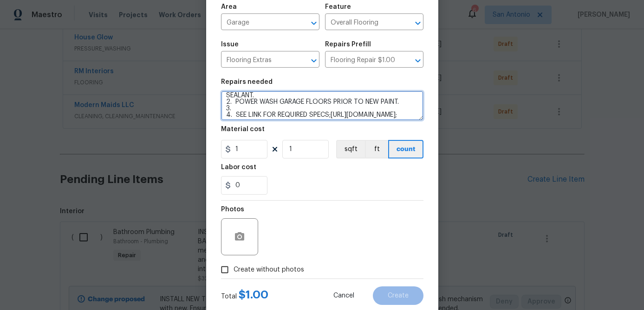
scroll to position [5, 0]
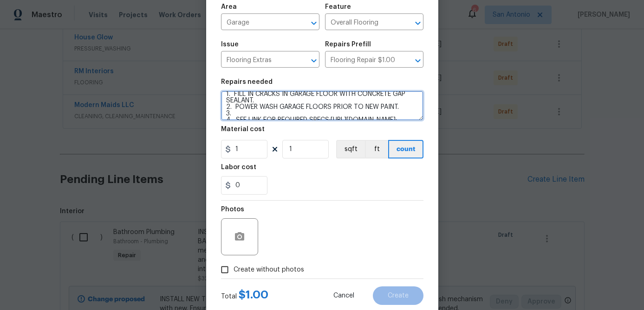
click at [239, 113] on textarea "1. FILL IN CRACKS IN GARAGE FLOOR WITH CONCRETE GAP SEALANT. 2. POWER WASH GARA…" at bounding box center [322, 106] width 202 height 30
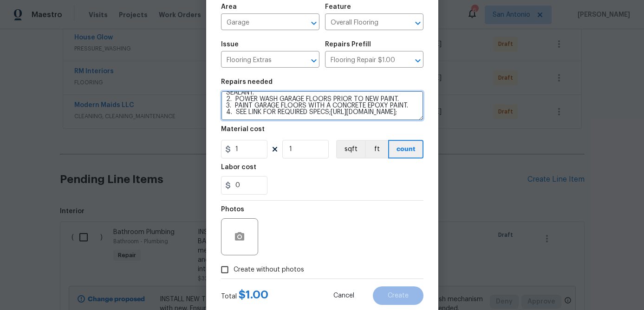
scroll to position [22, 0]
click at [370, 116] on textarea "1. FILL IN CRACKS IN GARAGE FLOOR WITH CONCRETE GAP SEALANT. 2. POWER WASH GARA…" at bounding box center [322, 106] width 202 height 30
paste textarea "https://www.homedepot.com/p/BEHR-PREMIUM-1-gal-PFC-63-Slate-Gray-Self-Priming-1…"
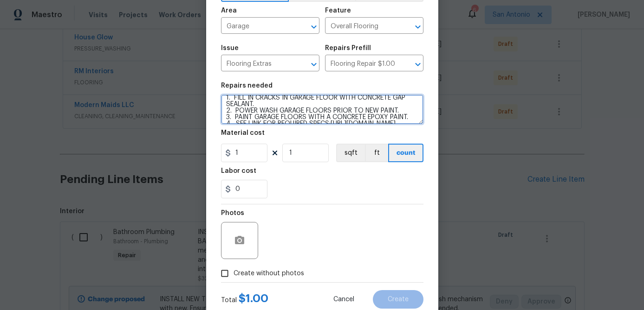
scroll to position [0, 0]
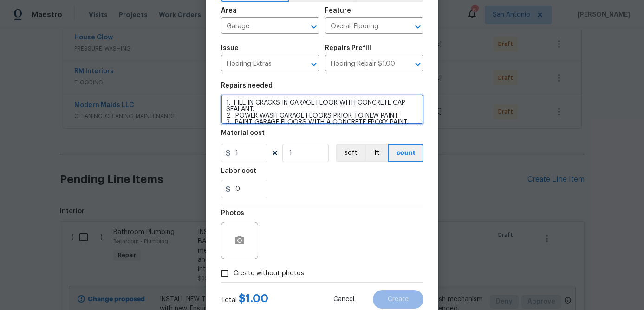
type textarea "1. FILL IN CRACKS IN GARAGE FLOOR WITH CONCRETE GAP SEALANT. 2. POWER WASH GARA…"
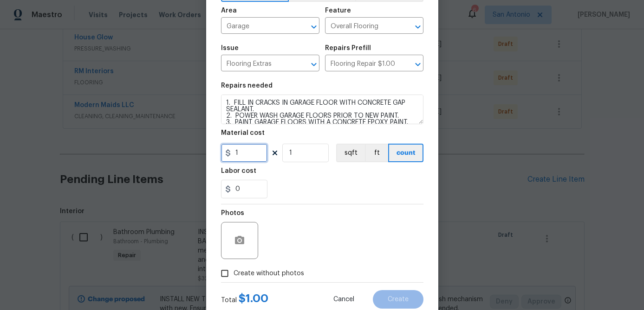
click at [253, 154] on input "1" at bounding box center [244, 153] width 46 height 19
type input "375"
click at [307, 152] on input "1" at bounding box center [305, 153] width 46 height 19
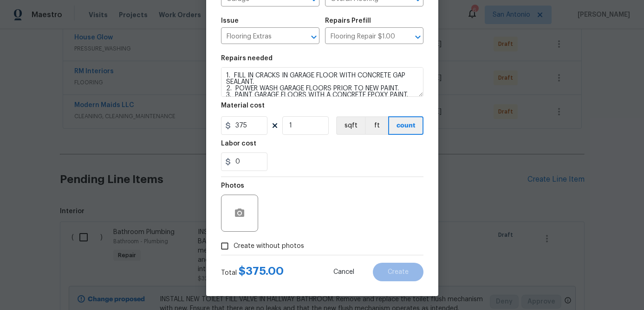
click at [225, 246] on input "Create without photos" at bounding box center [225, 247] width 18 height 18
checkbox input "true"
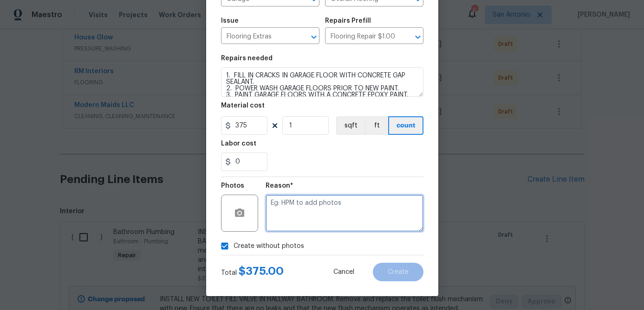
click at [292, 213] on textarea at bounding box center [344, 213] width 158 height 37
type textarea "."
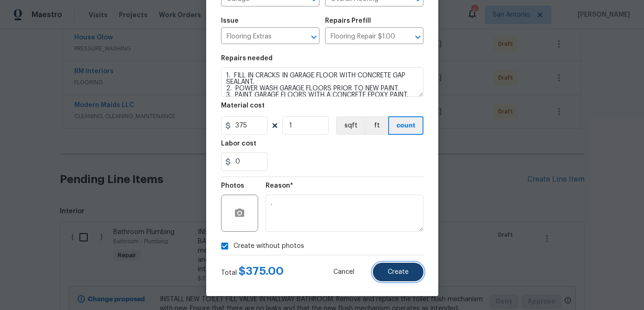
click at [401, 273] on span "Create" at bounding box center [397, 272] width 21 height 7
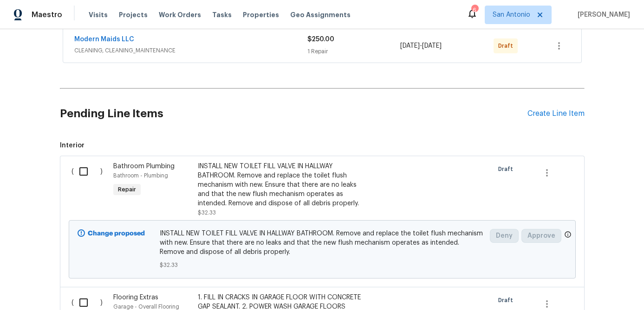
scroll to position [449, 0]
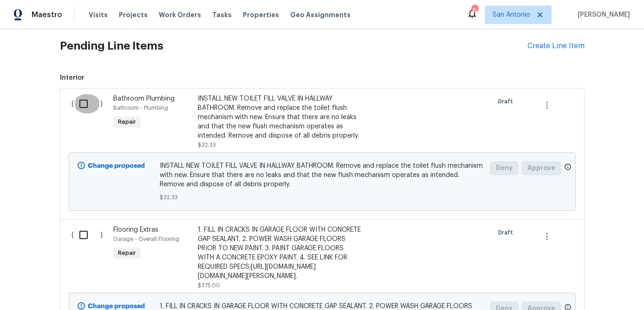
click at [85, 103] on input "checkbox" at bounding box center [87, 103] width 26 height 19
checkbox input "true"
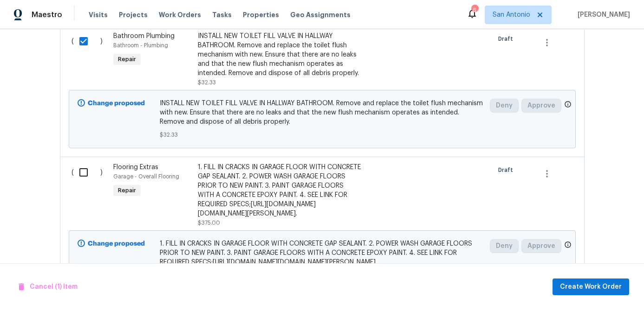
scroll to position [525, 0]
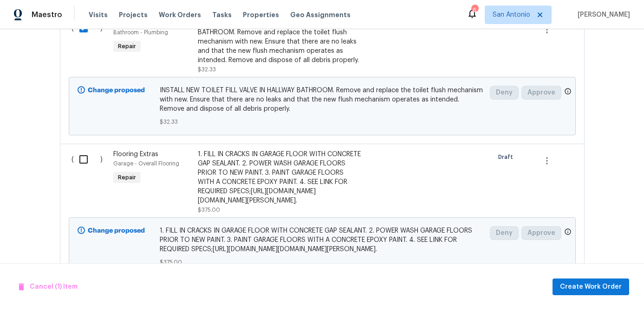
click at [87, 161] on input "checkbox" at bounding box center [87, 159] width 26 height 19
checkbox input "true"
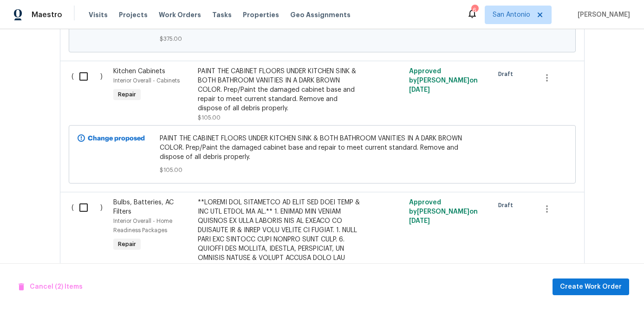
scroll to position [753, 0]
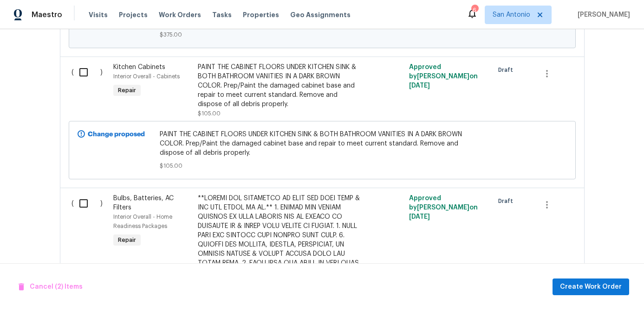
click at [81, 82] on input "checkbox" at bounding box center [87, 72] width 26 height 19
checkbox input "true"
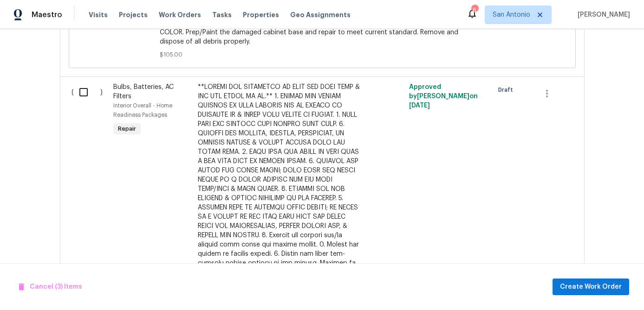
scroll to position [896, 0]
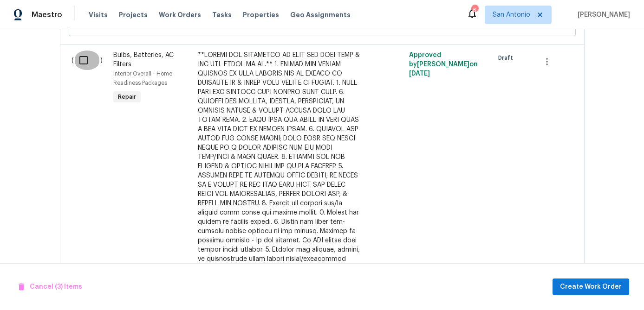
click at [83, 70] on input "checkbox" at bounding box center [87, 60] width 26 height 19
checkbox input "true"
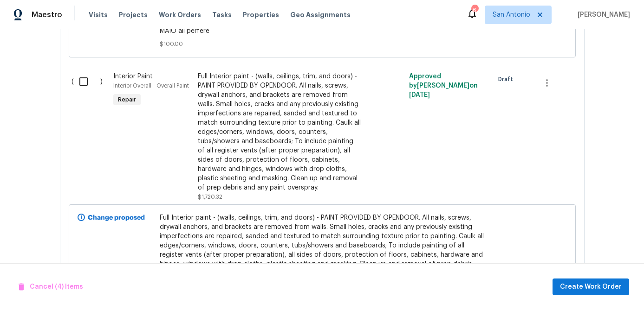
scroll to position [1444, 0]
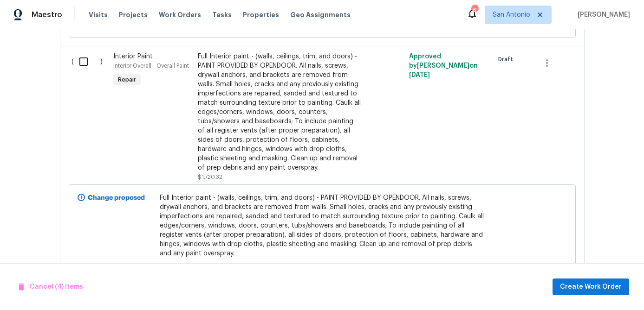
click at [87, 71] on input "checkbox" at bounding box center [87, 61] width 26 height 19
checkbox input "true"
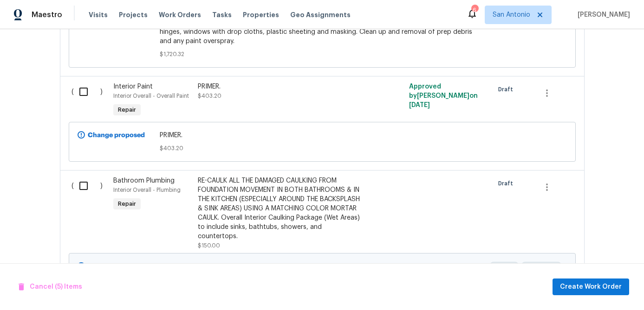
scroll to position [1670, 0]
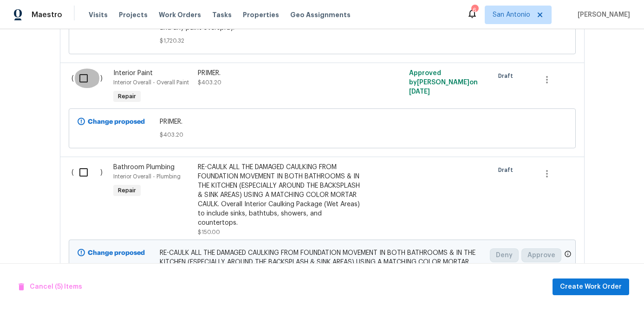
click at [84, 88] on input "checkbox" at bounding box center [87, 78] width 26 height 19
checkbox input "true"
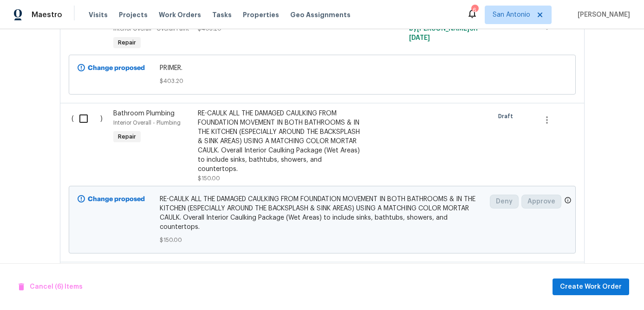
scroll to position [1761, 0]
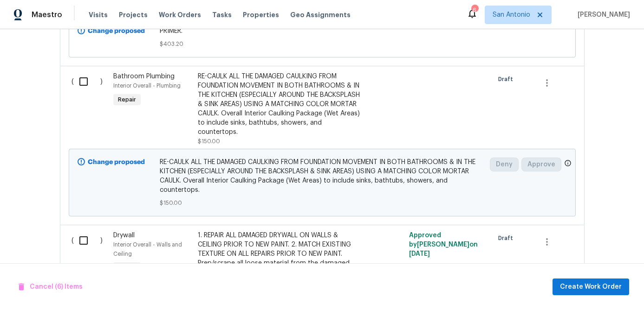
click at [83, 91] on input "checkbox" at bounding box center [87, 81] width 26 height 19
checkbox input "true"
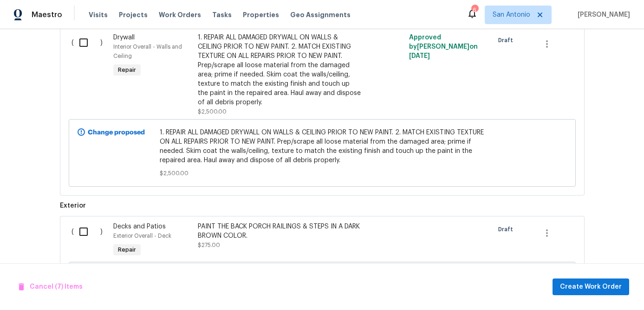
scroll to position [1965, 0]
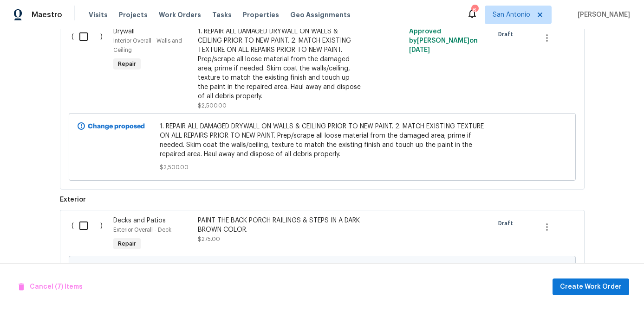
click at [86, 46] on input "checkbox" at bounding box center [87, 36] width 26 height 19
checkbox input "true"
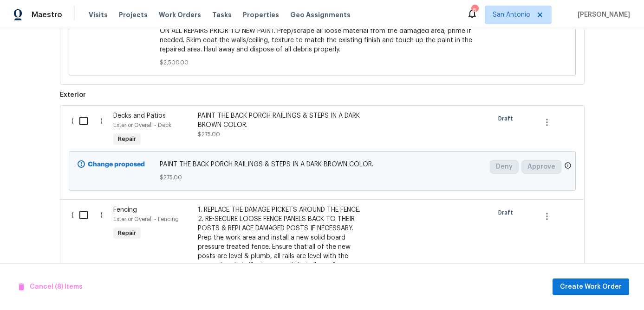
scroll to position [2168, 0]
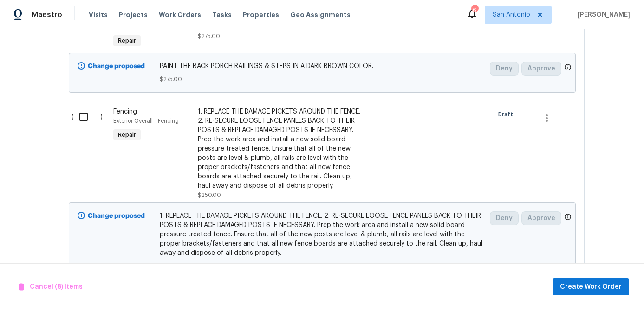
click at [84, 32] on input "checkbox" at bounding box center [87, 22] width 26 height 19
checkbox input "true"
click at [86, 127] on input "checkbox" at bounding box center [87, 116] width 26 height 19
checkbox input "true"
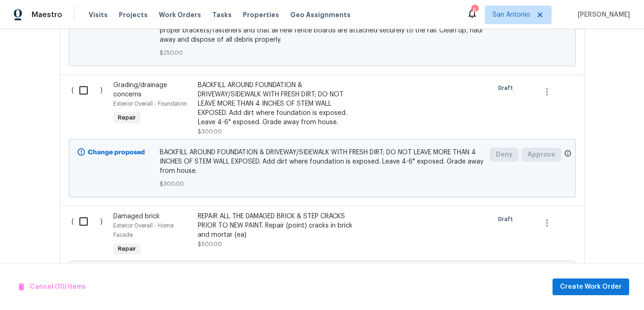
scroll to position [2385, 0]
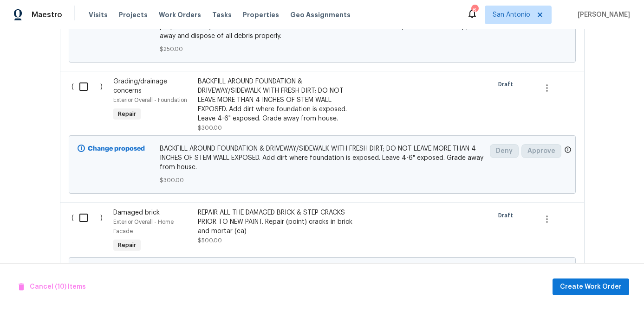
click at [84, 97] on input "checkbox" at bounding box center [87, 86] width 26 height 19
checkbox input "true"
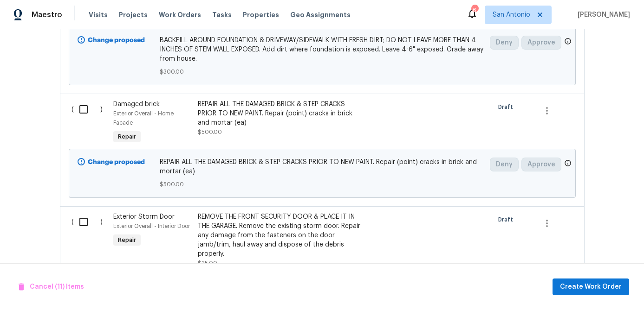
scroll to position [2504, 0]
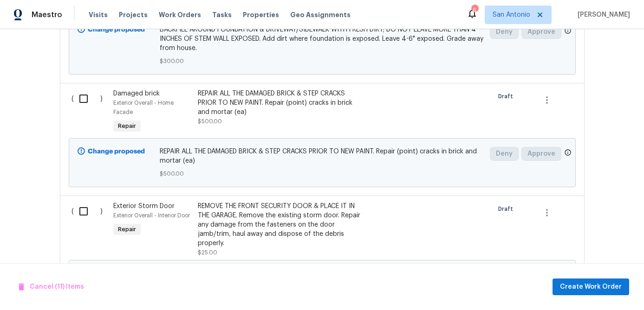
click at [88, 109] on input "checkbox" at bounding box center [87, 98] width 26 height 19
checkbox input "true"
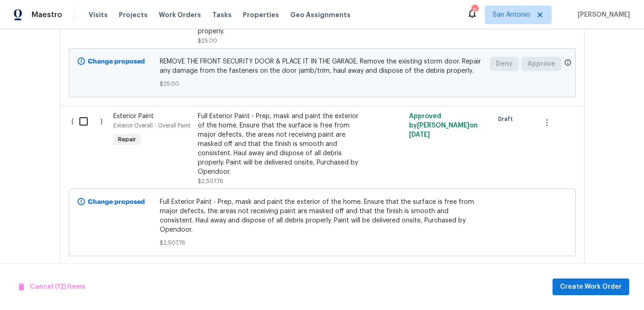
scroll to position [2697, 0]
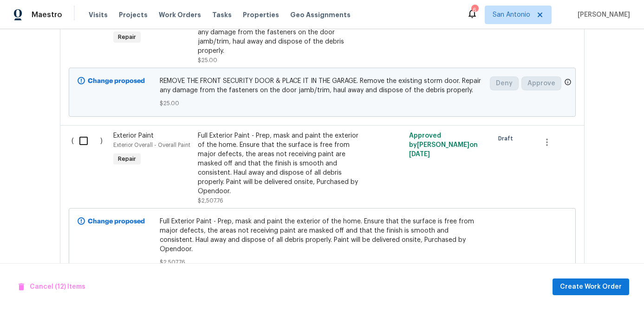
click at [88, 29] on input "checkbox" at bounding box center [87, 18] width 26 height 19
checkbox input "true"
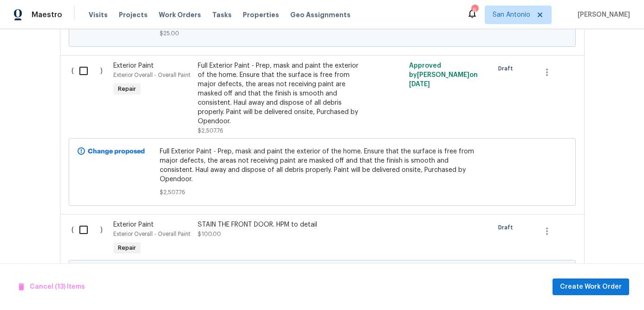
scroll to position [2770, 0]
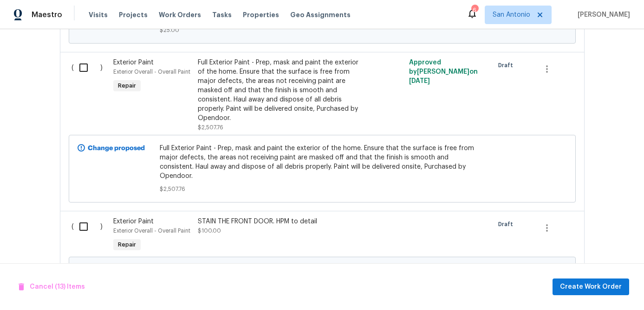
click at [83, 77] on input "checkbox" at bounding box center [87, 67] width 26 height 19
checkbox input "true"
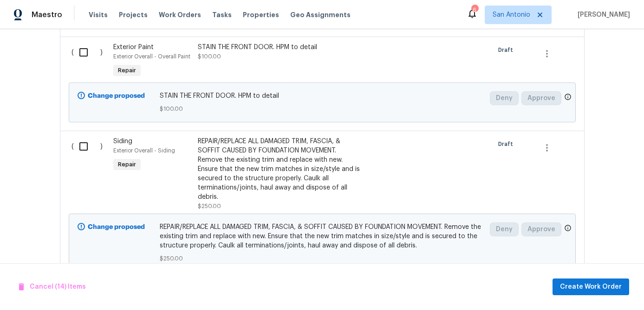
scroll to position [2942, 0]
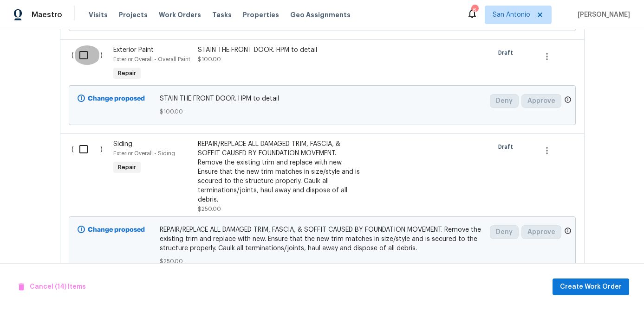
click at [82, 65] on input "checkbox" at bounding box center [87, 54] width 26 height 19
checkbox input "true"
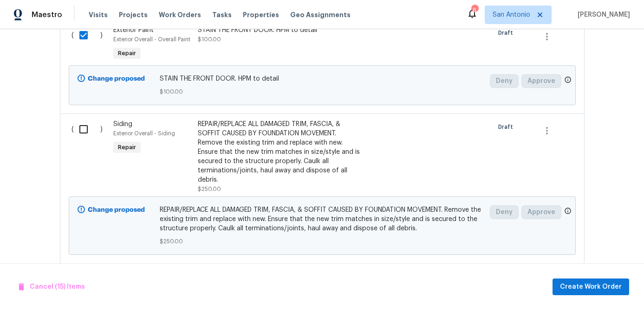
scroll to position [2999, 0]
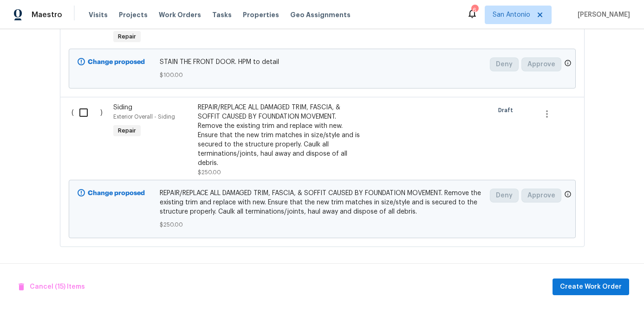
click at [89, 123] on input "checkbox" at bounding box center [87, 112] width 26 height 19
checkbox input "true"
click at [590, 289] on span "Create Work Order" at bounding box center [591, 288] width 62 height 12
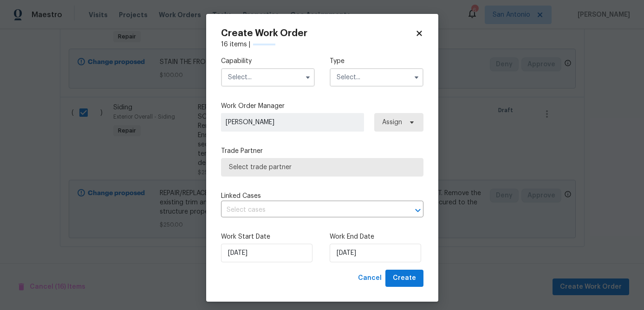
checkbox input "false"
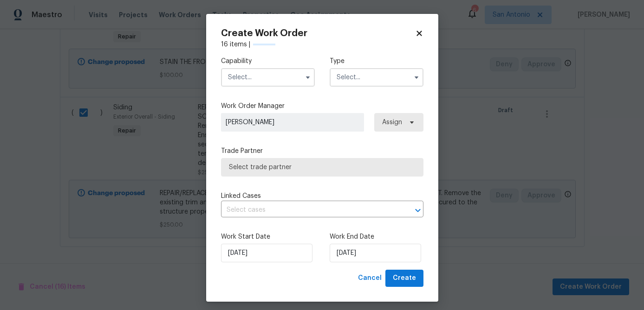
checkbox input "false"
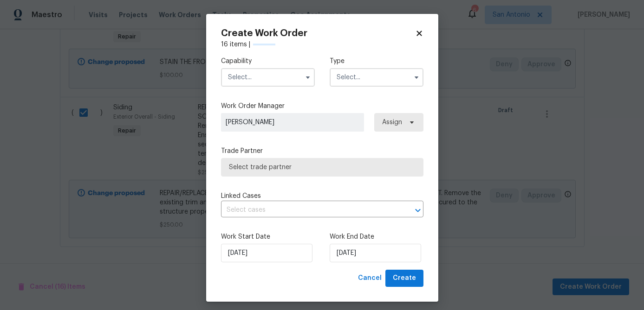
checkbox input "false"
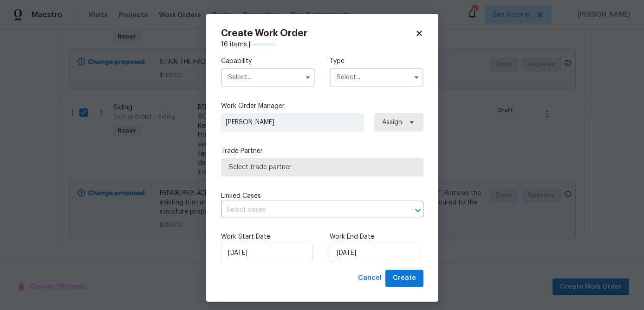
checkbox input "false"
click at [264, 75] on input "text" at bounding box center [268, 77] width 94 height 19
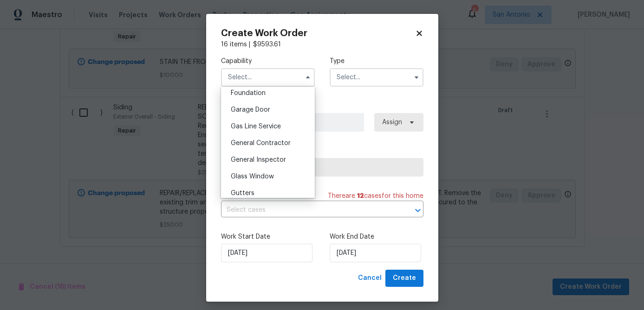
scroll to position [416, 0]
click at [268, 123] on span "General Contractor" at bounding box center [261, 125] width 60 height 6
type input "General Contractor"
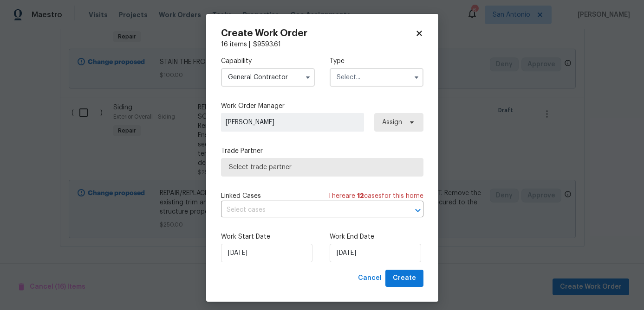
click at [363, 77] on input "text" at bounding box center [376, 77] width 94 height 19
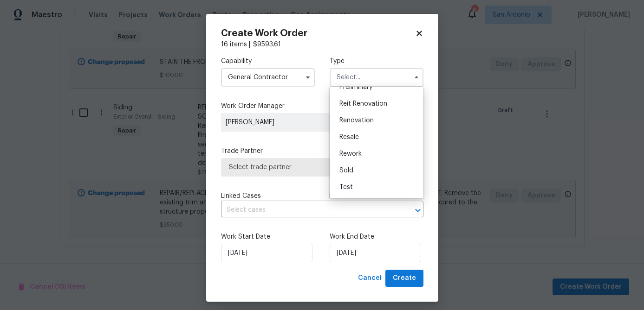
scroll to position [6, 0]
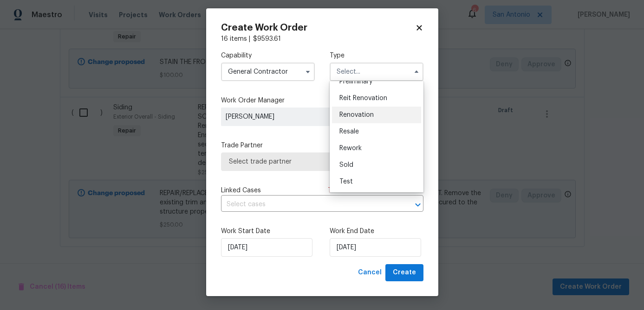
click at [360, 113] on span "Renovation" at bounding box center [356, 115] width 34 height 6
type input "Renovation"
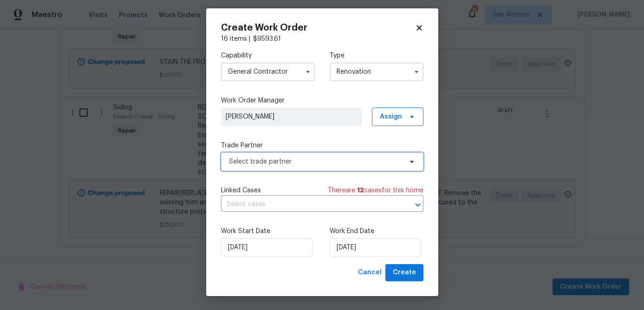
click at [317, 166] on span "Select trade partner" at bounding box center [322, 162] width 202 height 19
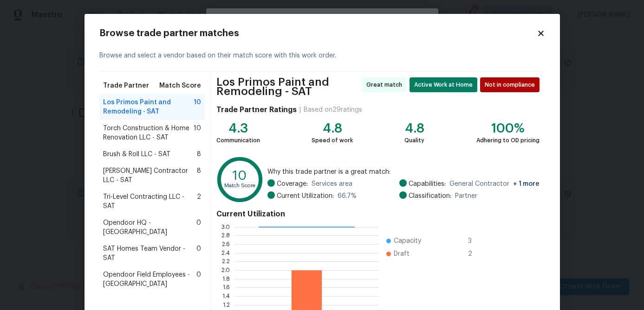
scroll to position [103, 0]
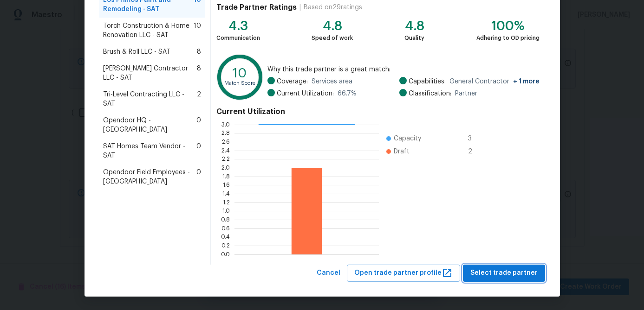
click at [495, 270] on span "Select trade partner" at bounding box center [503, 274] width 67 height 12
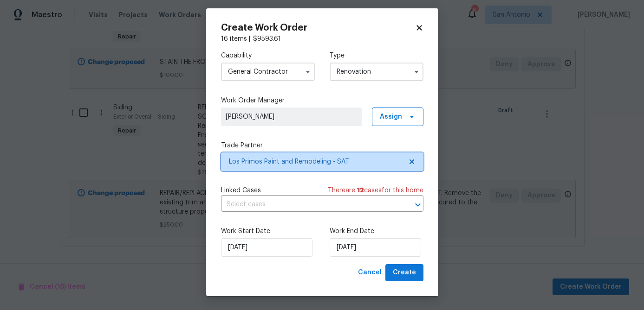
scroll to position [0, 0]
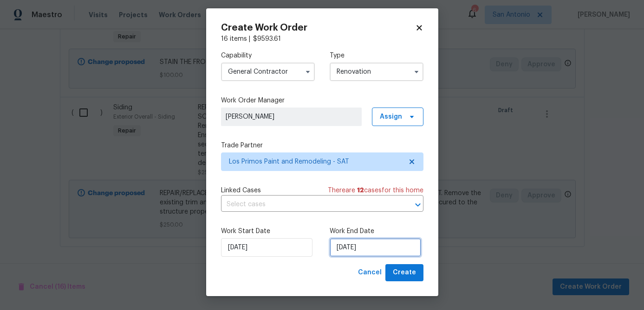
click at [382, 248] on input "9/3/2025" at bounding box center [374, 248] width 91 height 19
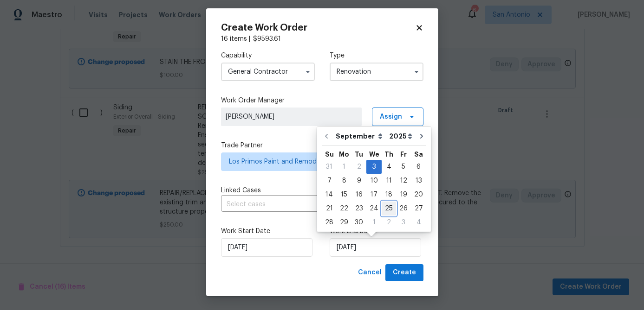
click at [383, 206] on div "25" at bounding box center [388, 208] width 14 height 13
type input "9/25/2025"
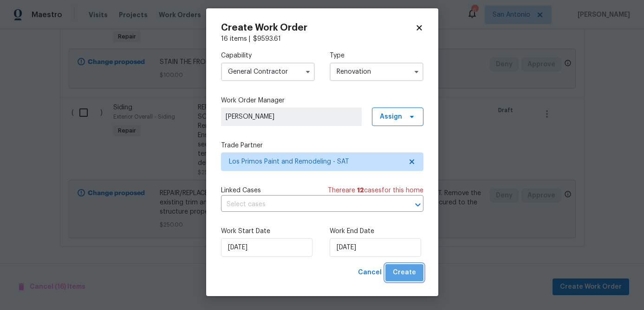
click at [413, 274] on span "Create" at bounding box center [404, 273] width 23 height 12
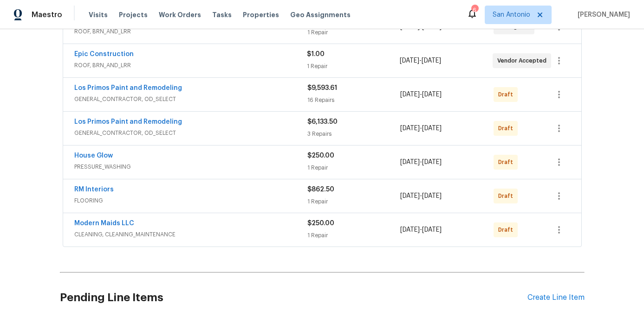
scroll to position [214, 0]
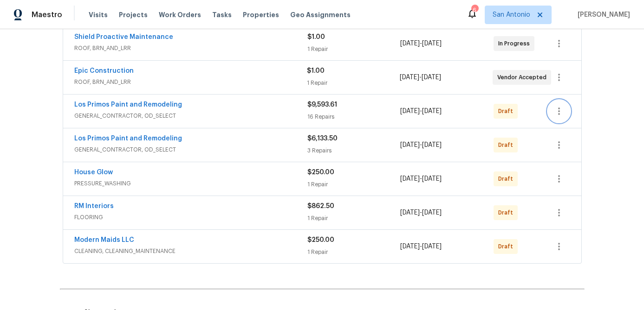
click at [555, 110] on icon "button" at bounding box center [558, 111] width 11 height 11
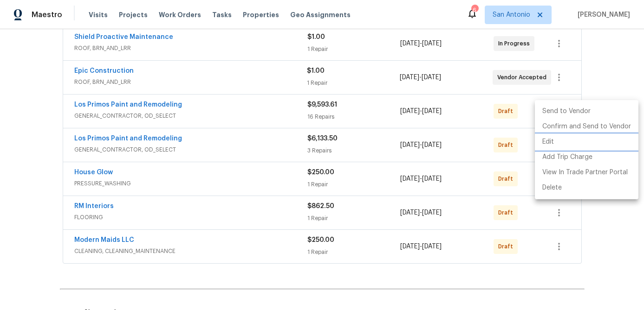
click at [545, 146] on li "Edit" at bounding box center [586, 142] width 103 height 15
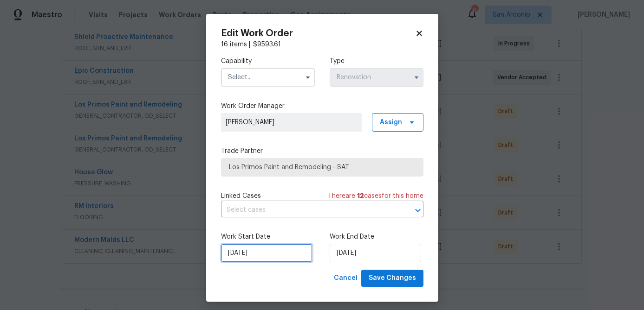
click at [272, 256] on input "9/3/2025" at bounding box center [266, 253] width 91 height 19
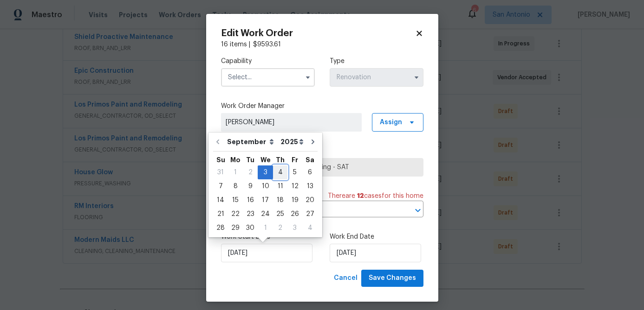
click at [277, 167] on div "4" at bounding box center [280, 172] width 14 height 13
type input "9/4/2025"
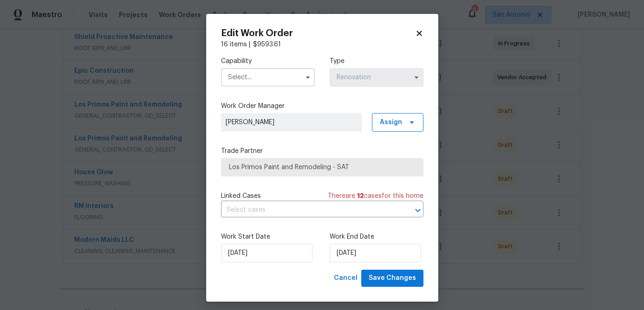
click at [269, 78] on input "text" at bounding box center [268, 77] width 94 height 19
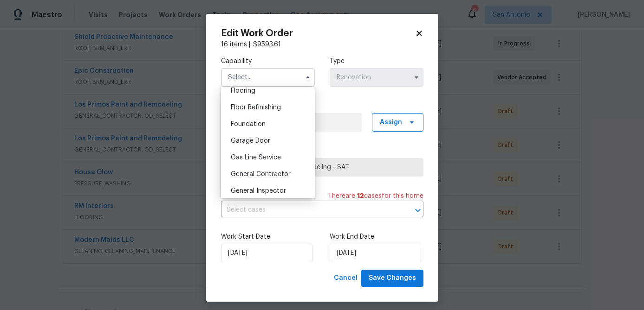
scroll to position [373, 0]
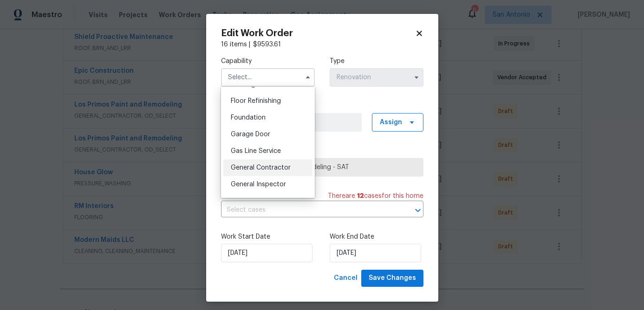
click at [270, 161] on div "General Contractor" at bounding box center [267, 168] width 89 height 17
type input "General Contractor"
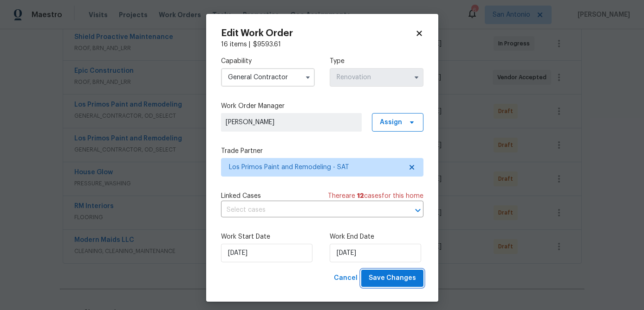
click at [389, 277] on span "Save Changes" at bounding box center [391, 279] width 47 height 12
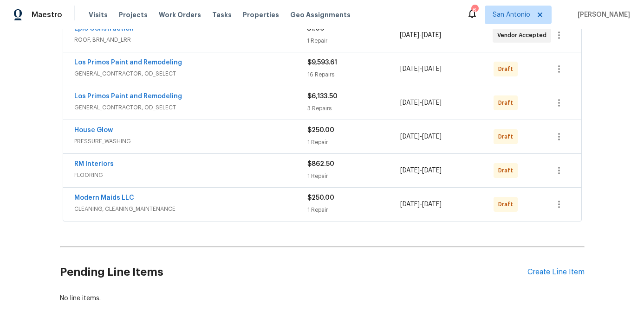
scroll to position [249, 0]
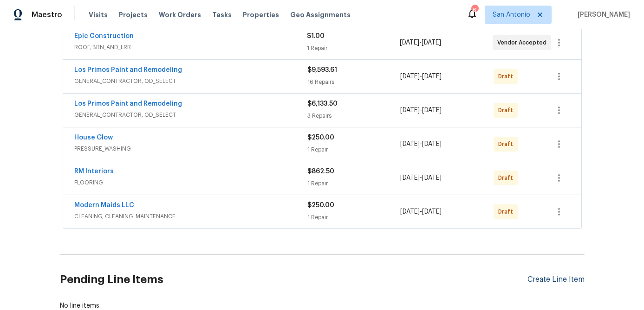
click at [550, 280] on div "Create Line Item" at bounding box center [555, 280] width 57 height 9
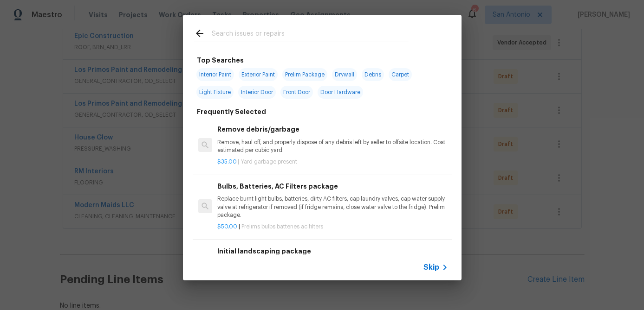
click at [432, 271] on span "Skip" at bounding box center [431, 267] width 16 height 9
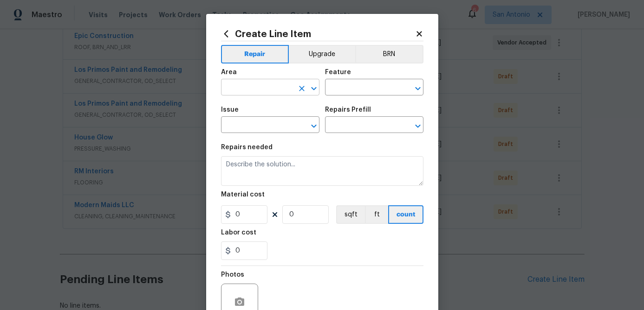
click at [267, 91] on input "text" at bounding box center [257, 88] width 72 height 14
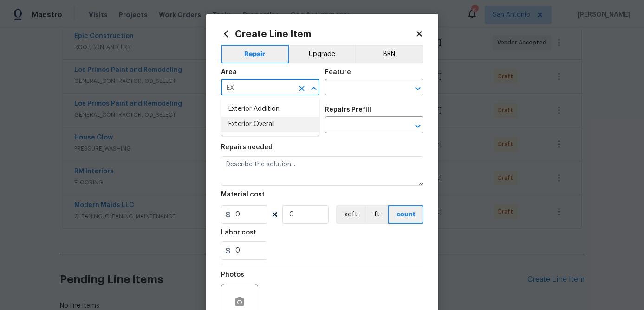
click at [246, 126] on li "Exterior Overall" at bounding box center [270, 124] width 98 height 15
type input "Exterior Overall"
click at [353, 80] on div "Feature" at bounding box center [374, 75] width 98 height 12
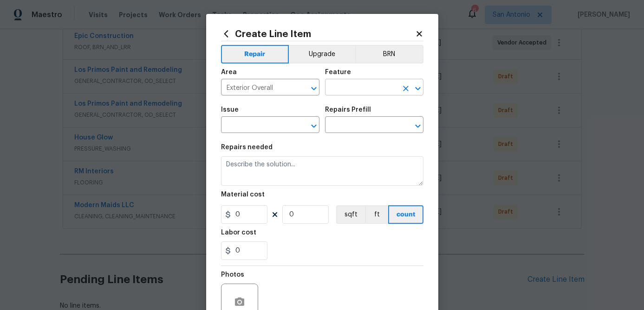
click at [353, 85] on input "text" at bounding box center [361, 88] width 72 height 14
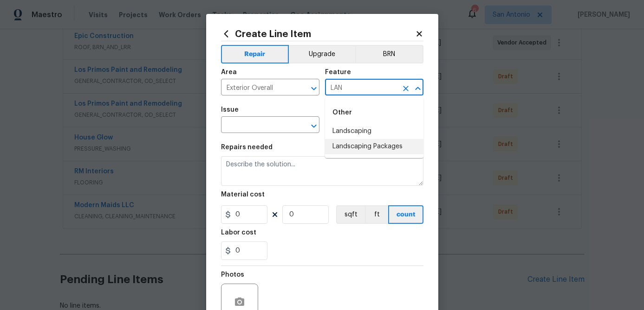
click at [359, 147] on li "Landscaping Packages" at bounding box center [374, 146] width 98 height 15
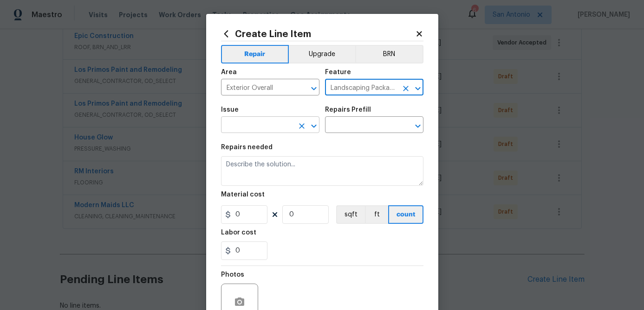
type input "Landscaping Packages"
click at [273, 128] on input "text" at bounding box center [257, 126] width 72 height 14
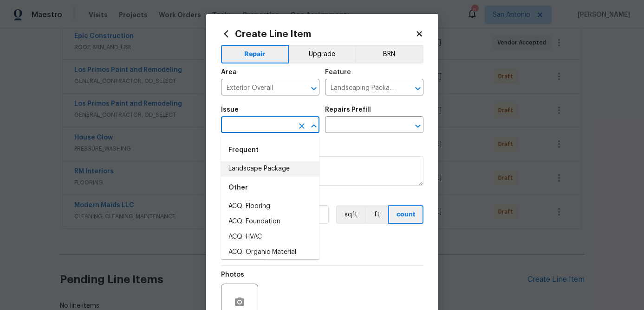
click at [265, 176] on ul "Frequent Landscape Package Other ACQ: Flooring ACQ: Foundation ACQ: HVAC ACQ: O…" at bounding box center [270, 198] width 98 height 124
click at [265, 172] on li "Landscape Package" at bounding box center [270, 168] width 98 height 15
type input "Landscape Package"
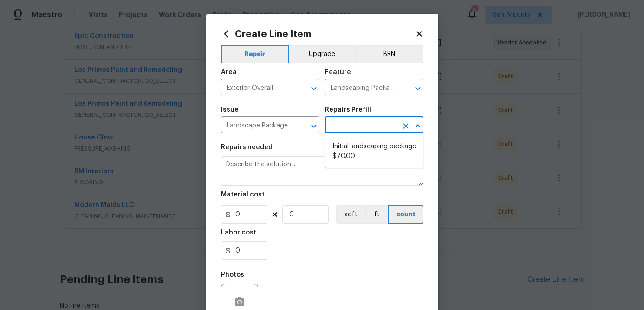
click at [350, 122] on input "text" at bounding box center [361, 126] width 72 height 14
click at [351, 143] on li "Initial landscaping package $70.00" at bounding box center [374, 151] width 98 height 25
type input "Home Readiness Packages"
type textarea "Mowing of grass up to 6" in height. Mow, edge along driveways & sidewalks, trim…"
type input "1"
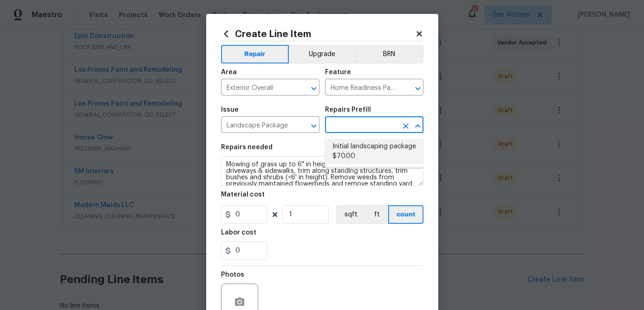
type input "Initial landscaping package $70.00"
type input "70"
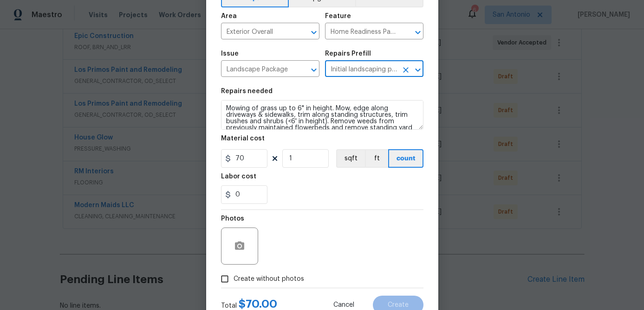
scroll to position [90, 0]
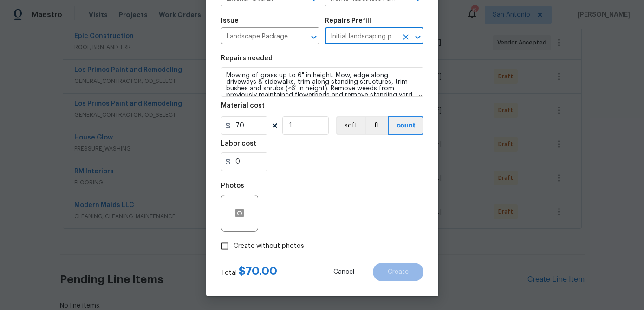
drag, startPoint x: 223, startPoint y: 250, endPoint x: 240, endPoint y: 241, distance: 19.9
click at [223, 250] on input "Create without photos" at bounding box center [225, 247] width 18 height 18
checkbox input "true"
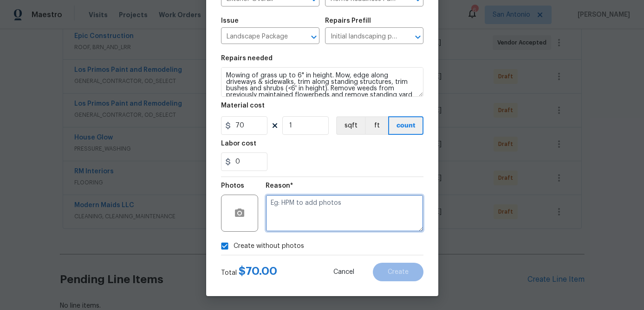
click at [278, 220] on textarea at bounding box center [344, 213] width 158 height 37
type textarea "."
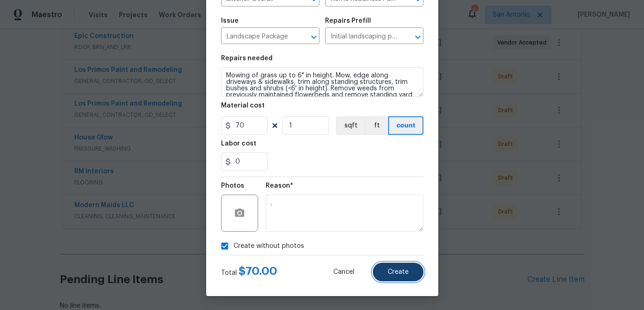
click at [401, 281] on button "Create" at bounding box center [398, 272] width 51 height 19
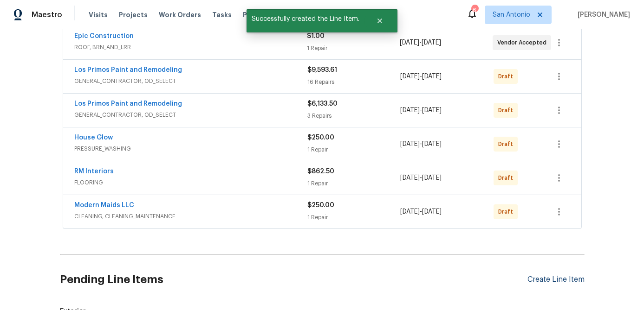
click at [541, 282] on div "Create Line Item" at bounding box center [555, 280] width 57 height 9
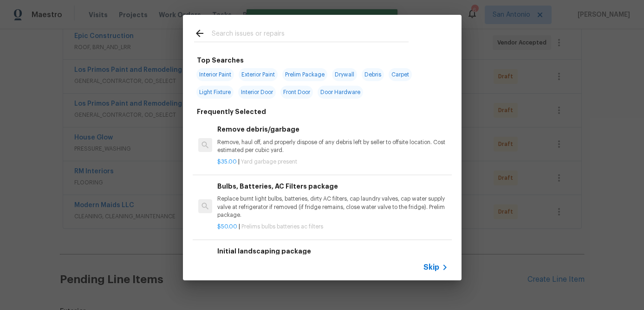
click at [439, 266] on icon at bounding box center [444, 267] width 11 height 11
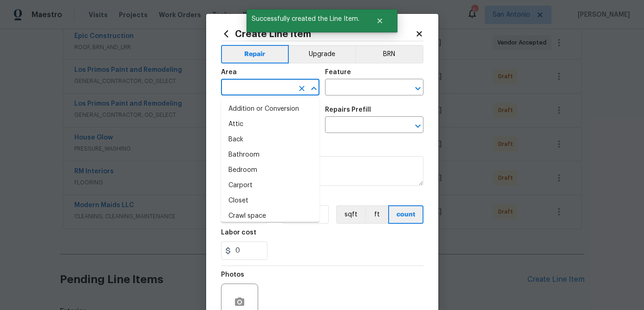
click at [278, 87] on input "text" at bounding box center [257, 88] width 72 height 14
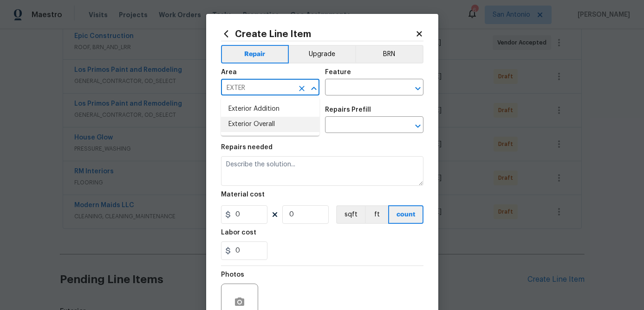
click at [269, 120] on li "Exterior Overall" at bounding box center [270, 124] width 98 height 15
type input "Exterior Overall"
click at [345, 80] on div "Feature" at bounding box center [374, 75] width 98 height 12
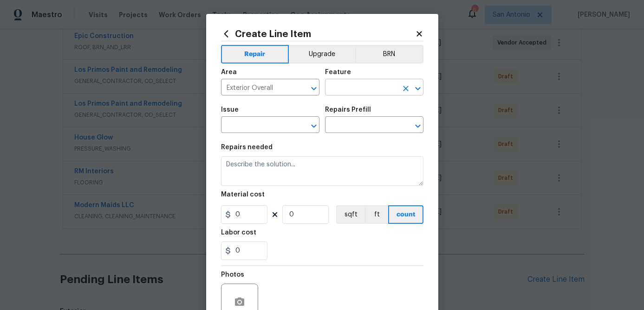
click at [350, 91] on input "text" at bounding box center [361, 88] width 72 height 14
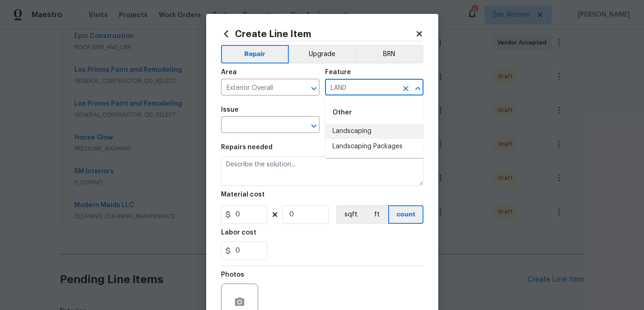
click at [348, 134] on li "Landscaping" at bounding box center [374, 131] width 98 height 15
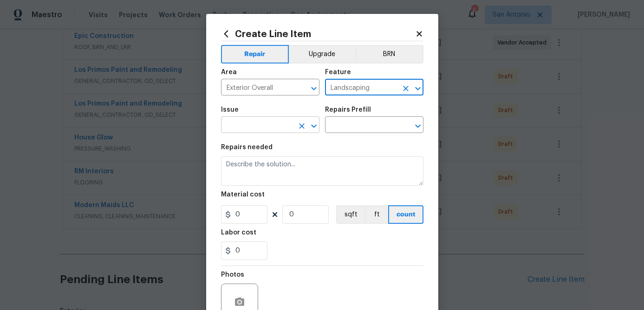
type input "Landscaping"
click at [249, 129] on input "text" at bounding box center [257, 126] width 72 height 14
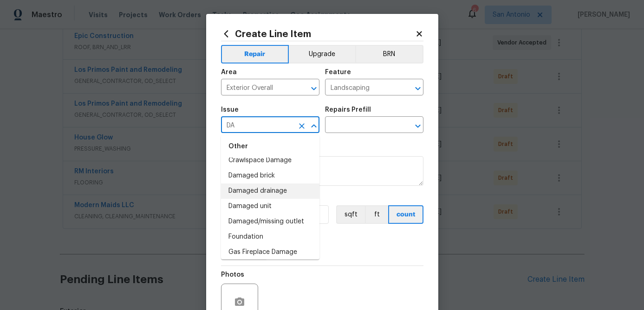
scroll to position [28, 0]
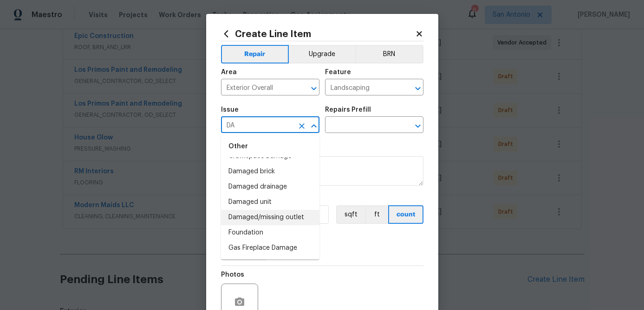
type input "D"
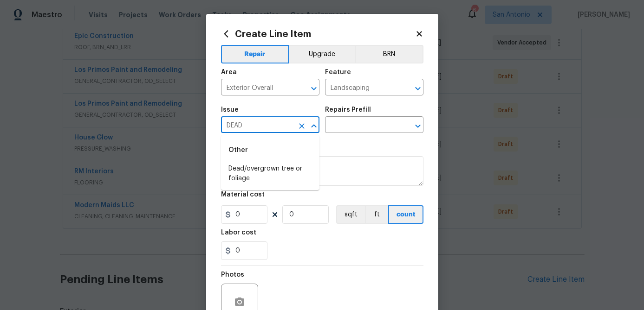
click at [246, 185] on li "Dead/overgrown tree or foliage" at bounding box center [270, 173] width 98 height 25
type input "Dead/overgrown tree or foliage"
click at [343, 129] on input "text" at bounding box center [361, 126] width 72 height 14
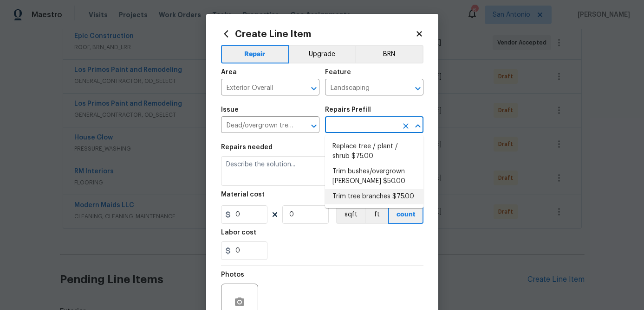
click at [355, 193] on li "Trim tree branches $75.00" at bounding box center [374, 196] width 98 height 15
type input "Trim tree branches $75.00"
type textarea "Trim back overgrown tree branches in contact with home & branches hanging low o…"
type input "1"
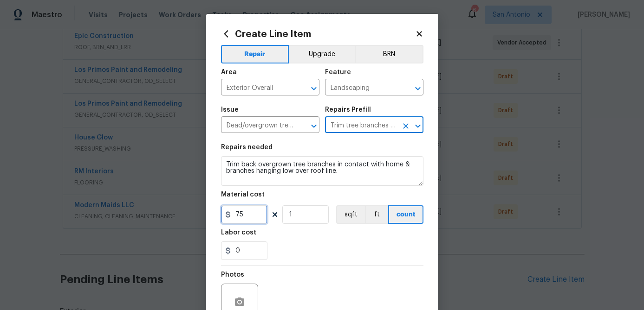
click at [250, 217] on input "75" at bounding box center [244, 215] width 46 height 19
type input "150"
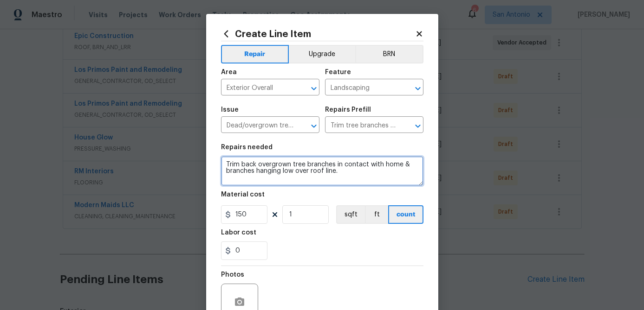
click at [224, 161] on textarea "Trim back overgrown tree branches in contact with home & branches hanging low o…" at bounding box center [322, 171] width 202 height 30
click at [226, 160] on textarea "Trim back overgrown tree branches in contact with home & branches hanging low o…" at bounding box center [322, 171] width 202 height 30
paste textarea "1. TRIM TREES THAT ARE OVERHANGING THE ROOF OF THE HOME; ENSURE THERE IS A 3FT …"
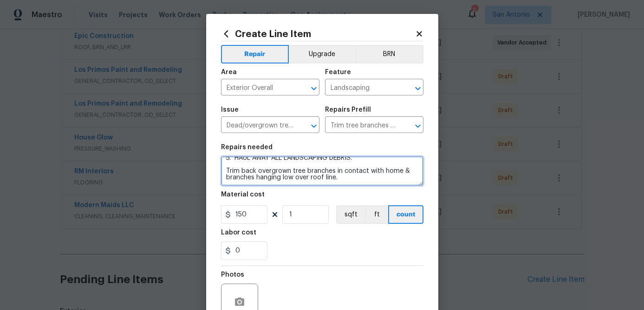
scroll to position [90, 0]
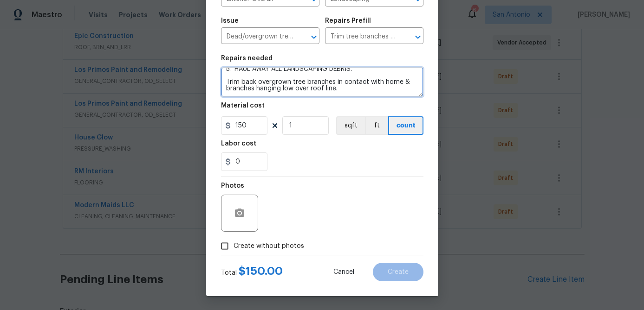
type textarea "1. TRIM TREES THAT ARE OVERHANGING THE ROOF OF THE HOME; ENSURE THERE IS A 3FT …"
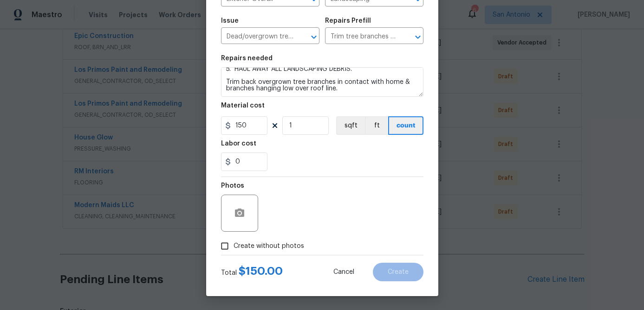
click at [220, 247] on input "Create without photos" at bounding box center [225, 247] width 18 height 18
checkbox input "true"
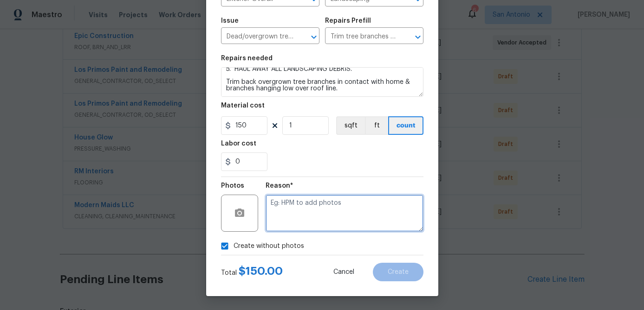
click at [281, 215] on textarea at bounding box center [344, 213] width 158 height 37
type textarea "."
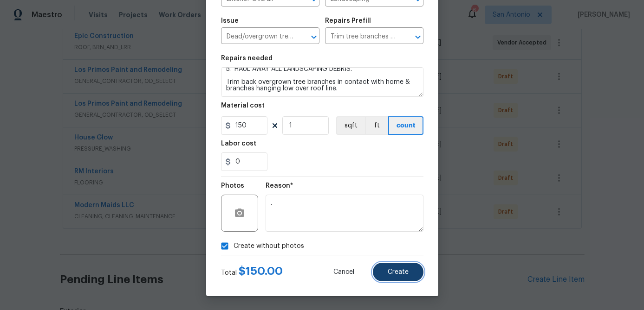
click at [389, 270] on span "Create" at bounding box center [397, 272] width 21 height 7
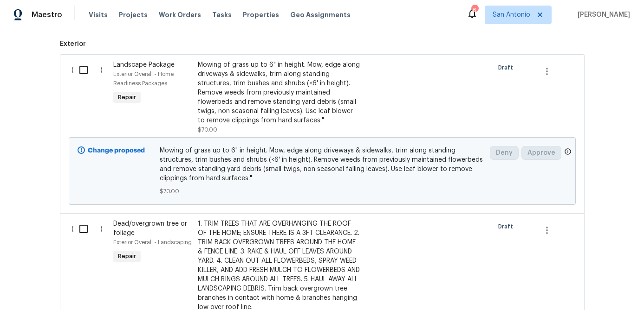
scroll to position [535, 0]
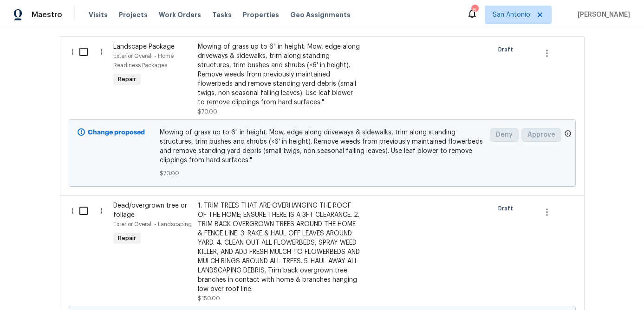
click at [82, 53] on input "checkbox" at bounding box center [87, 51] width 26 height 19
checkbox input "true"
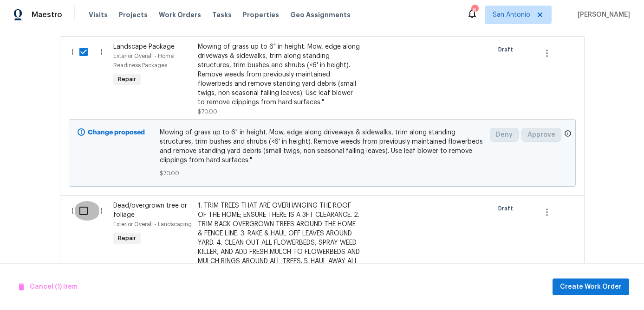
click at [80, 211] on input "checkbox" at bounding box center [87, 210] width 26 height 19
checkbox input "true"
click at [583, 282] on span "Create Work Order" at bounding box center [591, 288] width 62 height 12
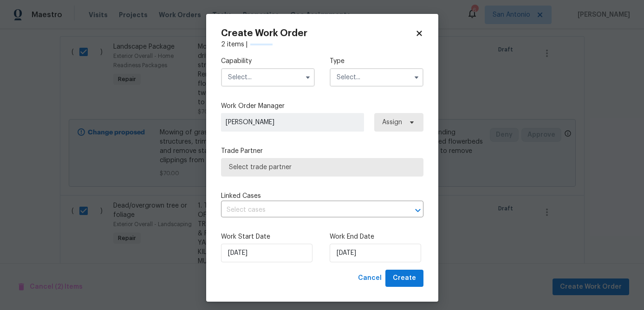
checkbox input "false"
click at [266, 76] on input "text" at bounding box center [268, 77] width 94 height 19
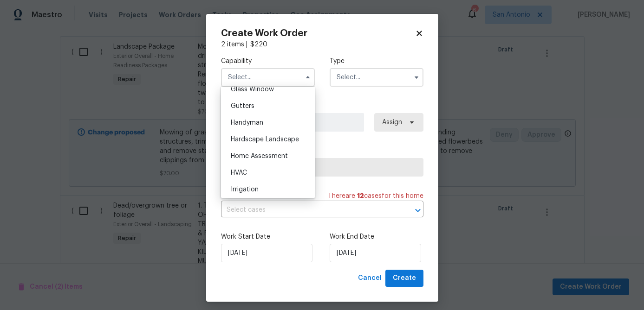
scroll to position [486, 0]
click at [284, 136] on span "Hardscape Landscape" at bounding box center [265, 139] width 68 height 6
type input "Hardscape Landscape"
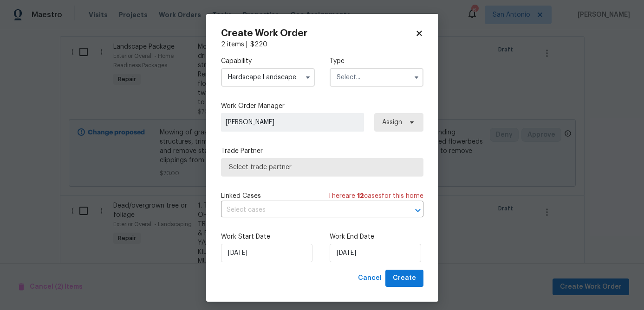
click at [368, 68] on input "text" at bounding box center [376, 77] width 94 height 19
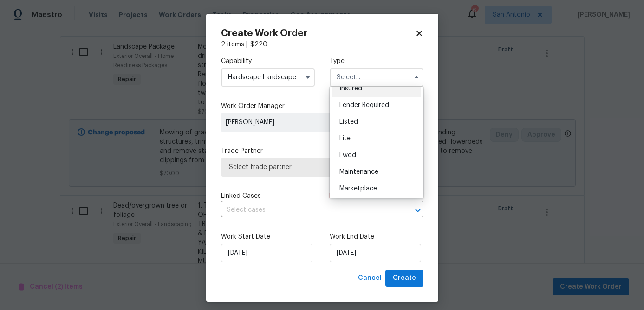
scroll to position [211, 0]
click at [367, 118] on span "Renovation" at bounding box center [356, 120] width 34 height 6
type input "Renovation"
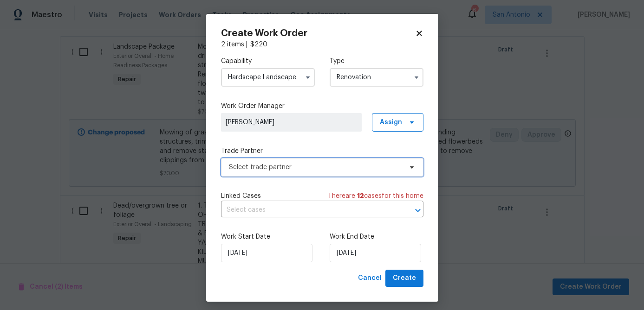
click at [335, 166] on span "Select trade partner" at bounding box center [315, 167] width 173 height 9
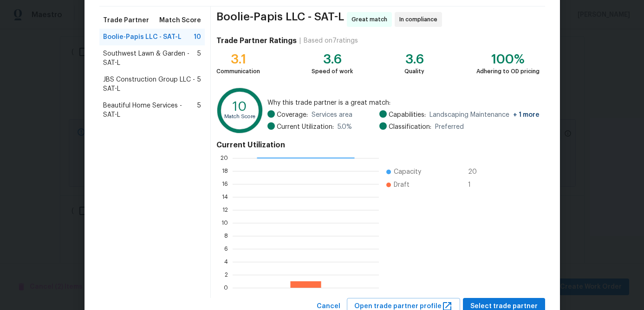
scroll to position [99, 0]
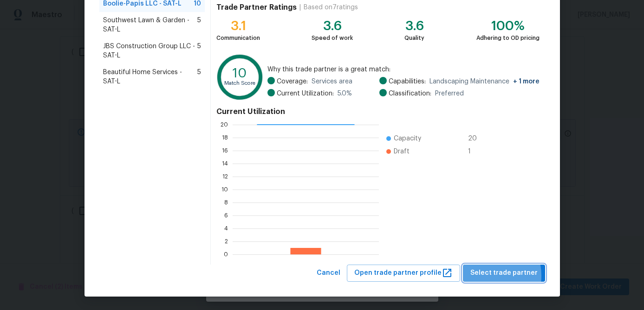
click at [483, 276] on span "Select trade partner" at bounding box center [503, 274] width 67 height 12
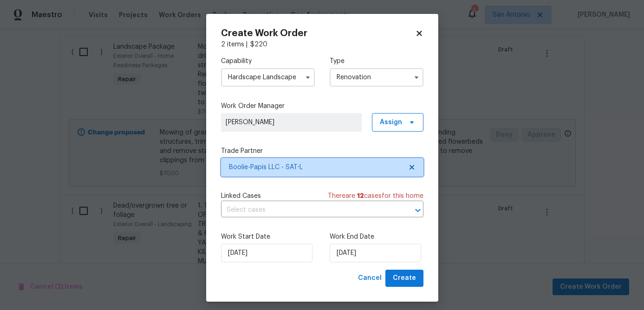
scroll to position [0, 0]
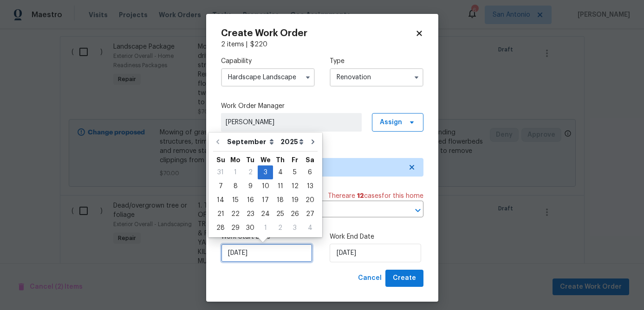
click at [282, 255] on input "9/3/2025" at bounding box center [266, 253] width 91 height 19
click at [232, 215] on div "22" at bounding box center [235, 214] width 15 height 13
type input "9/22/2025"
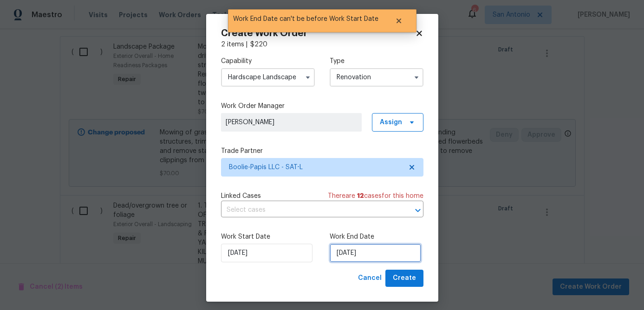
click at [396, 258] on input "9/22/2025" at bounding box center [374, 253] width 91 height 19
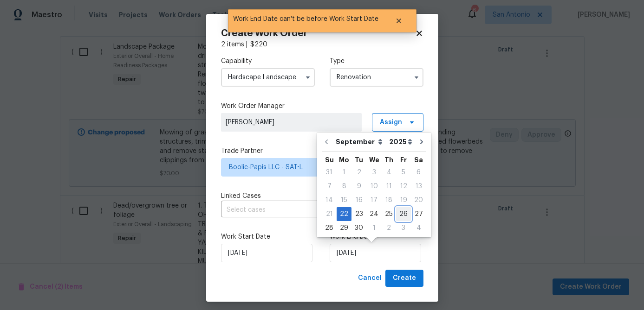
click at [400, 217] on div "26" at bounding box center [403, 214] width 15 height 13
type input "9/26/2025"
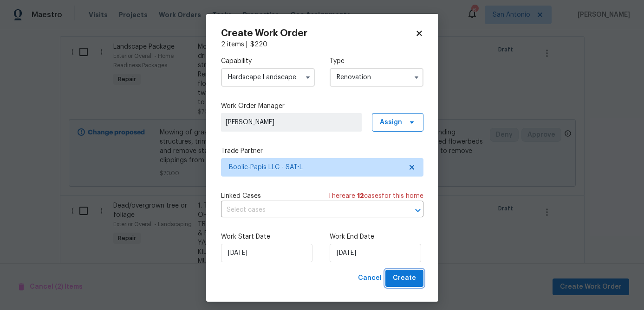
click at [408, 282] on span "Create" at bounding box center [404, 279] width 23 height 12
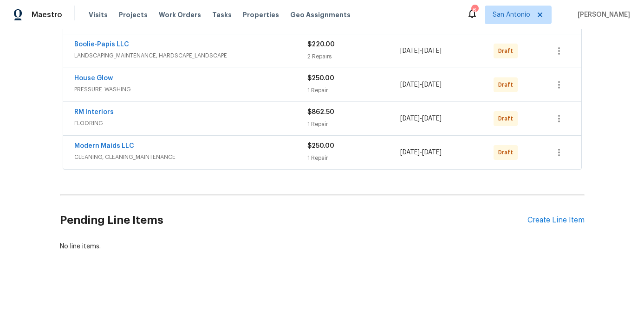
scroll to position [345, 0]
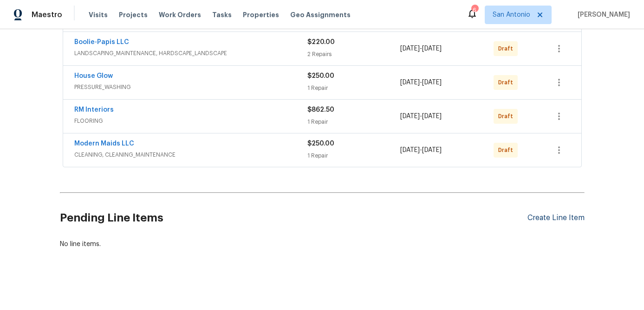
click at [558, 218] on div "Create Line Item" at bounding box center [555, 218] width 57 height 9
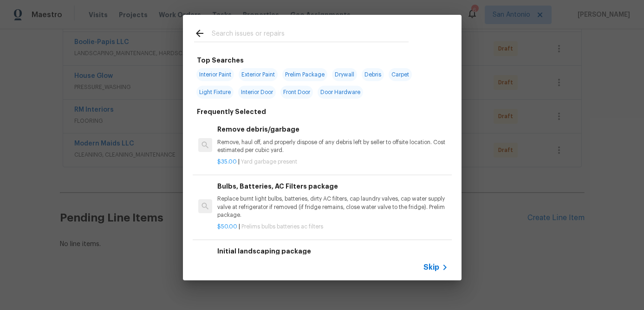
click at [438, 267] on span "Skip" at bounding box center [431, 267] width 16 height 9
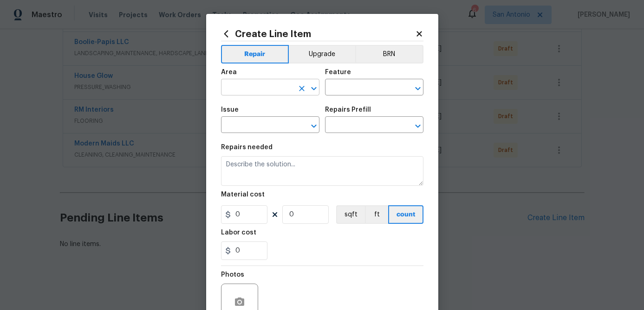
click at [274, 93] on input "text" at bounding box center [257, 88] width 72 height 14
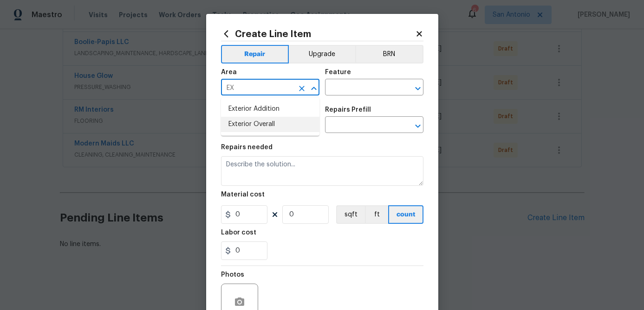
click at [264, 123] on li "Exterior Overall" at bounding box center [270, 124] width 98 height 15
type input "Exterior Overall"
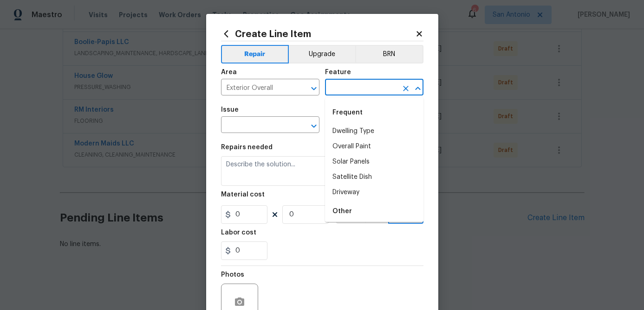
click at [355, 93] on input "text" at bounding box center [361, 88] width 72 height 14
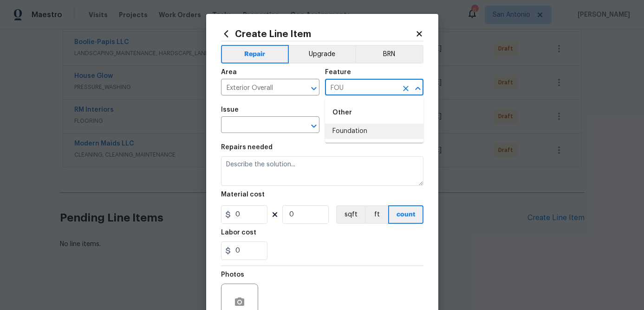
click at [348, 130] on li "Foundation" at bounding box center [374, 131] width 98 height 15
type input "Foundation"
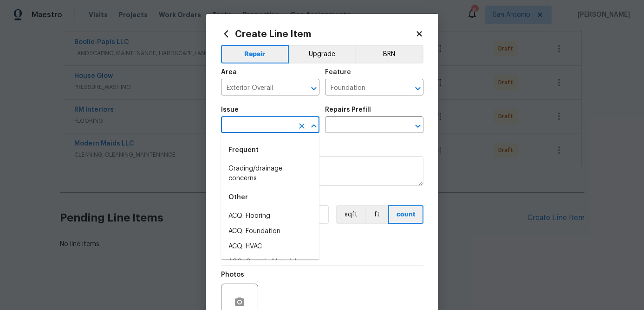
click at [263, 127] on input "text" at bounding box center [257, 126] width 72 height 14
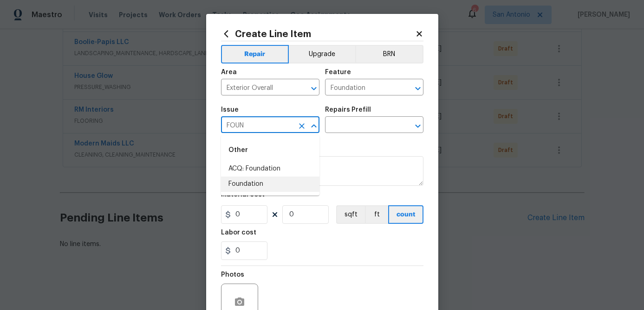
click at [253, 180] on li "Foundation" at bounding box center [270, 184] width 98 height 15
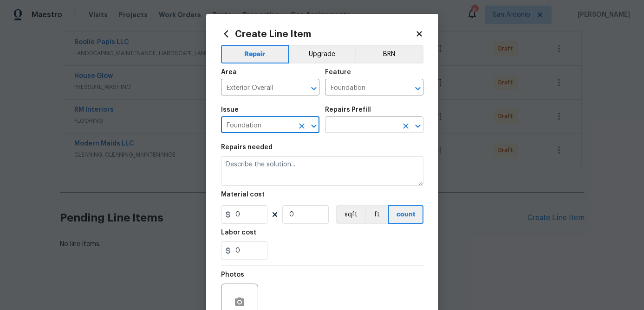
type input "Foundation"
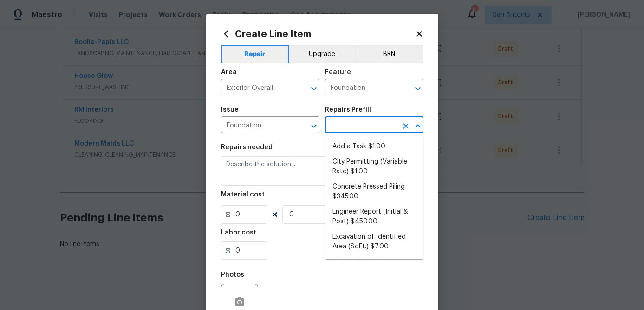
click at [346, 127] on input "text" at bounding box center [361, 126] width 72 height 14
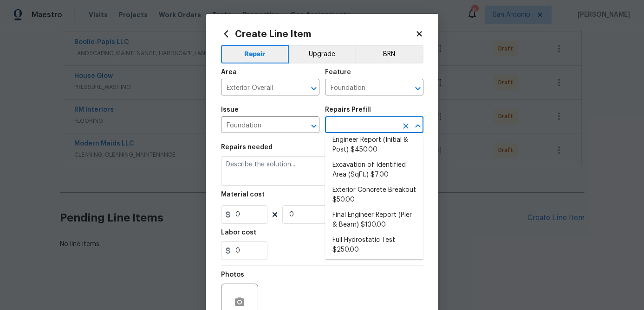
scroll to position [77, 0]
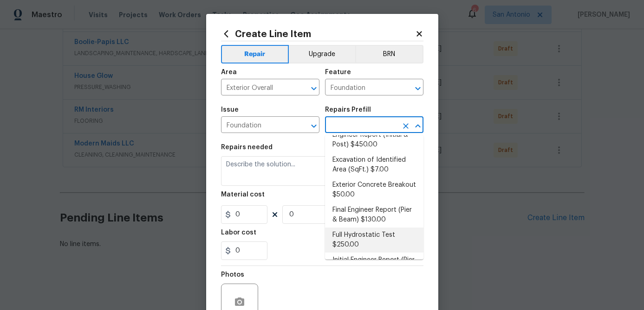
click at [353, 239] on li "Full Hydrostatic Test $250.00" at bounding box center [374, 240] width 98 height 25
type input "Full Hydrostatic Test $250.00"
type textarea "Recieve and properly document a full hydrostatic test (post foundation work)."
type input "250"
type input "1"
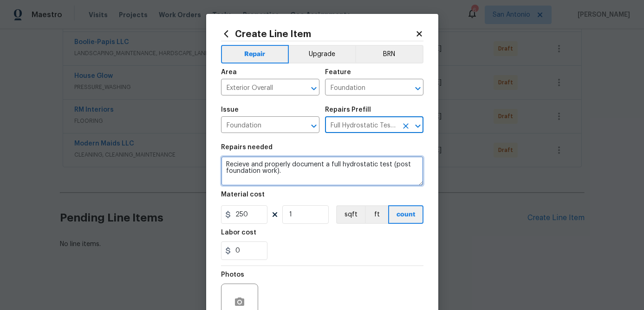
click at [243, 166] on textarea "Recieve and properly document a full hydrostatic test (post foundation work)." at bounding box center [322, 171] width 202 height 30
click at [296, 179] on textarea "Receive and properly document a full hydrostatic test (post foundation work)." at bounding box center [322, 171] width 202 height 30
click at [226, 160] on textarea "Receive and properly document a full hydrostatic test (post foundation work)." at bounding box center [322, 171] width 202 height 30
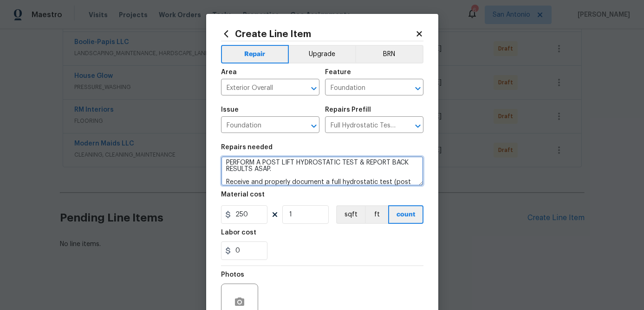
scroll to position [90, 0]
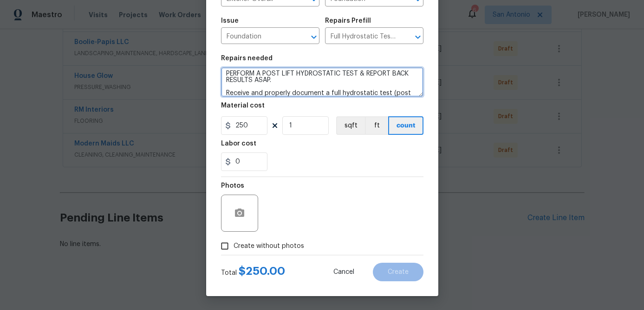
type textarea "PERFORM A POST LIFT HYDROSTATIC TEST & REPORT BACK RESULTS ASAP. Receive and pr…"
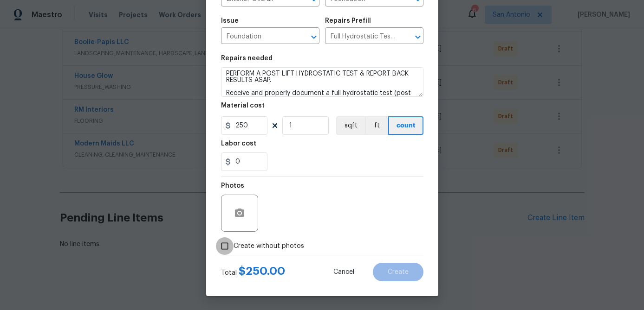
click at [228, 247] on input "Create without photos" at bounding box center [225, 247] width 18 height 18
checkbox input "true"
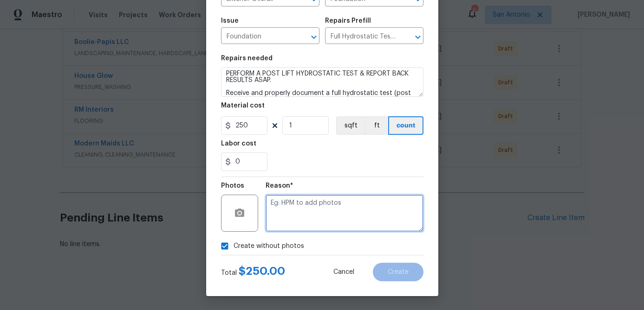
click at [277, 220] on textarea at bounding box center [344, 213] width 158 height 37
type textarea "."
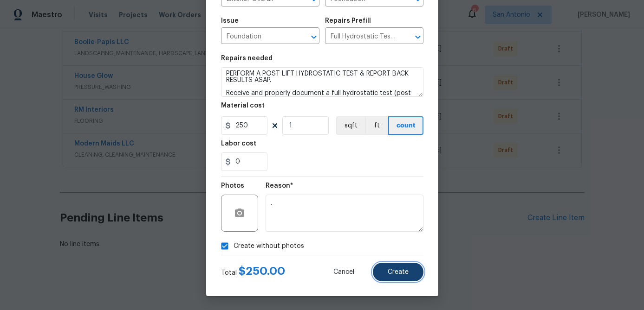
click at [391, 272] on span "Create" at bounding box center [397, 272] width 21 height 7
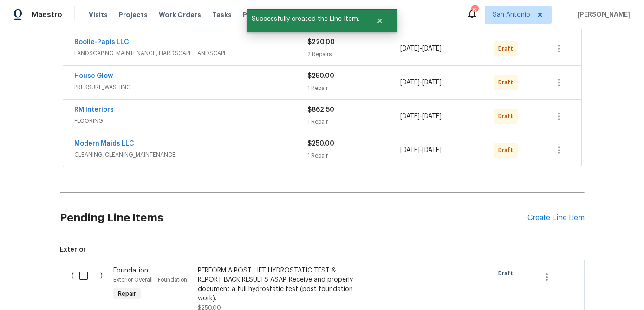
click at [85, 277] on input "checkbox" at bounding box center [87, 275] width 26 height 19
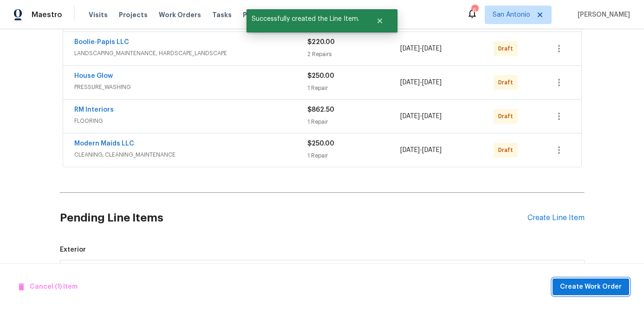
click at [610, 280] on button "Create Work Order" at bounding box center [590, 287] width 77 height 17
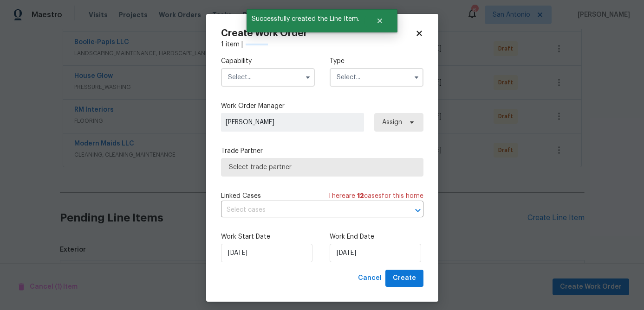
checkbox input "false"
click at [270, 83] on input "text" at bounding box center [268, 77] width 94 height 19
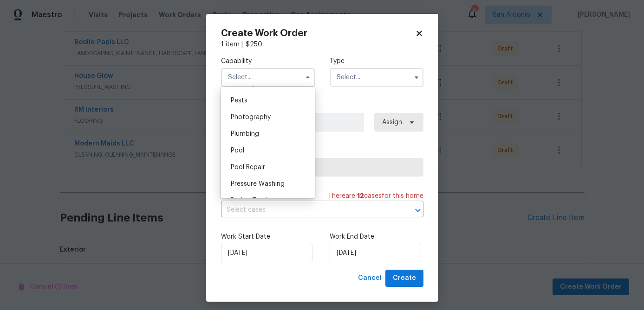
scroll to position [799, 0]
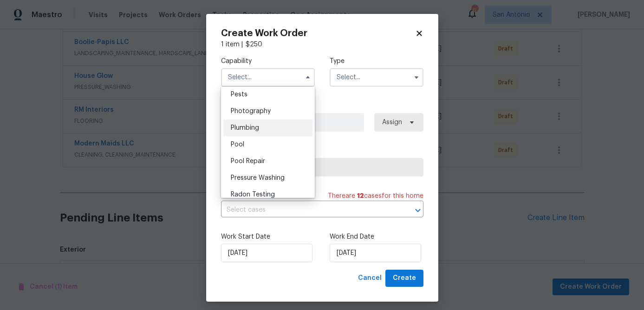
click at [252, 129] on span "Plumbing" at bounding box center [245, 128] width 28 height 6
type input "Plumbing"
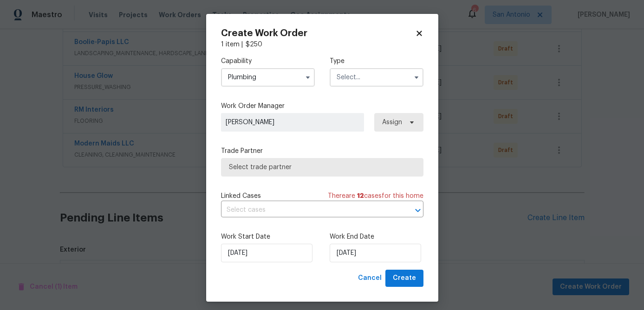
click at [361, 73] on input "text" at bounding box center [376, 77] width 94 height 19
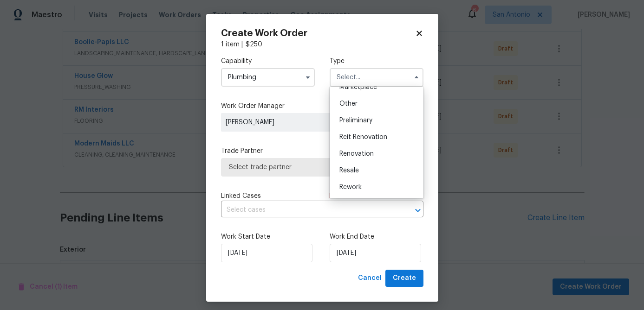
scroll to position [185, 0]
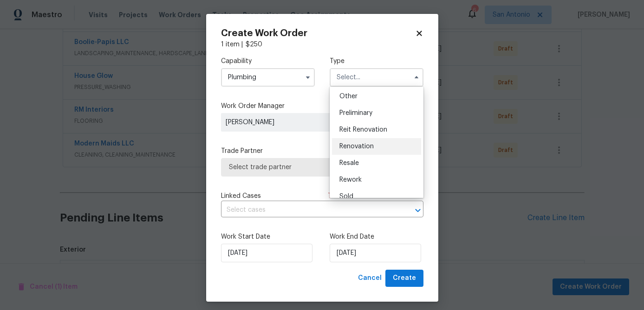
click at [373, 144] on span "Renovation" at bounding box center [356, 146] width 34 height 6
type input "Renovation"
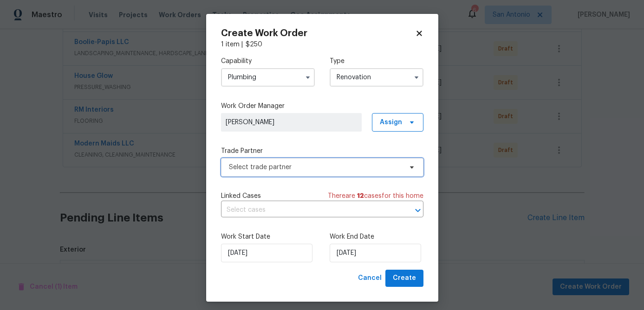
click at [313, 174] on span "Select trade partner" at bounding box center [322, 167] width 202 height 19
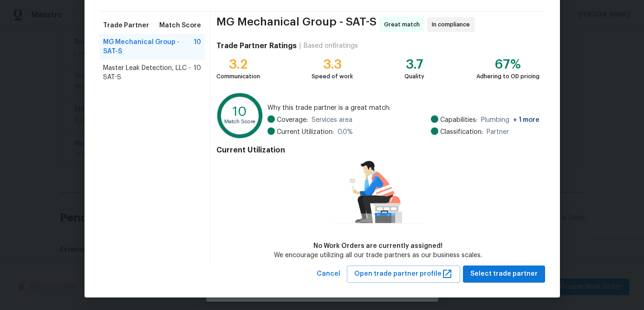
scroll to position [61, 0]
click at [492, 271] on span "Select trade partner" at bounding box center [503, 274] width 67 height 12
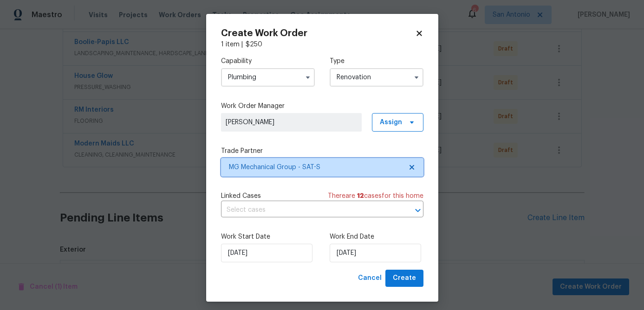
scroll to position [0, 0]
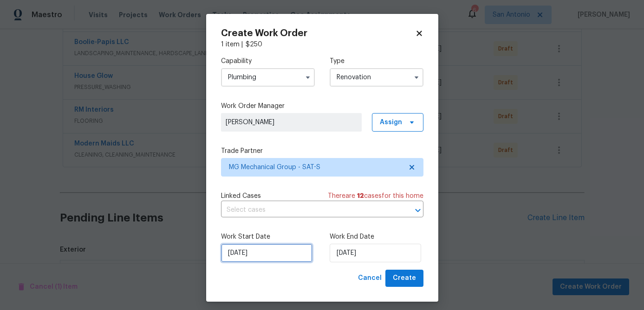
click at [265, 250] on input "9/3/2025" at bounding box center [266, 253] width 91 height 19
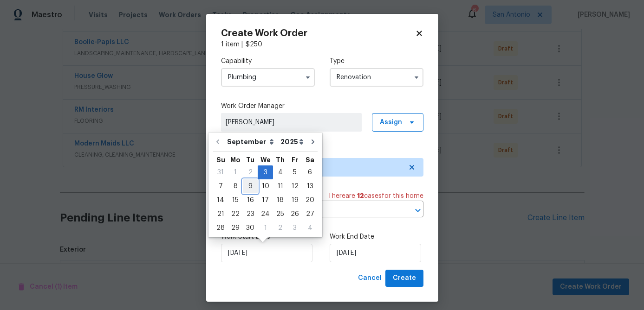
click at [252, 188] on div "9" at bounding box center [250, 186] width 15 height 13
type input "9/9/2025"
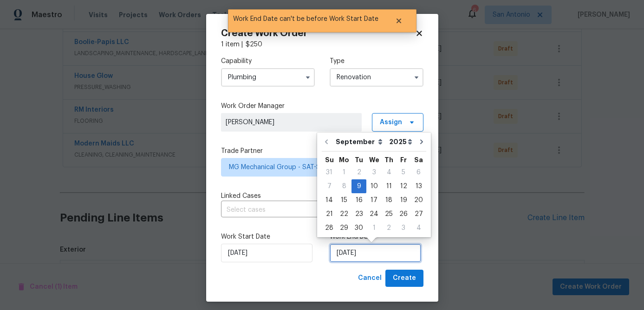
click at [366, 255] on input "9/9/2025" at bounding box center [374, 253] width 91 height 19
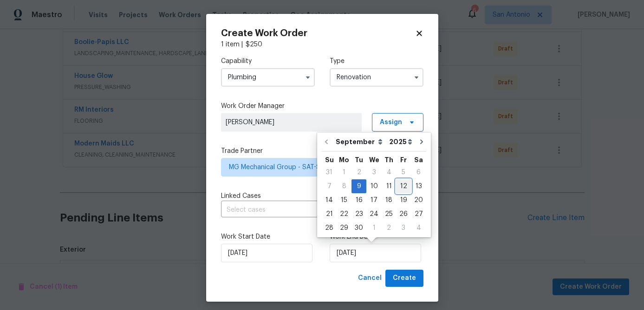
click at [401, 187] on div "12" at bounding box center [403, 186] width 15 height 13
type input "9/12/2025"
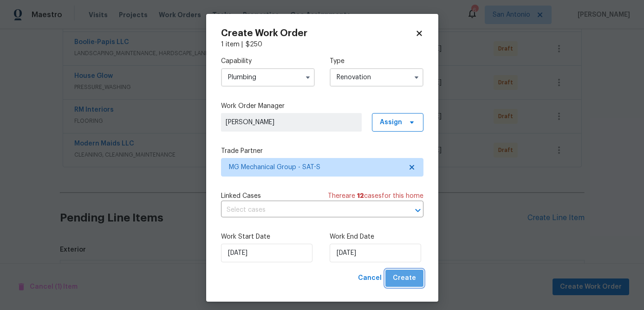
click at [413, 278] on span "Create" at bounding box center [404, 279] width 23 height 12
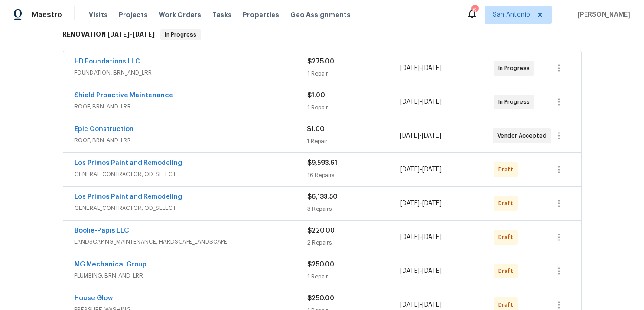
scroll to position [155, 0]
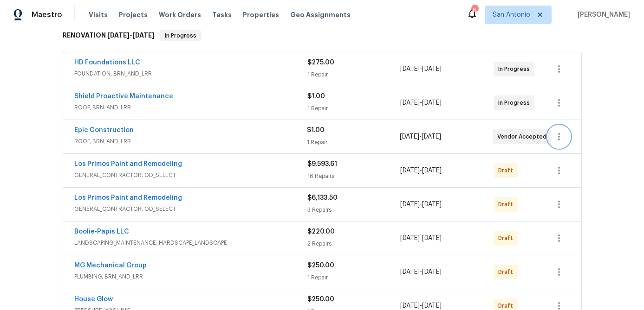
click at [561, 138] on icon "button" at bounding box center [558, 136] width 11 height 11
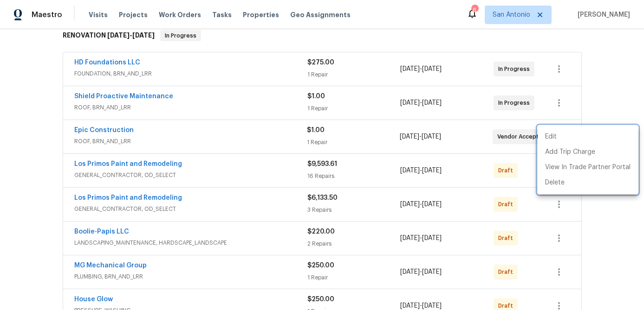
click at [270, 136] on div at bounding box center [322, 155] width 644 height 310
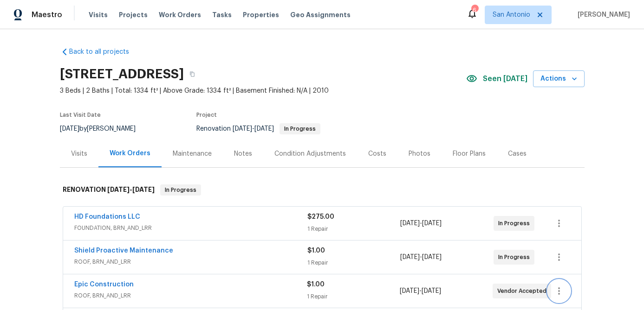
scroll to position [0, 0]
click at [377, 155] on div "Costs" at bounding box center [377, 154] width 18 height 9
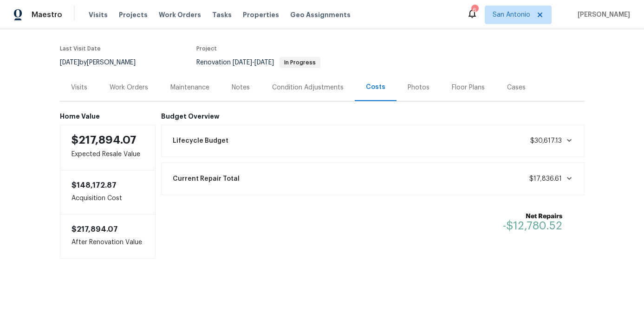
scroll to position [71, 0]
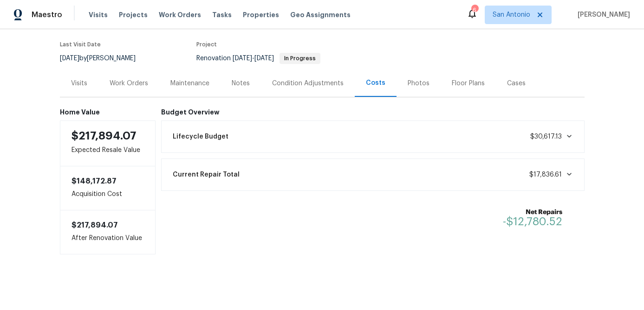
click at [122, 84] on div "Work Orders" at bounding box center [129, 83] width 39 height 9
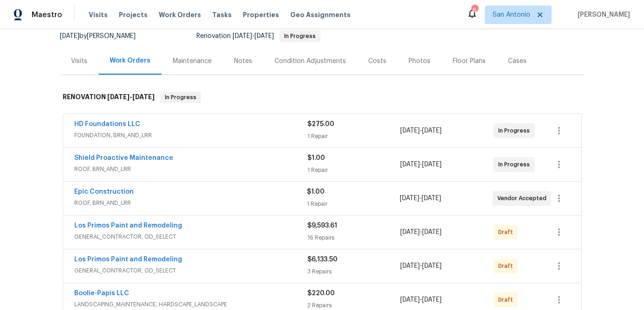
scroll to position [100, 0]
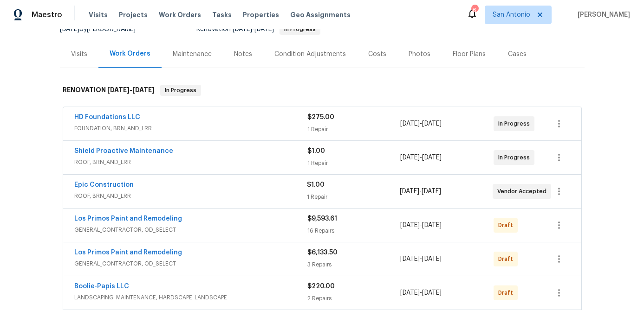
click at [368, 56] on div "Costs" at bounding box center [377, 54] width 18 height 9
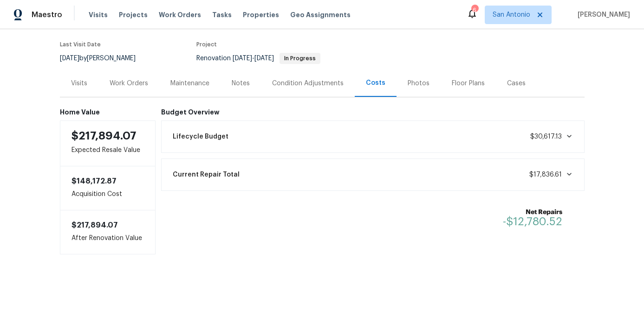
click at [120, 84] on div "Work Orders" at bounding box center [129, 83] width 39 height 9
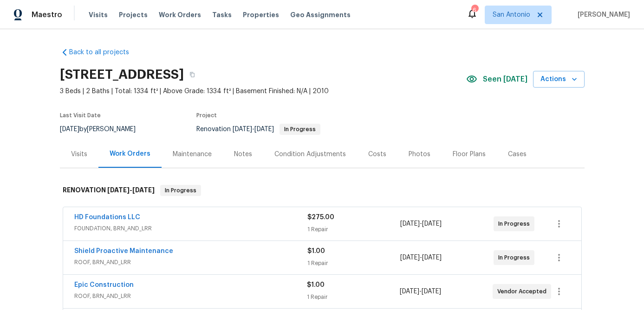
click at [304, 151] on div "Condition Adjustments" at bounding box center [309, 154] width 71 height 9
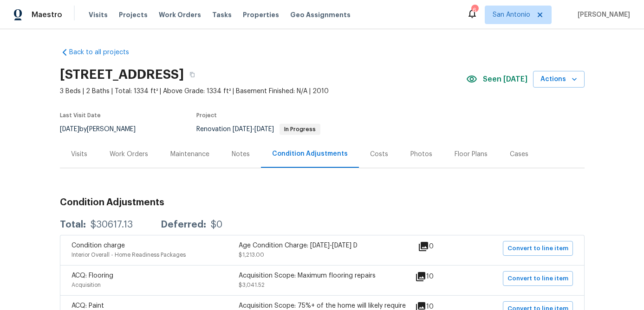
click at [130, 150] on div "Work Orders" at bounding box center [129, 154] width 39 height 9
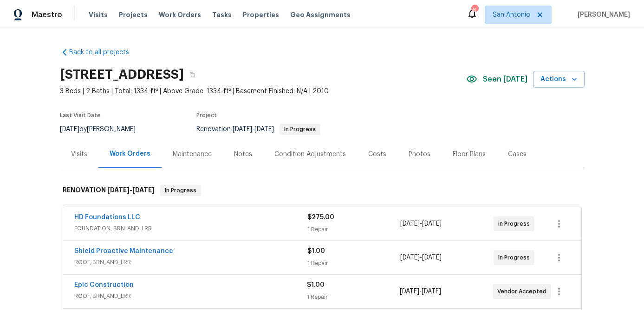
click at [371, 154] on div "Costs" at bounding box center [377, 154] width 18 height 9
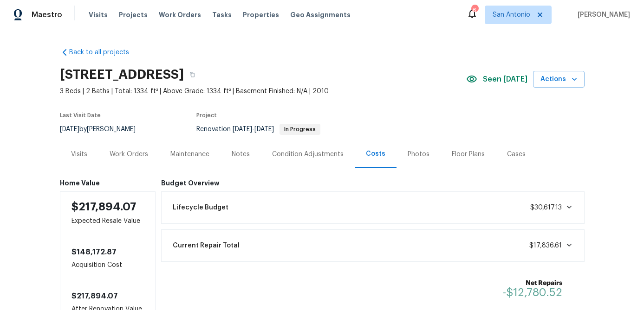
click at [120, 152] on div "Work Orders" at bounding box center [129, 154] width 39 height 9
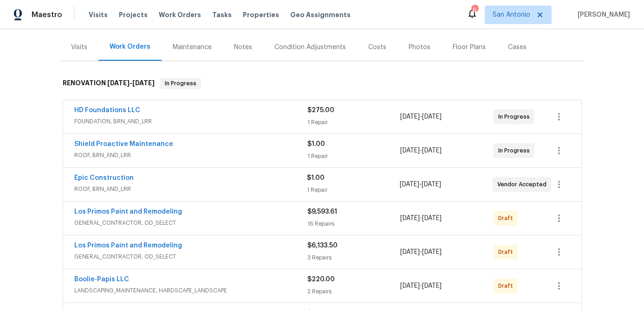
scroll to position [113, 0]
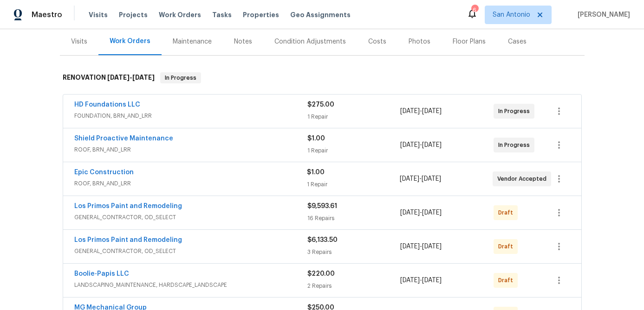
click at [373, 44] on div "Costs" at bounding box center [377, 41] width 18 height 9
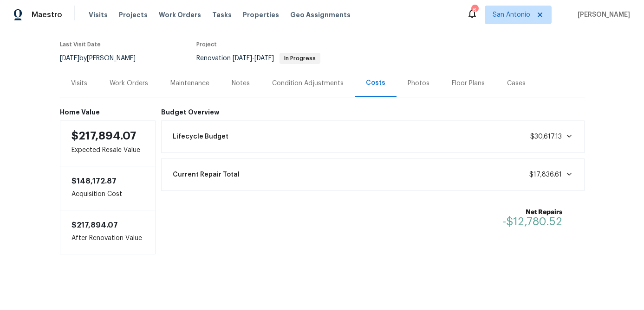
click at [122, 85] on div "Work Orders" at bounding box center [129, 83] width 39 height 9
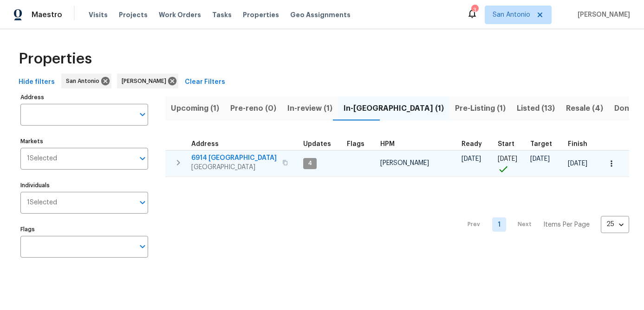
click at [608, 168] on icon "button" at bounding box center [611, 163] width 9 height 9
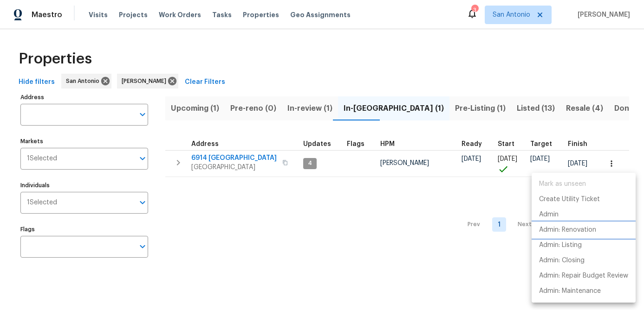
click at [559, 232] on p "Admin: Renovation" at bounding box center [567, 231] width 57 height 10
click at [243, 199] on div at bounding box center [322, 155] width 644 height 310
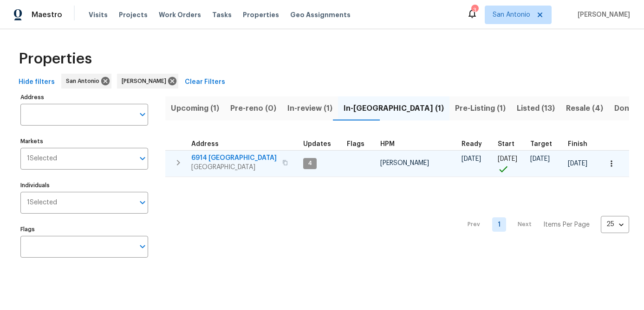
click at [214, 161] on span "6914 Port Bay" at bounding box center [233, 158] width 85 height 9
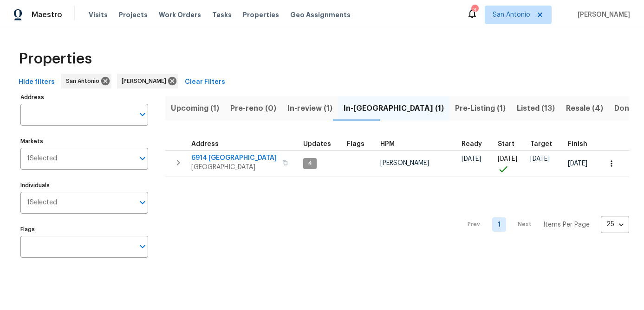
click at [187, 110] on span "Upcoming (1)" at bounding box center [195, 108] width 48 height 13
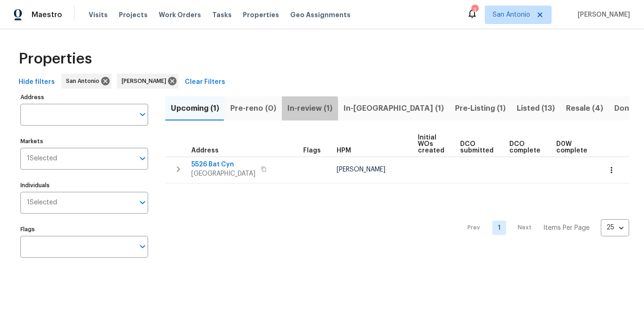
click at [300, 110] on span "In-review (1)" at bounding box center [309, 108] width 45 height 13
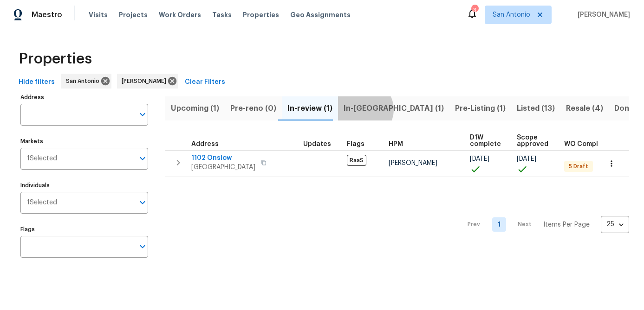
click at [359, 110] on span "In-reno (1)" at bounding box center [393, 108] width 100 height 13
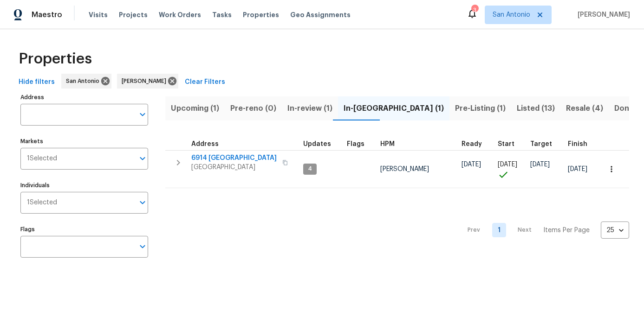
click at [455, 107] on span "Pre-Listing (1)" at bounding box center [480, 108] width 51 height 13
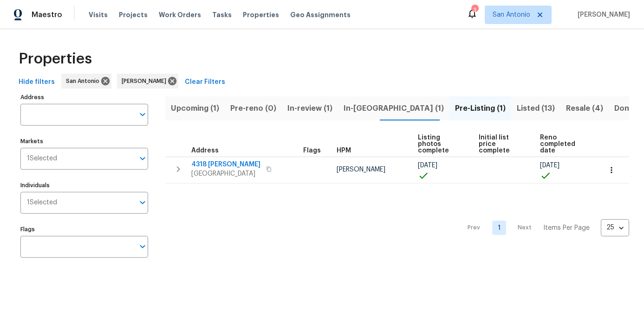
click at [355, 112] on span "In-reno (1)" at bounding box center [393, 108] width 100 height 13
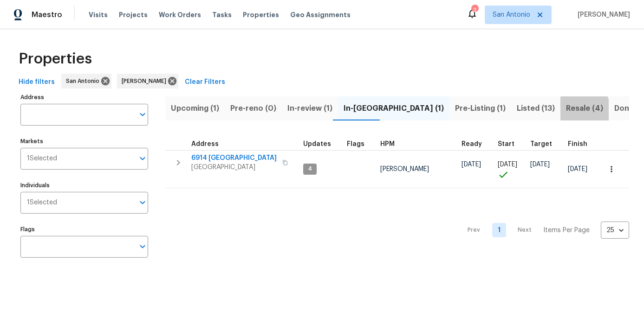
click at [566, 110] on span "Resale (4)" at bounding box center [584, 108] width 37 height 13
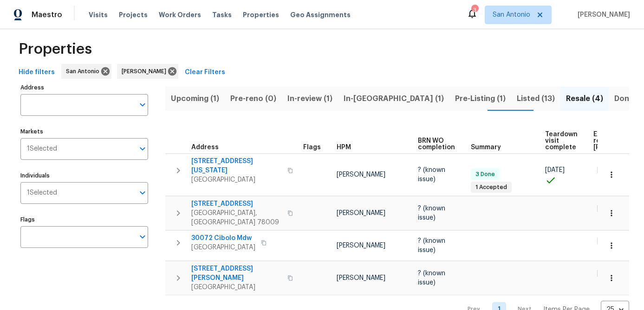
scroll to position [14, 0]
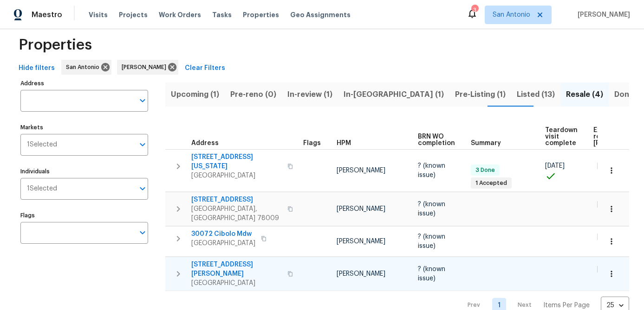
click at [213, 279] on span "San Antonio, TX 78253" at bounding box center [236, 283] width 90 height 9
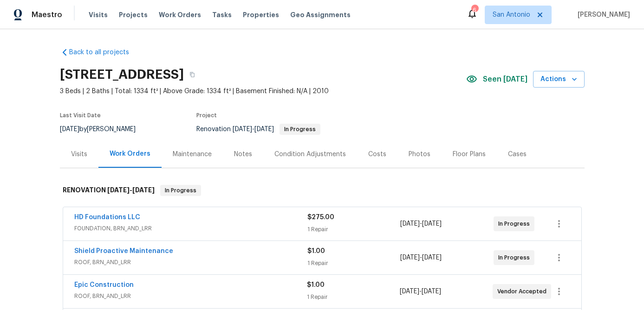
click at [380, 155] on div "Costs" at bounding box center [377, 154] width 18 height 9
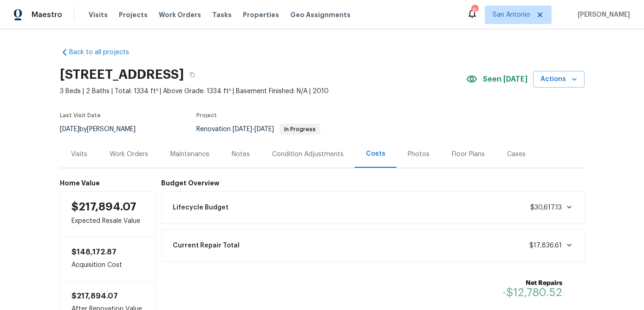
click at [127, 150] on div "Work Orders" at bounding box center [129, 154] width 39 height 9
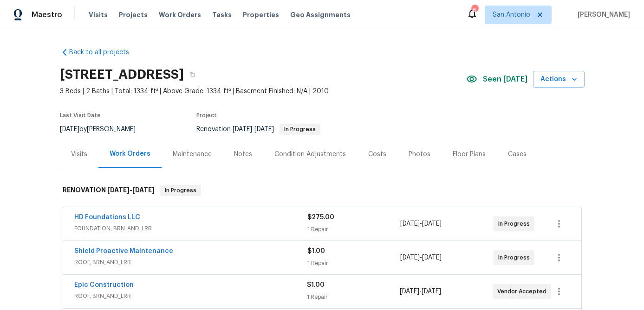
click at [78, 154] on div "Visits" at bounding box center [79, 154] width 16 height 9
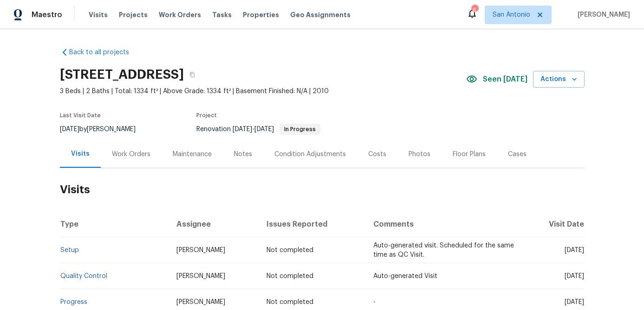
click at [236, 150] on div "Notes" at bounding box center [243, 154] width 18 height 9
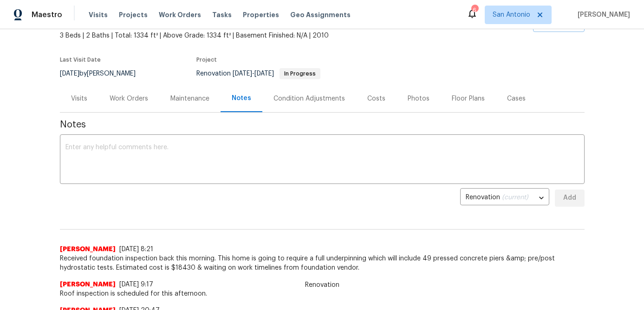
scroll to position [59, 0]
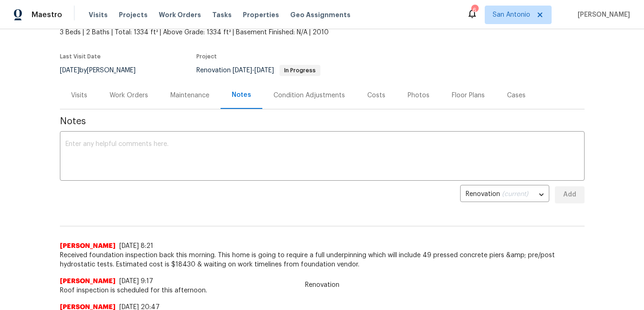
click at [128, 93] on div "Work Orders" at bounding box center [129, 95] width 39 height 9
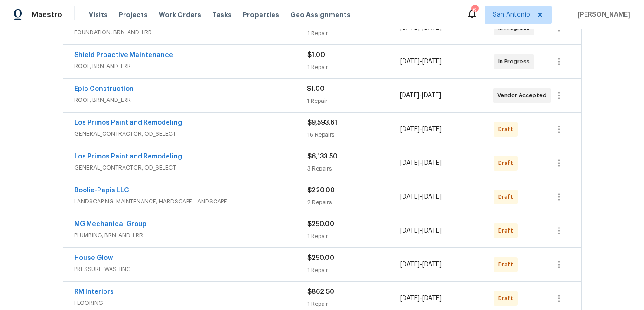
scroll to position [194, 0]
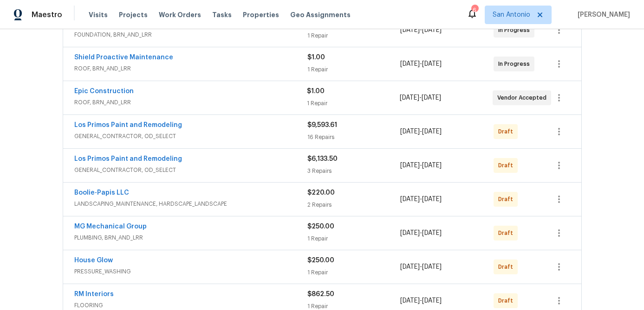
click at [215, 166] on span "GENERAL_CONTRACTOR, OD_SELECT" at bounding box center [190, 170] width 233 height 9
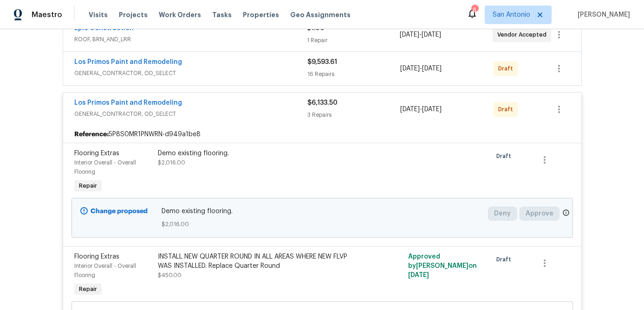
scroll to position [245, 0]
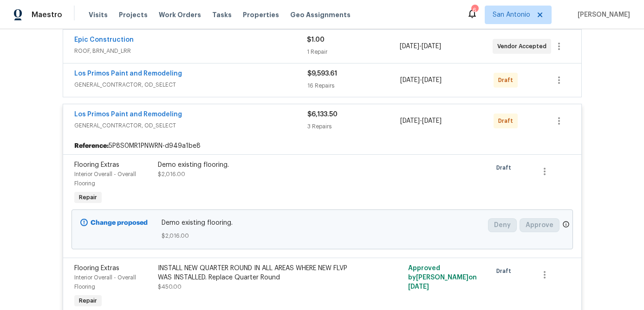
click at [222, 118] on div "Los Primos Paint and Remodeling" at bounding box center [190, 115] width 233 height 11
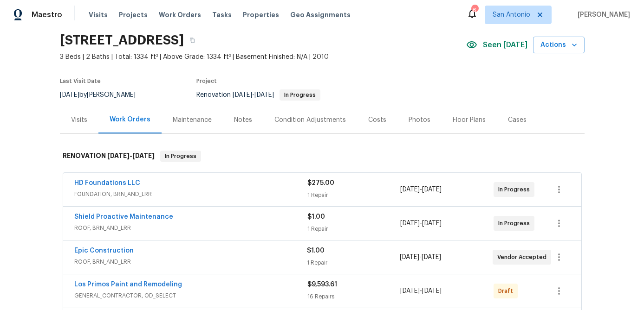
scroll to position [0, 0]
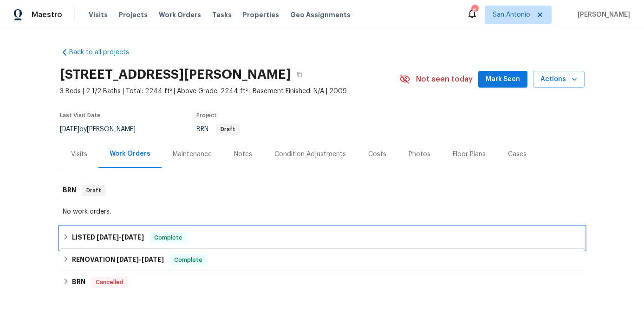
click at [177, 239] on span "Complete" at bounding box center [168, 237] width 36 height 9
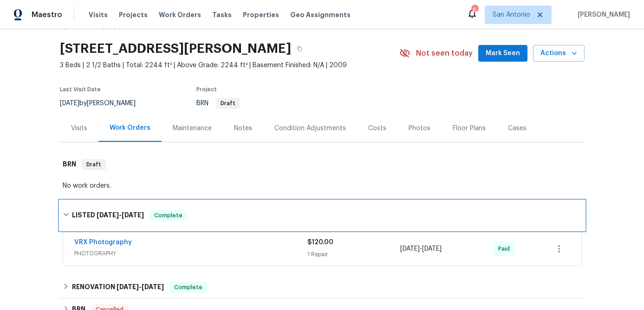
scroll to position [35, 0]
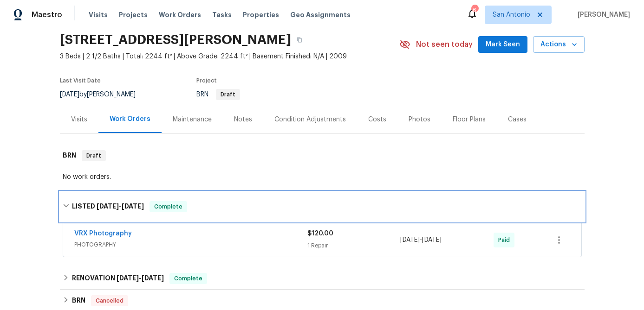
click at [175, 208] on span "Complete" at bounding box center [168, 206] width 36 height 9
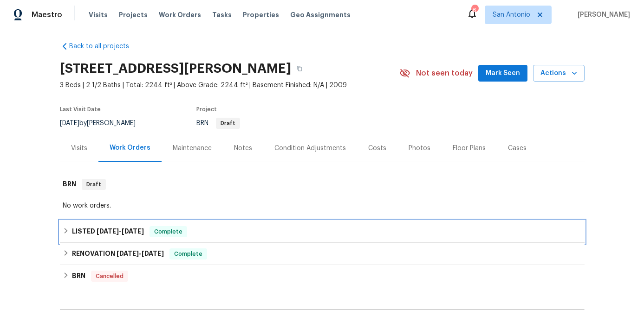
scroll to position [0, 0]
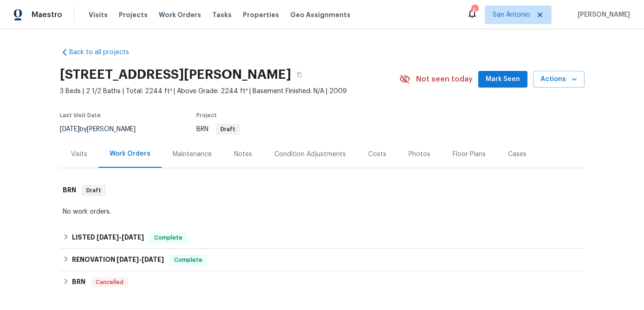
click at [512, 81] on span "Mark Seen" at bounding box center [502, 80] width 34 height 12
